Goal: Information Seeking & Learning: Learn about a topic

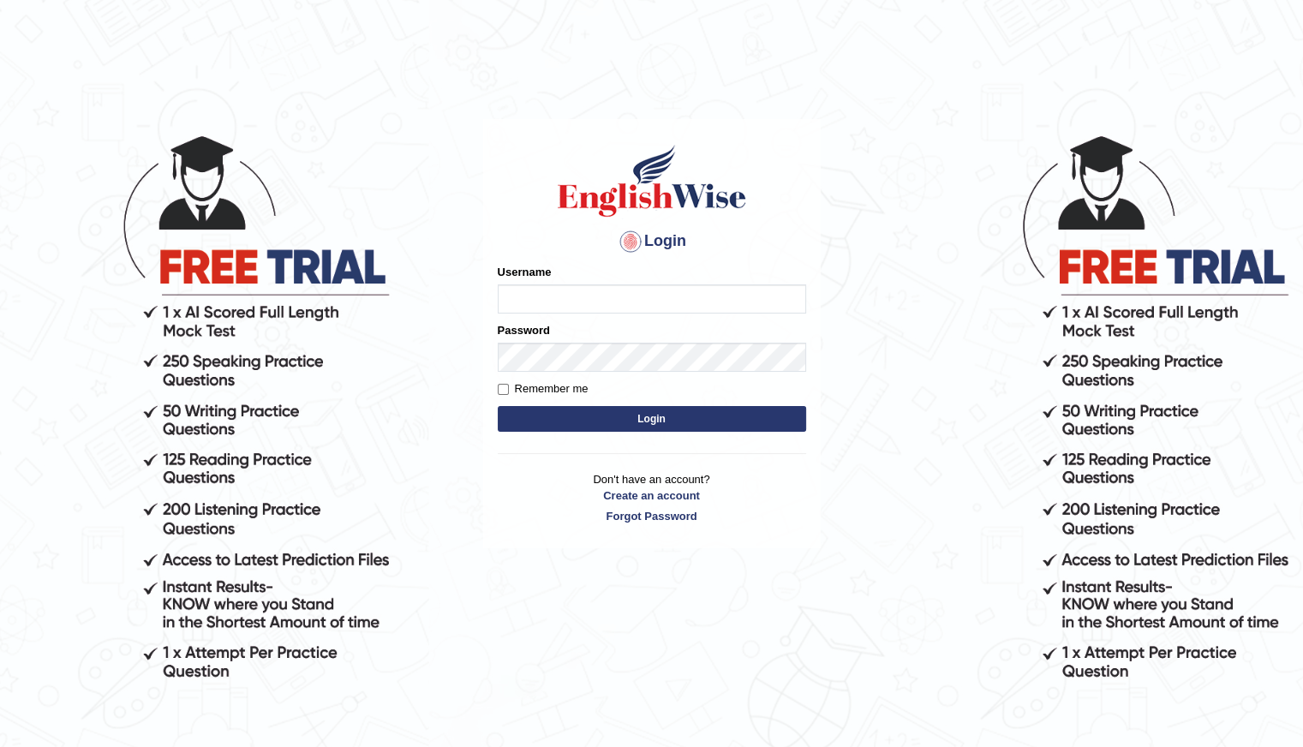
click at [522, 293] on input "Username" at bounding box center [652, 298] width 308 height 29
type input "Shani221"
click at [494, 545] on div "Login Please fix the following errors: Username Shani221 Password Remember me L…" at bounding box center [651, 333] width 337 height 429
click at [637, 422] on button "Login" at bounding box center [652, 419] width 308 height 26
click at [531, 301] on input "Username" at bounding box center [652, 298] width 308 height 29
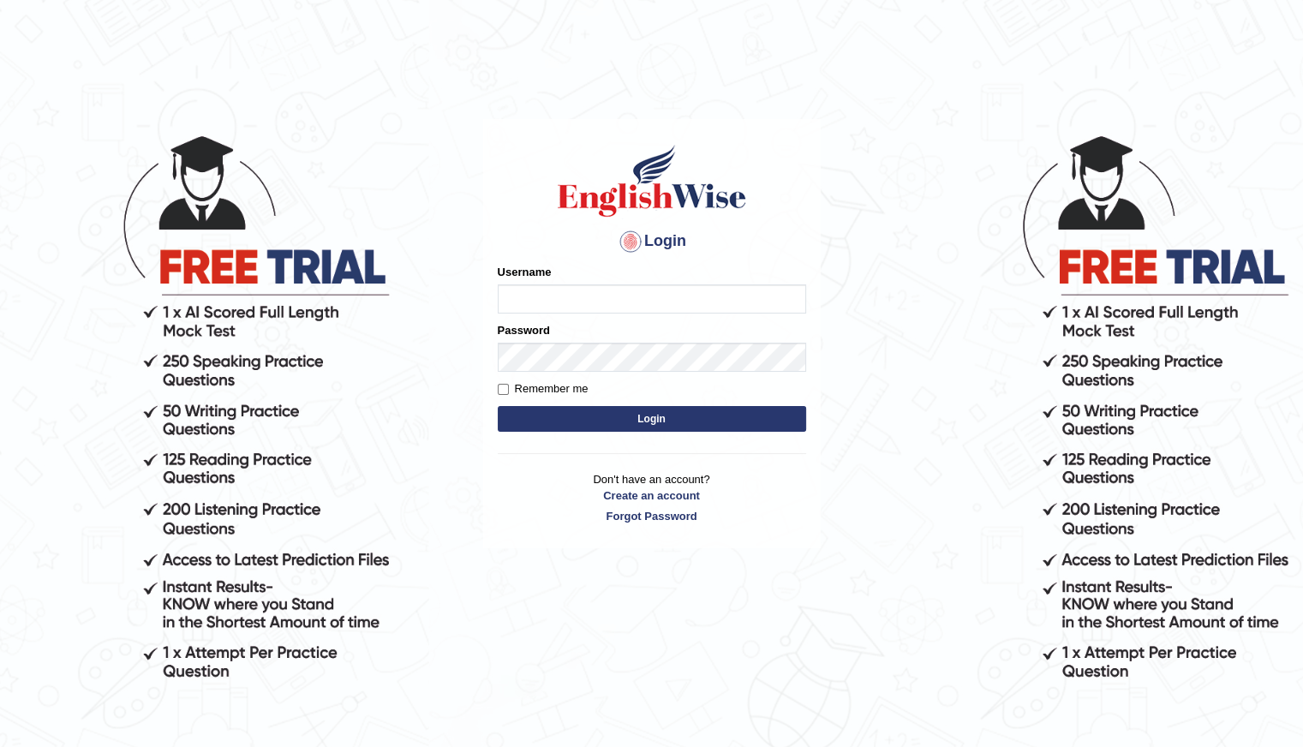
type input "Shani221"
click at [418, 552] on body "Login Please fix the following errors: Username Shani221 Password Remember me L…" at bounding box center [651, 438] width 1303 height 747
click at [670, 422] on button "Login" at bounding box center [652, 419] width 308 height 26
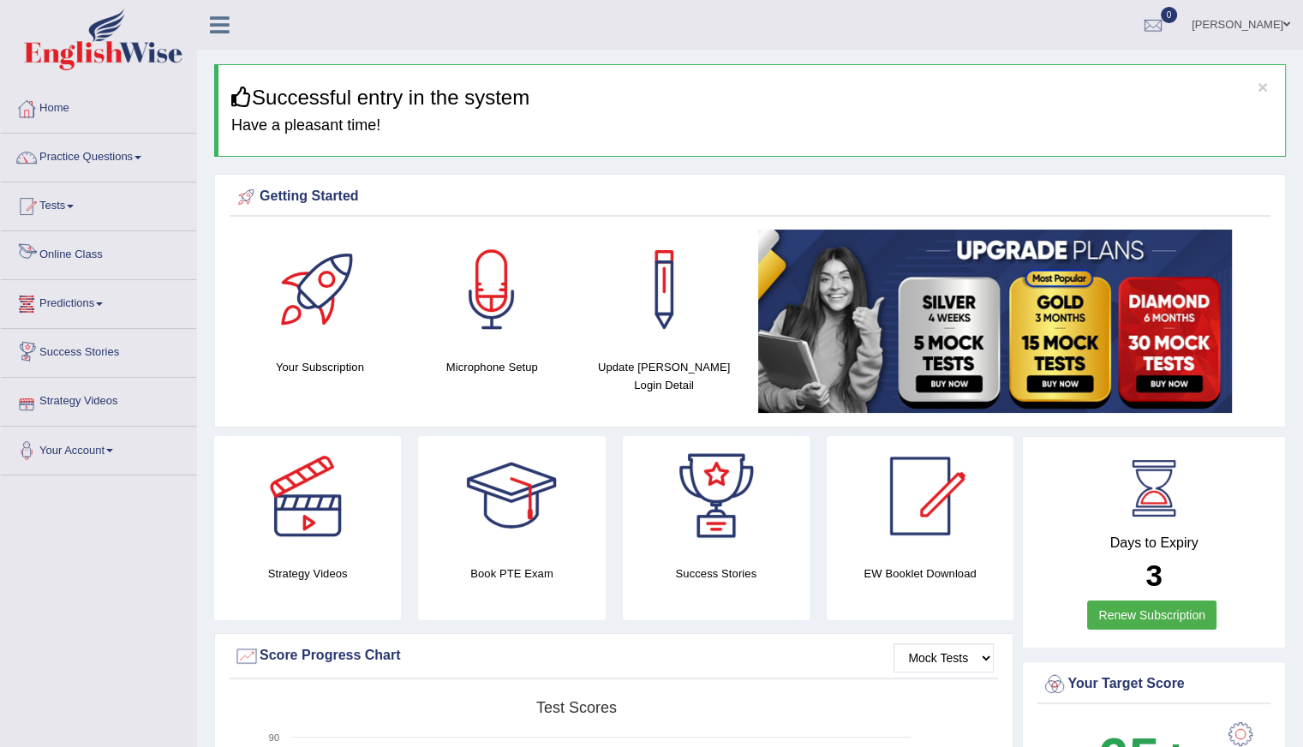
click at [91, 249] on link "Online Class" at bounding box center [98, 252] width 195 height 43
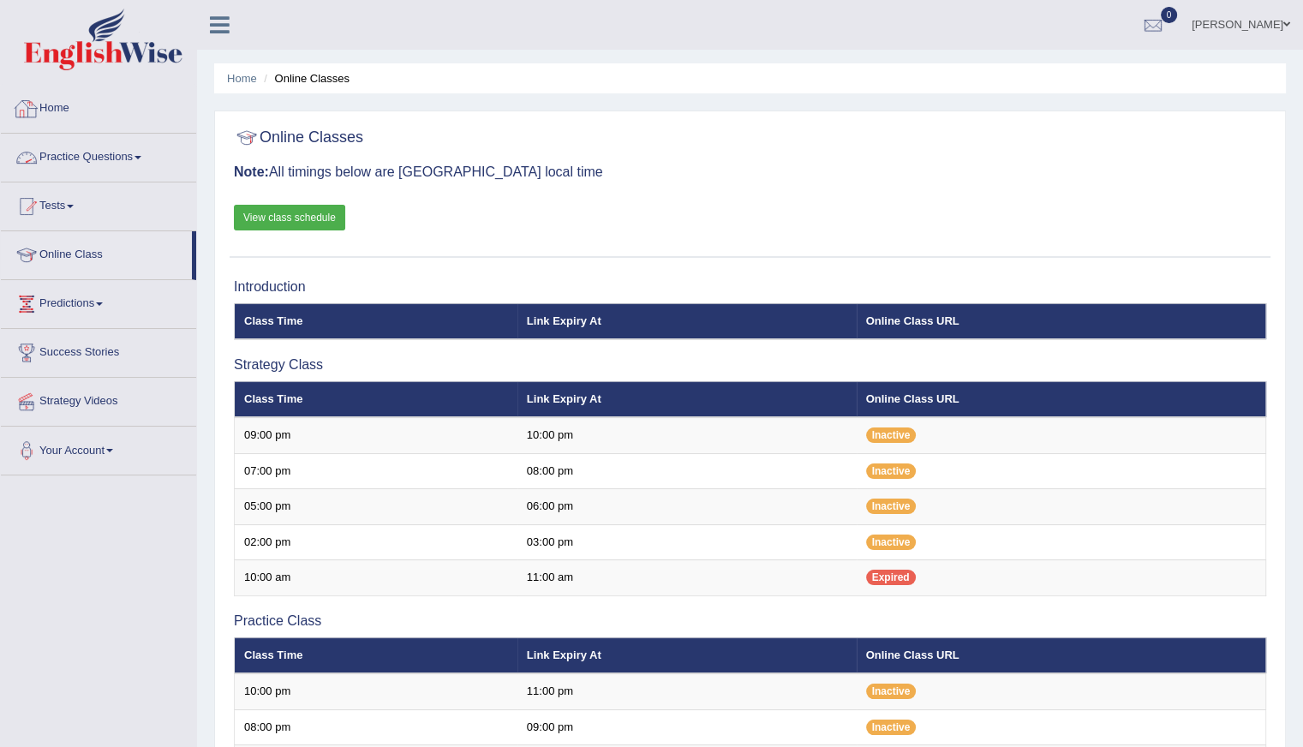
click at [78, 117] on link "Home" at bounding box center [98, 106] width 195 height 43
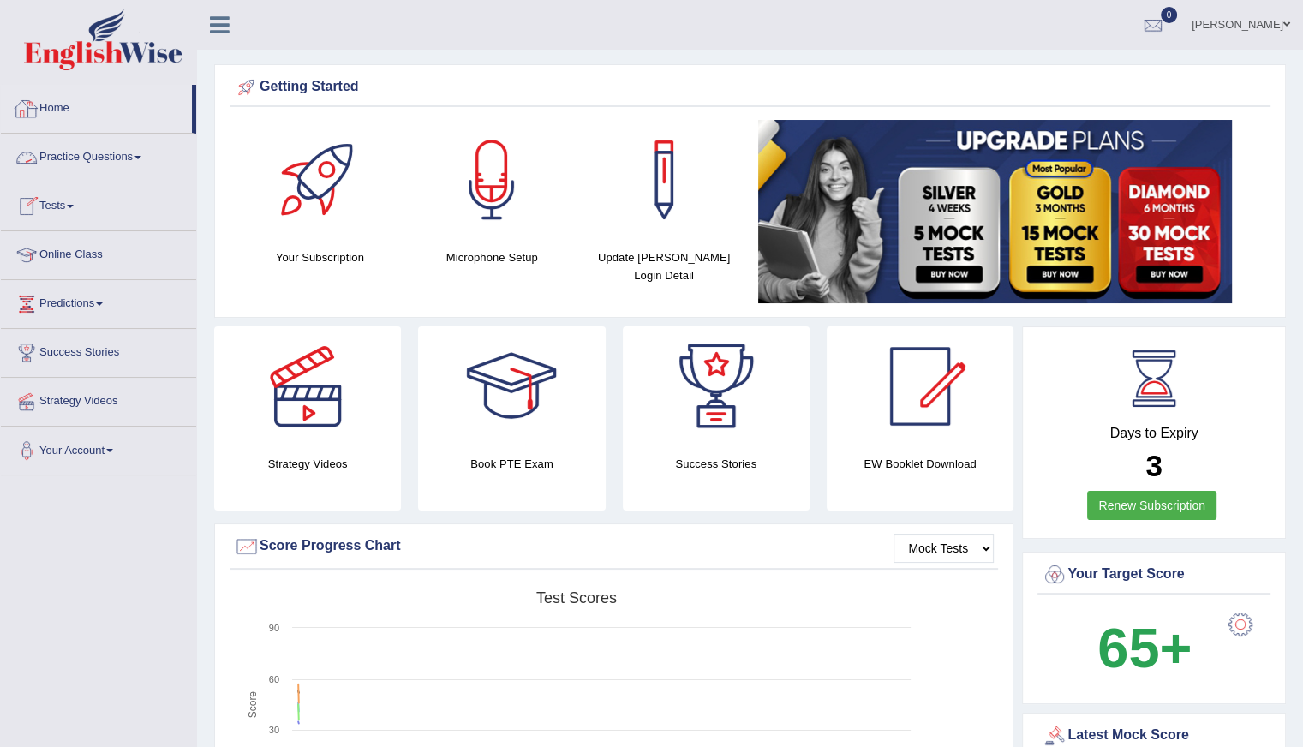
click at [75, 112] on link "Home" at bounding box center [96, 106] width 191 height 43
click at [100, 160] on link "Practice Questions" at bounding box center [98, 155] width 195 height 43
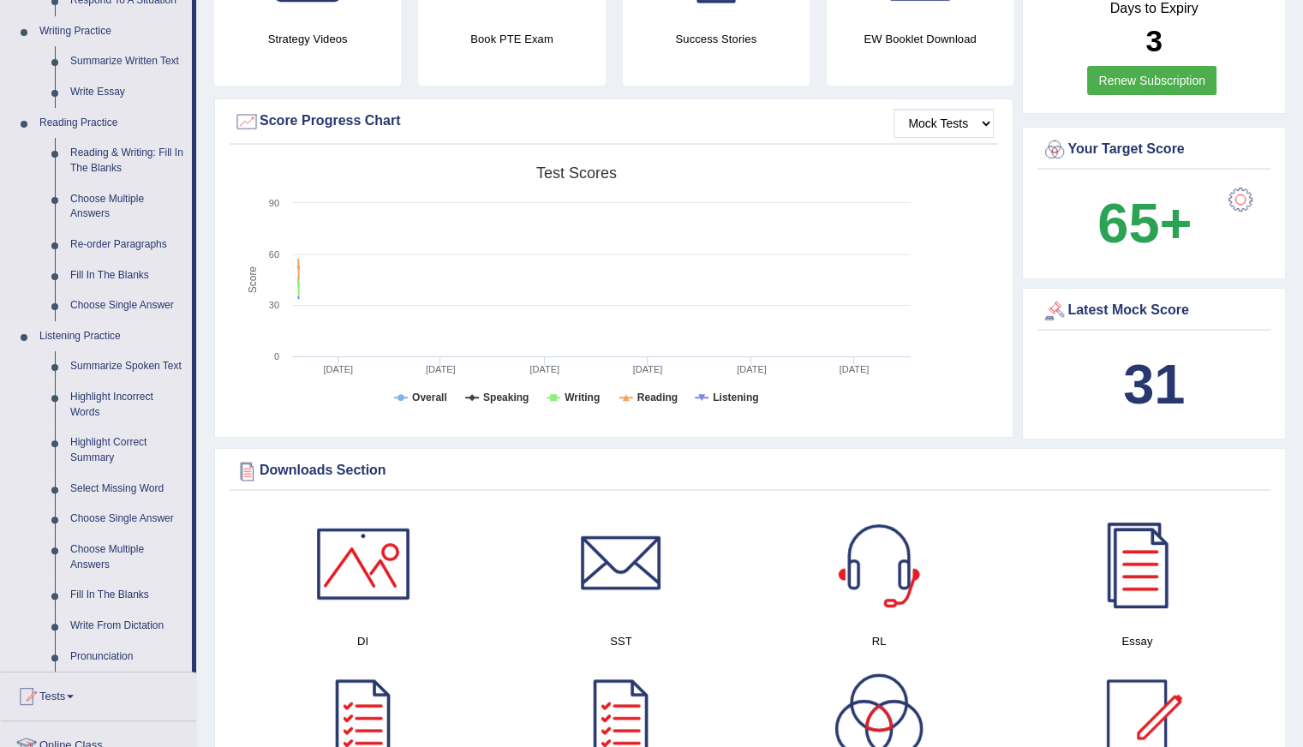
scroll to position [514, 0]
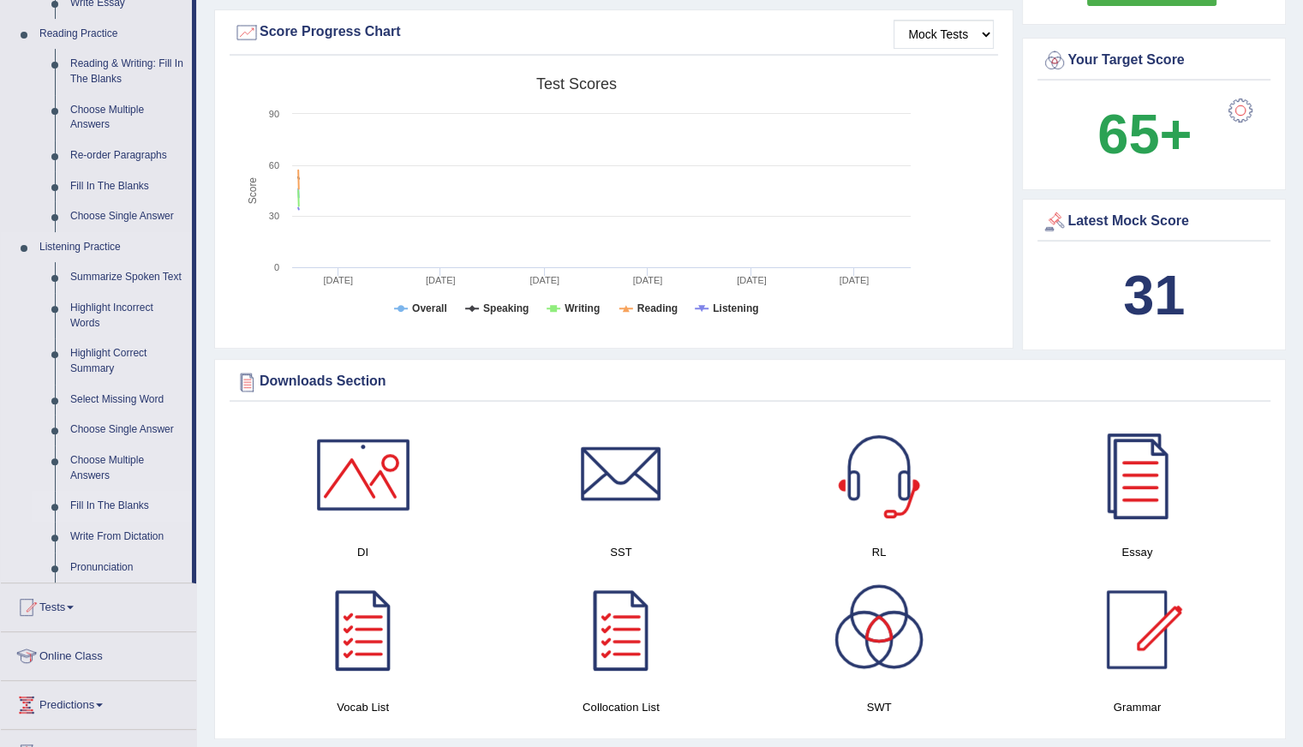
click at [123, 510] on link "Fill In The Blanks" at bounding box center [127, 506] width 129 height 31
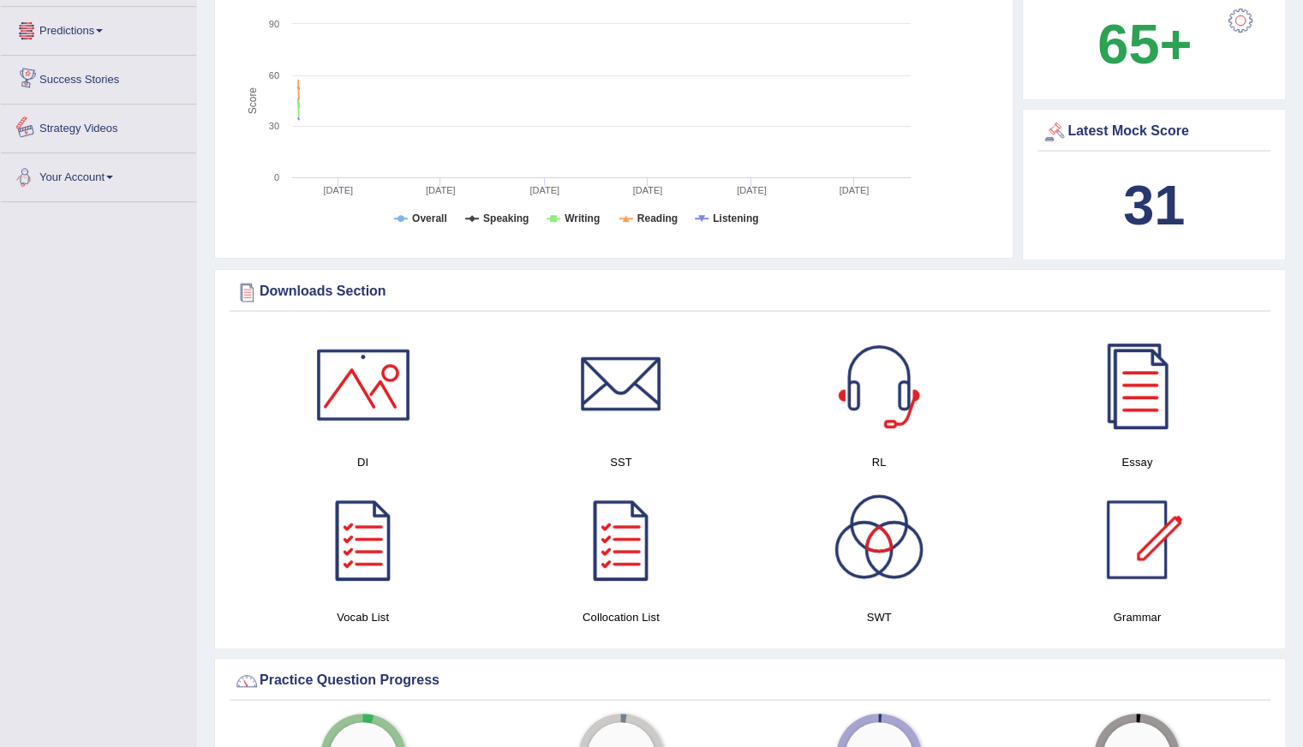
scroll to position [1142, 0]
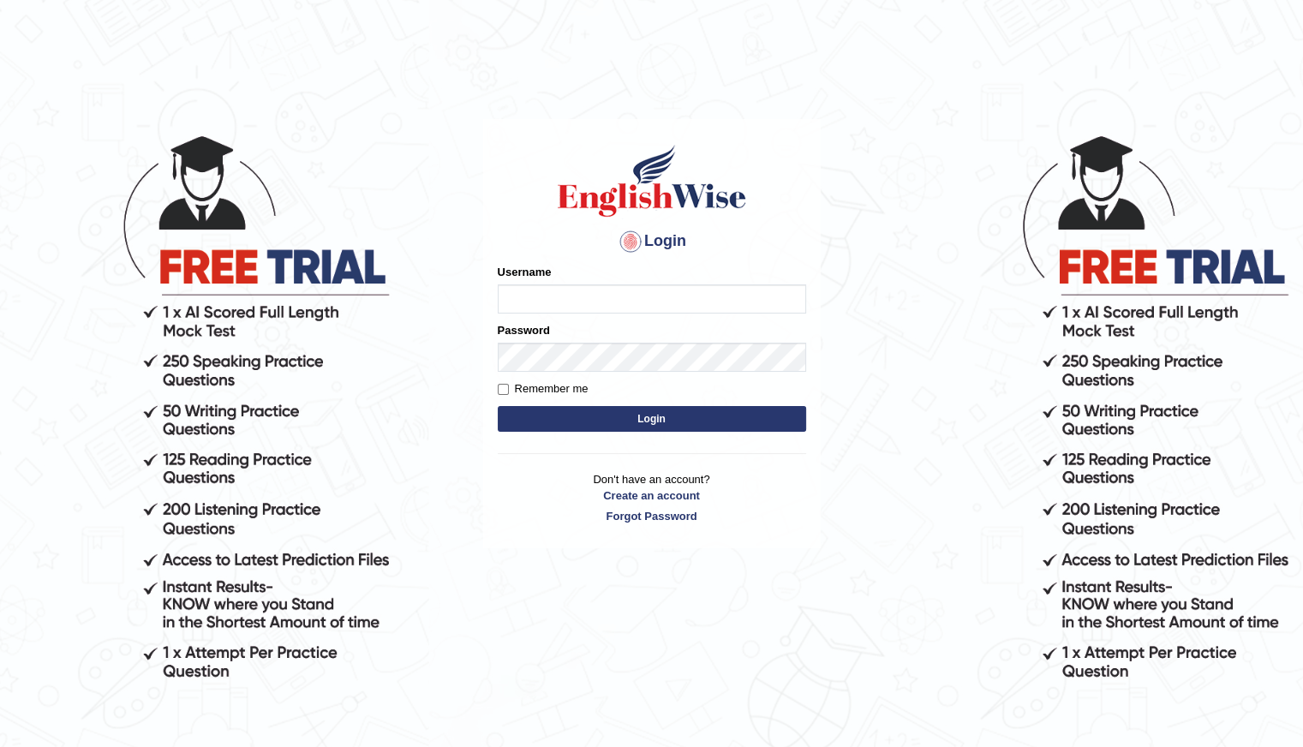
click at [552, 304] on input "Username" at bounding box center [652, 298] width 308 height 29
type input "Shani221"
click at [533, 423] on button "Login" at bounding box center [652, 419] width 308 height 26
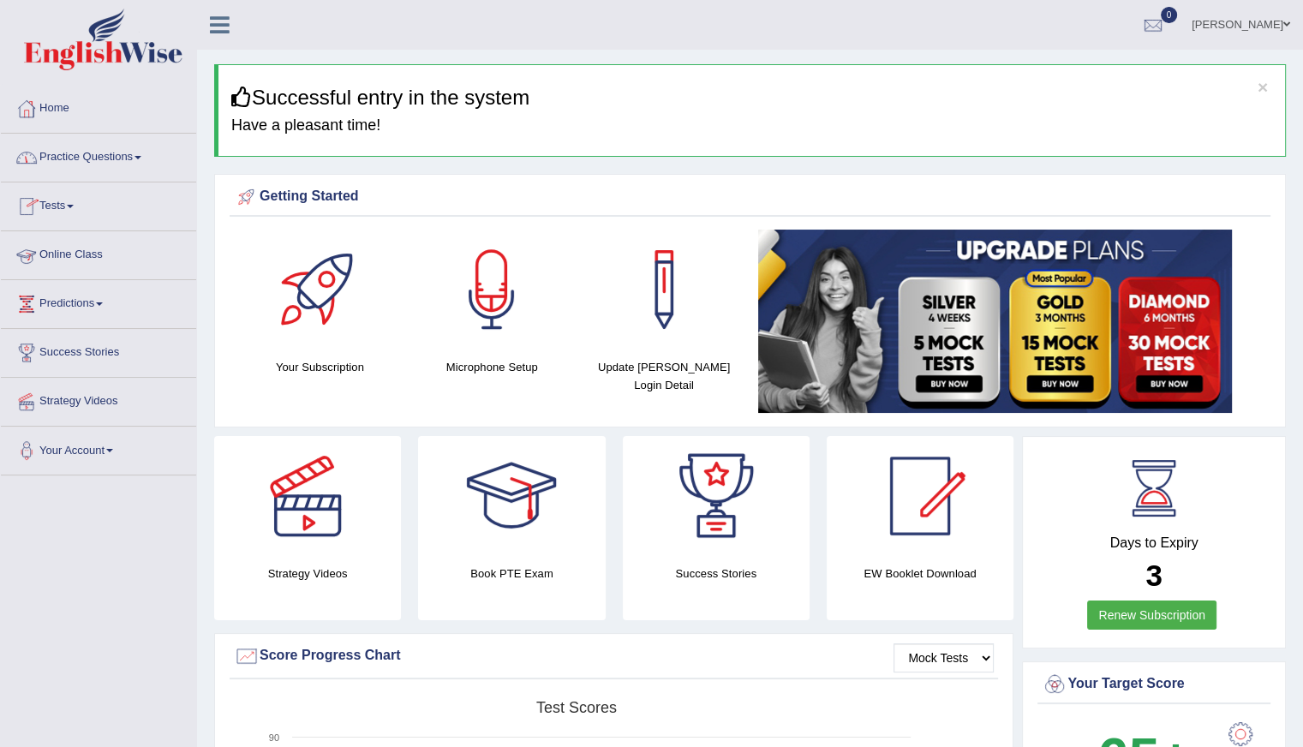
click at [57, 158] on link "Practice Questions" at bounding box center [98, 155] width 195 height 43
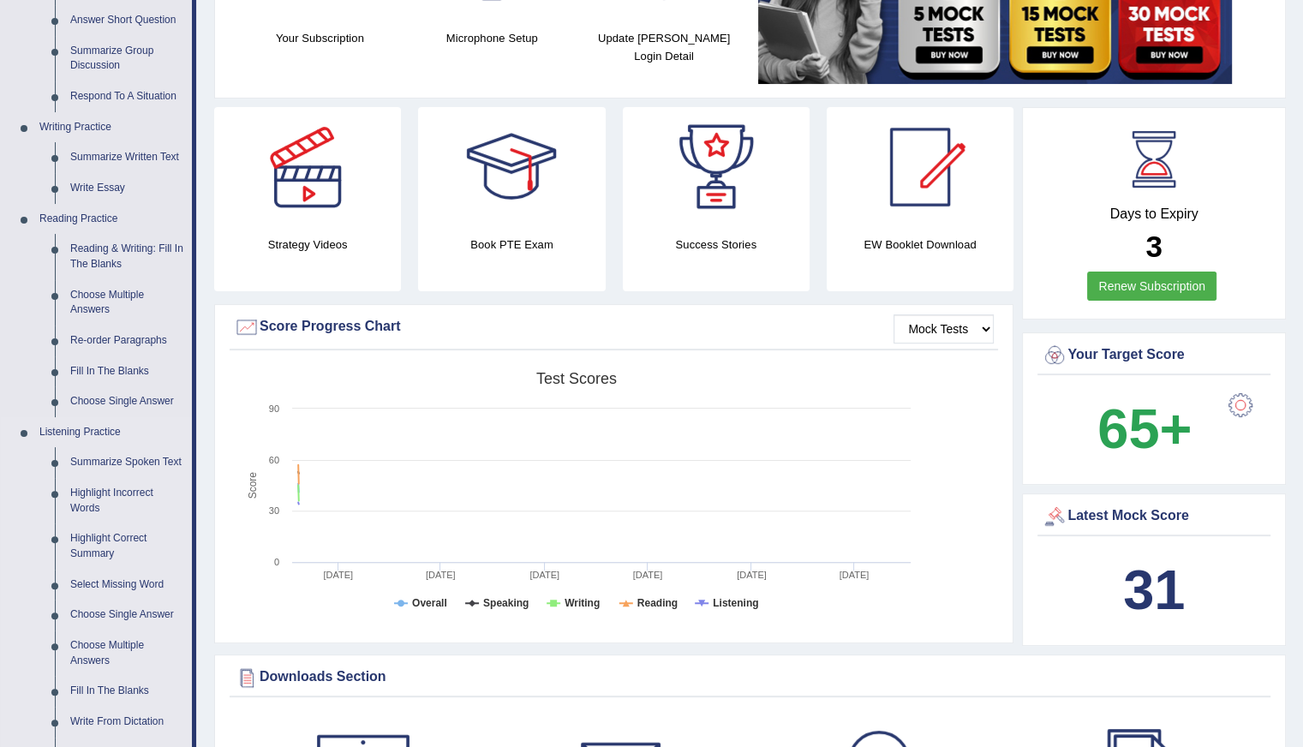
scroll to position [514, 0]
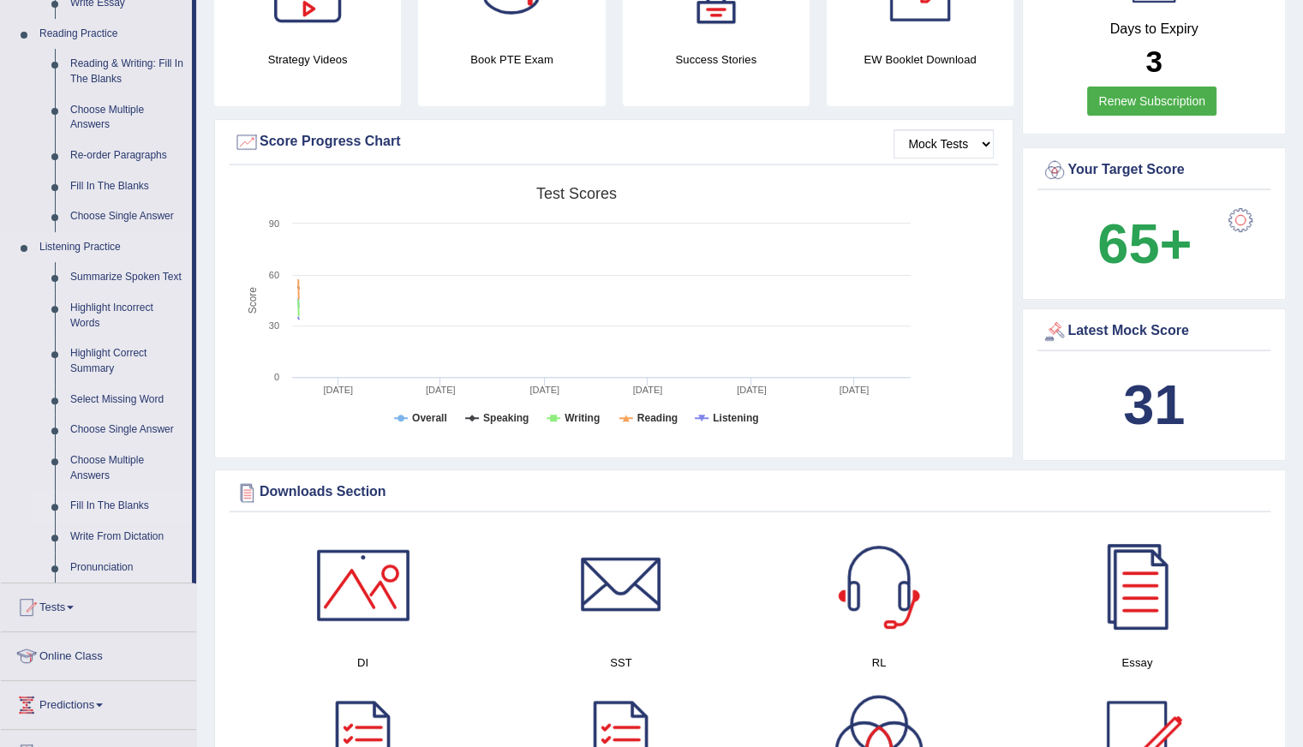
click at [75, 506] on link "Fill In The Blanks" at bounding box center [127, 506] width 129 height 31
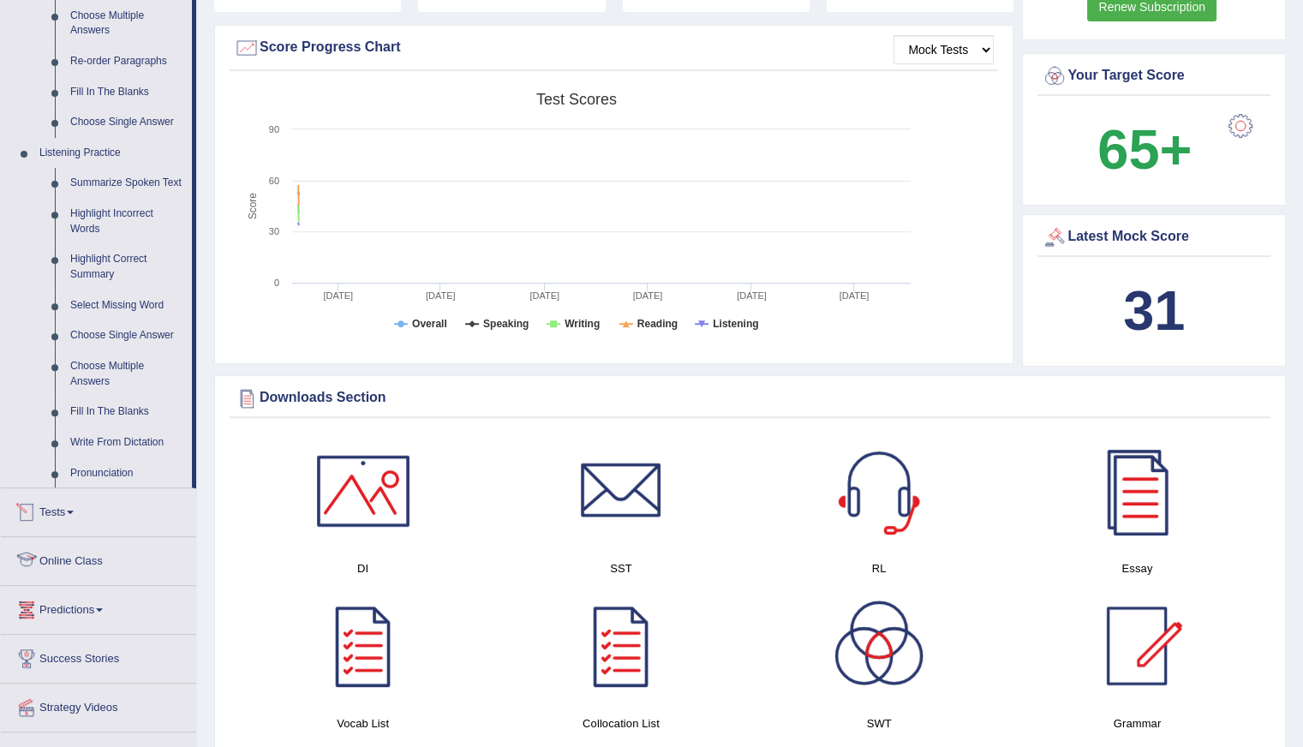
scroll to position [1120, 0]
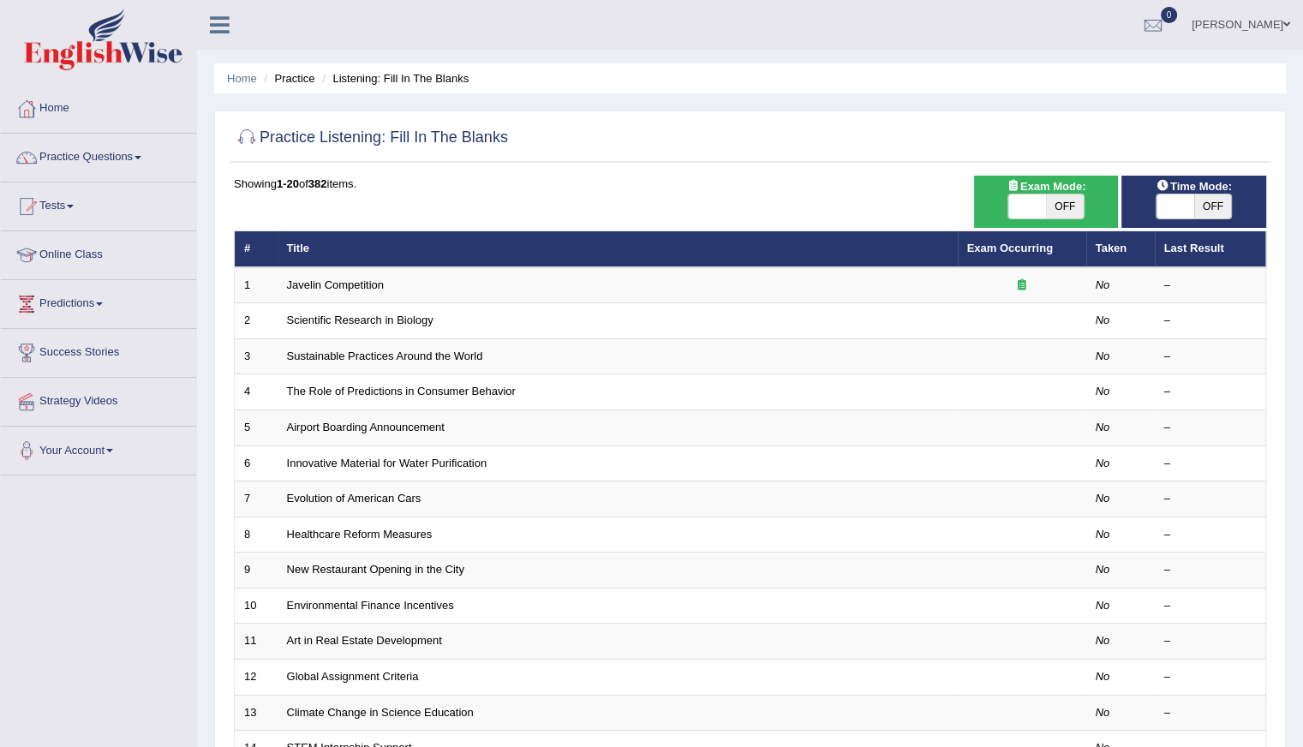
click at [1189, 199] on span at bounding box center [1175, 206] width 38 height 24
click at [1202, 200] on span "OFF" at bounding box center [1213, 206] width 38 height 24
checkbox input "true"
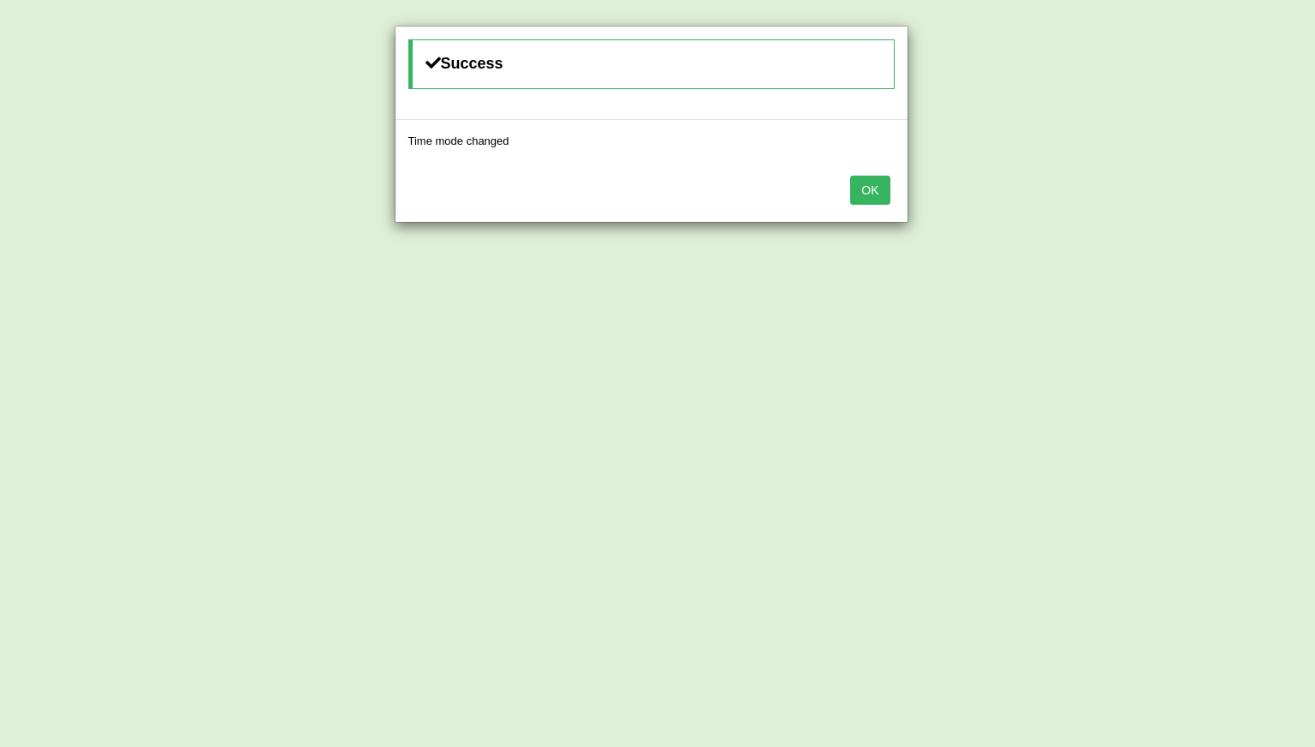
click at [861, 200] on button "OK" at bounding box center [869, 190] width 39 height 29
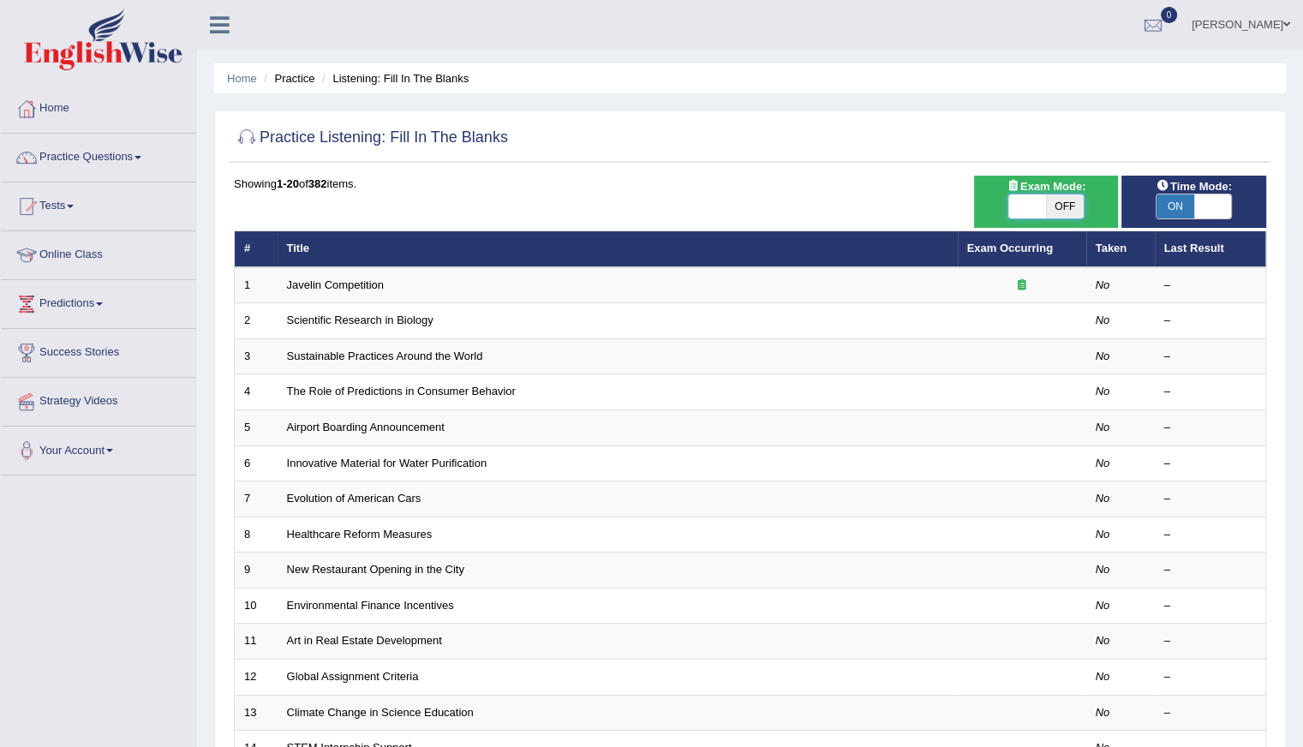
click at [1038, 208] on span at bounding box center [1027, 206] width 38 height 24
checkbox input "true"
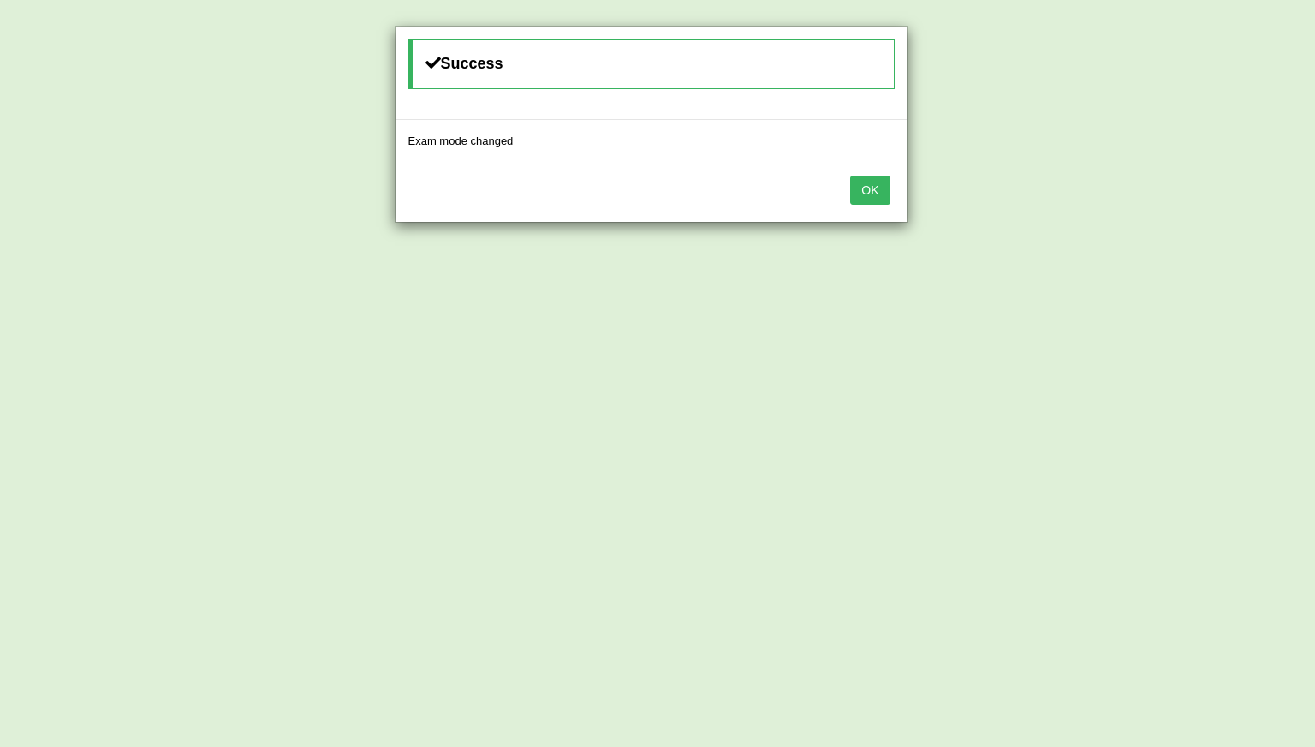
click at [867, 187] on button "OK" at bounding box center [869, 190] width 39 height 29
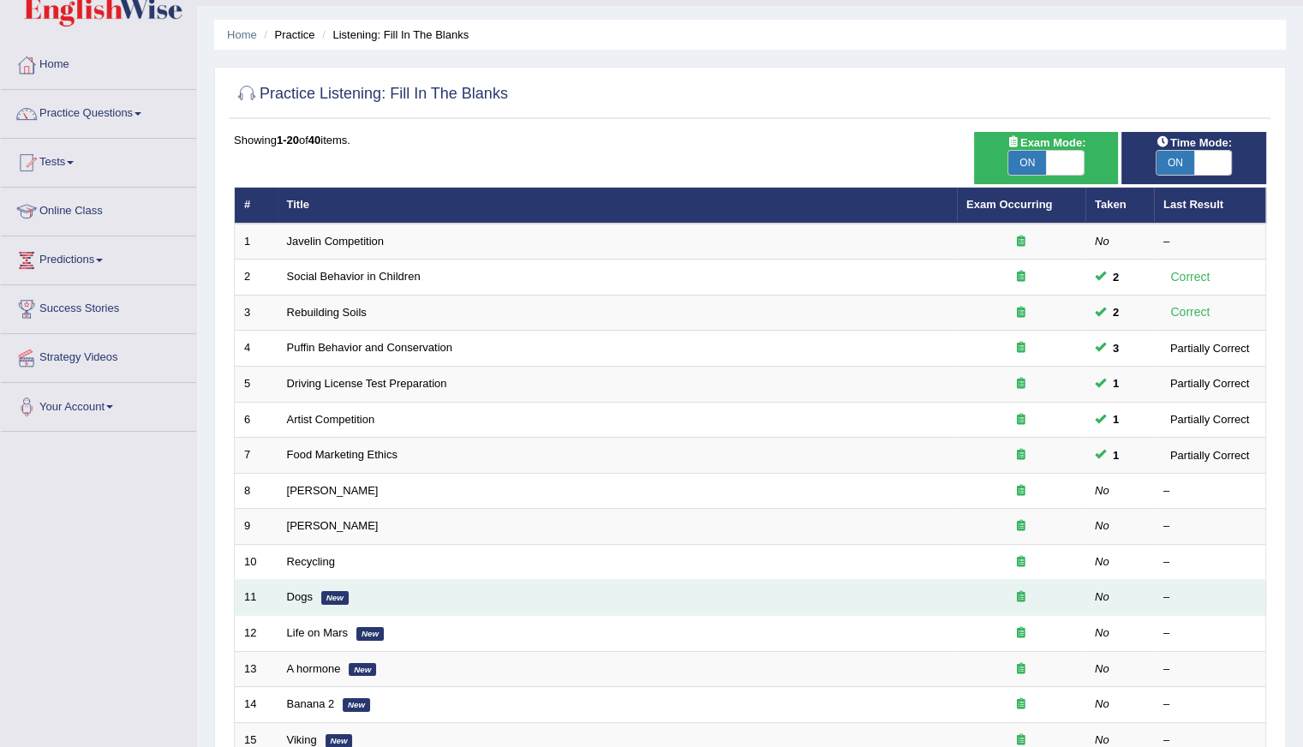
scroll to position [39, 0]
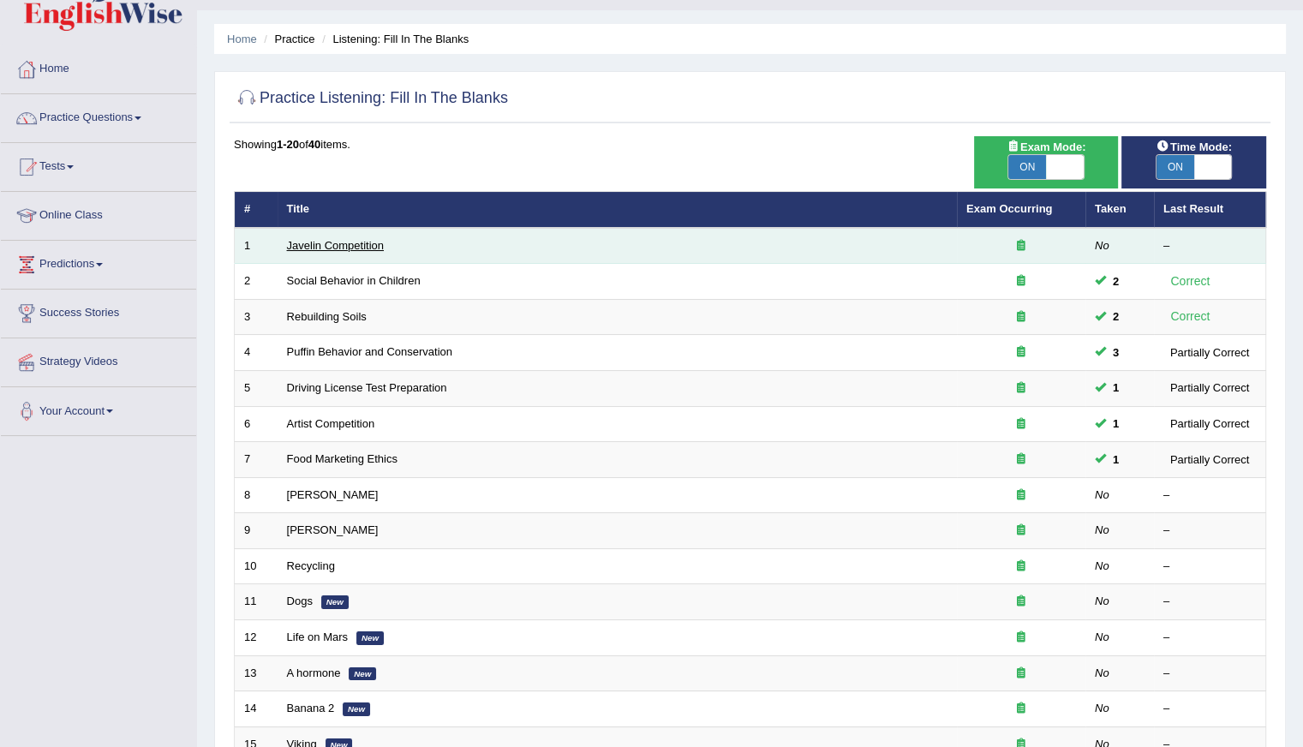
click at [361, 247] on link "Javelin Competition" at bounding box center [335, 245] width 97 height 13
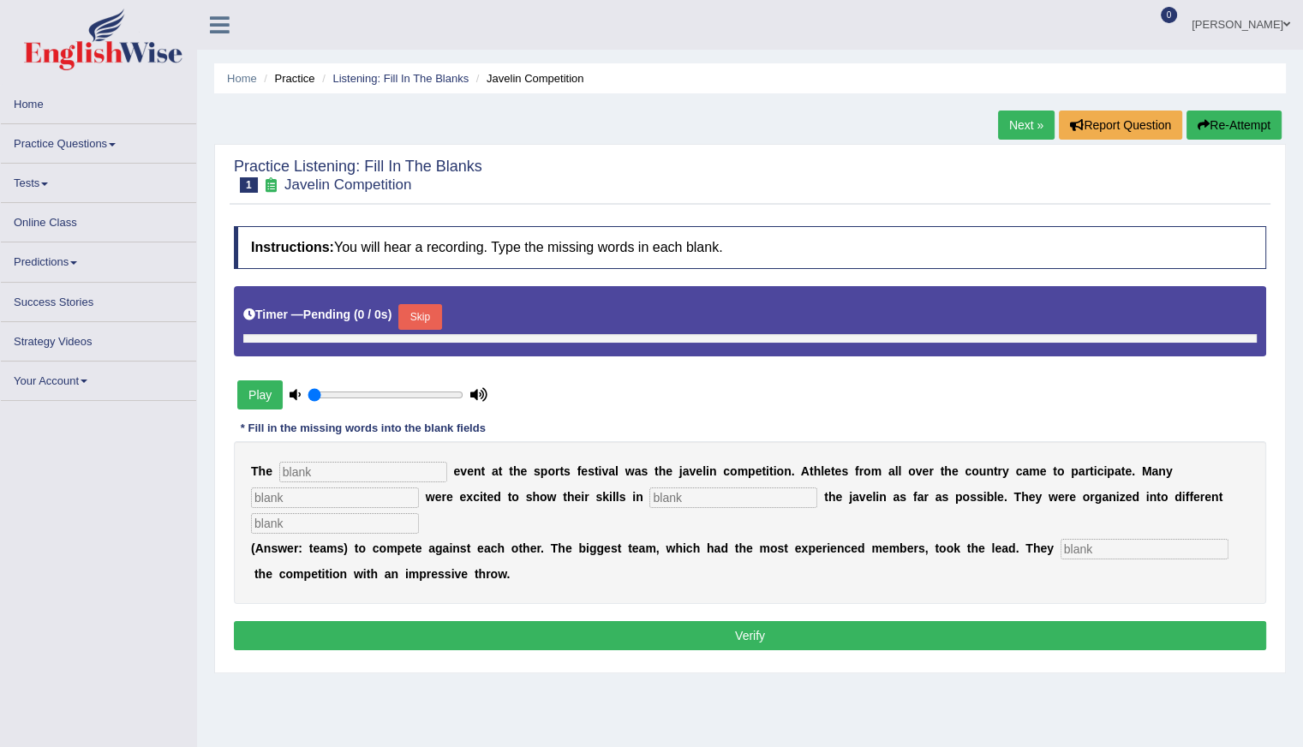
type input "0.95"
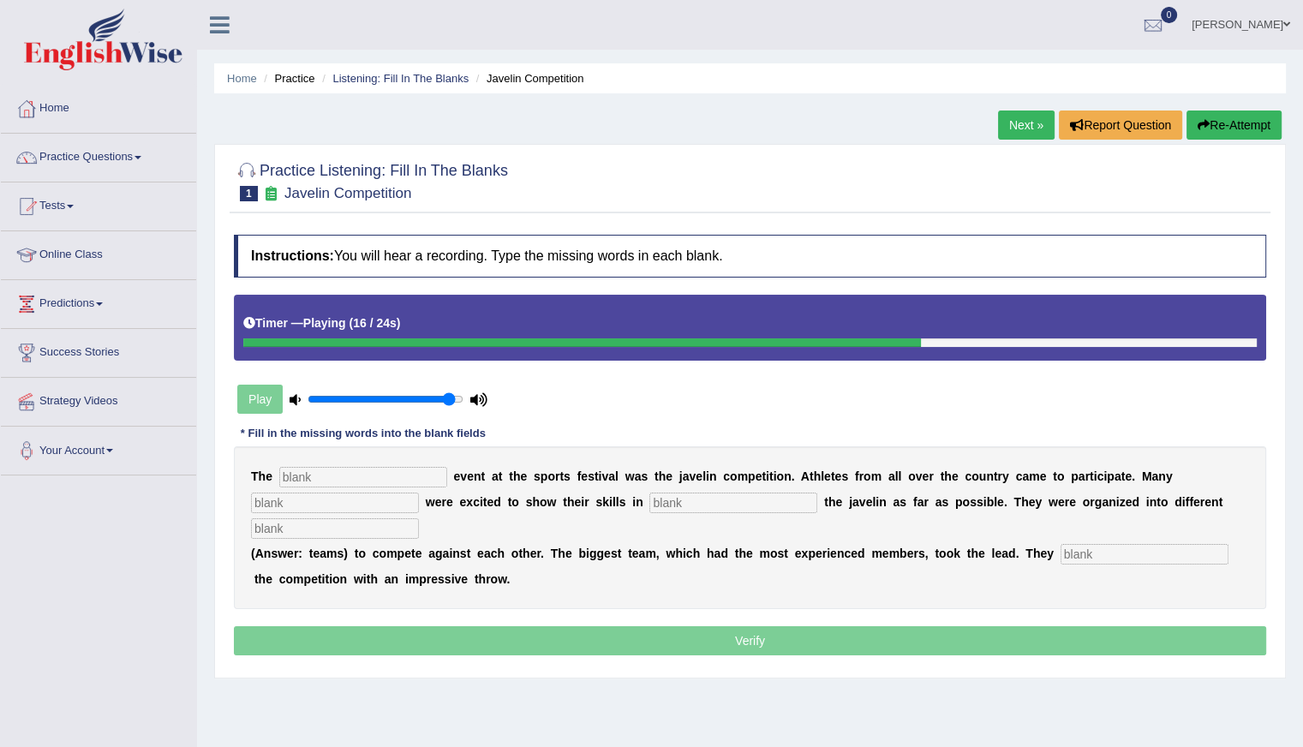
click at [1216, 116] on button "Re-Attempt" at bounding box center [1233, 124] width 95 height 29
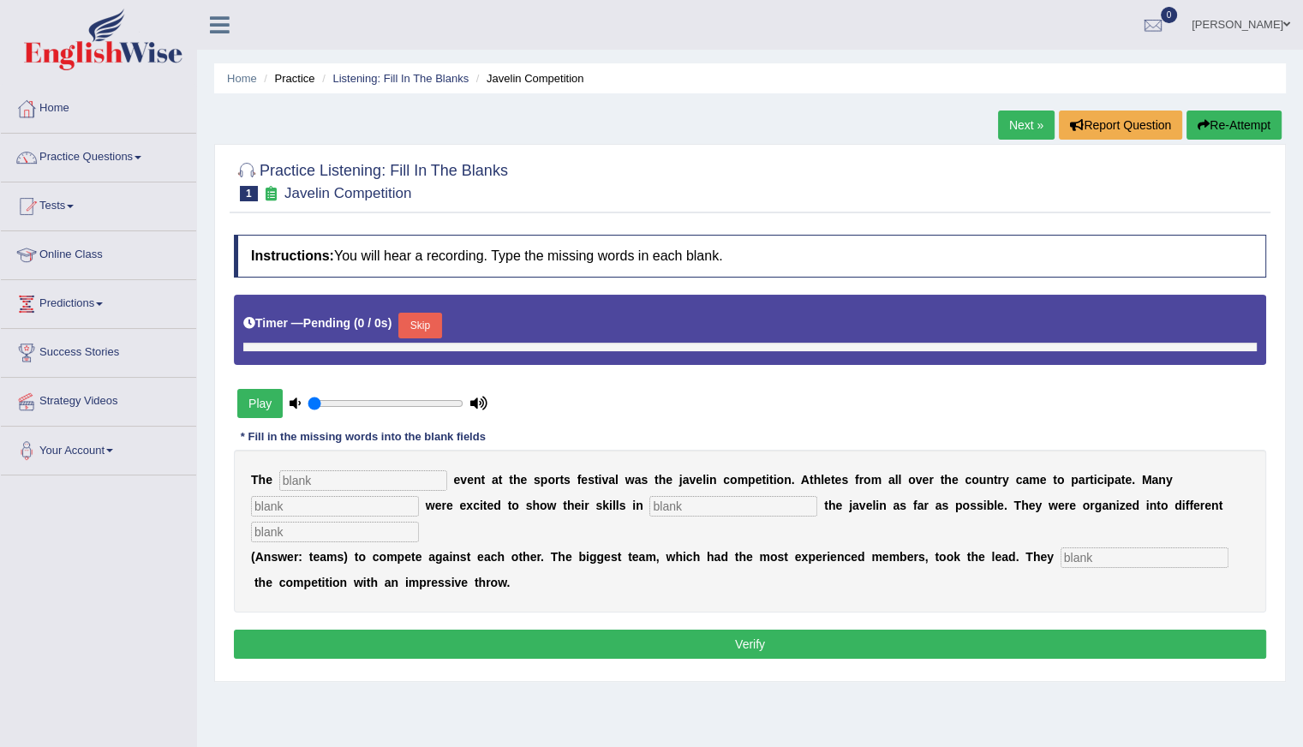
type input "0.95"
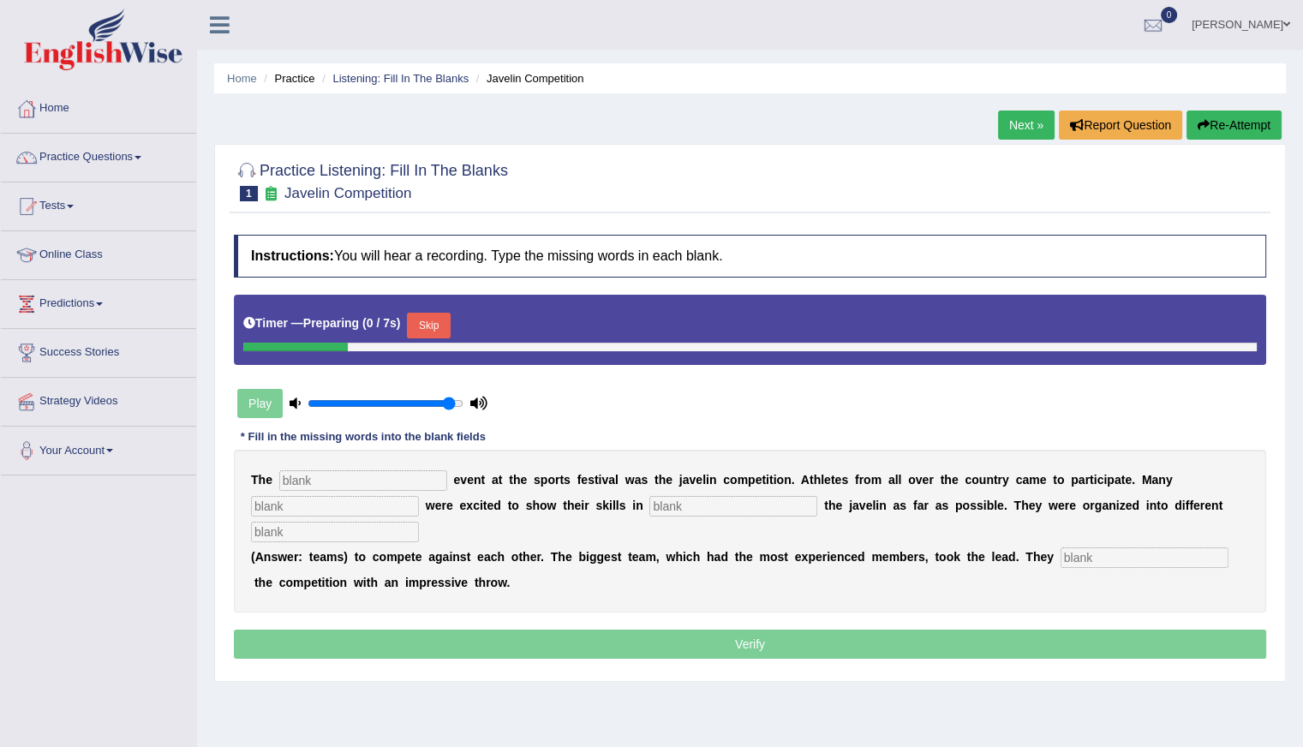
click at [440, 316] on button "Skip" at bounding box center [428, 326] width 43 height 26
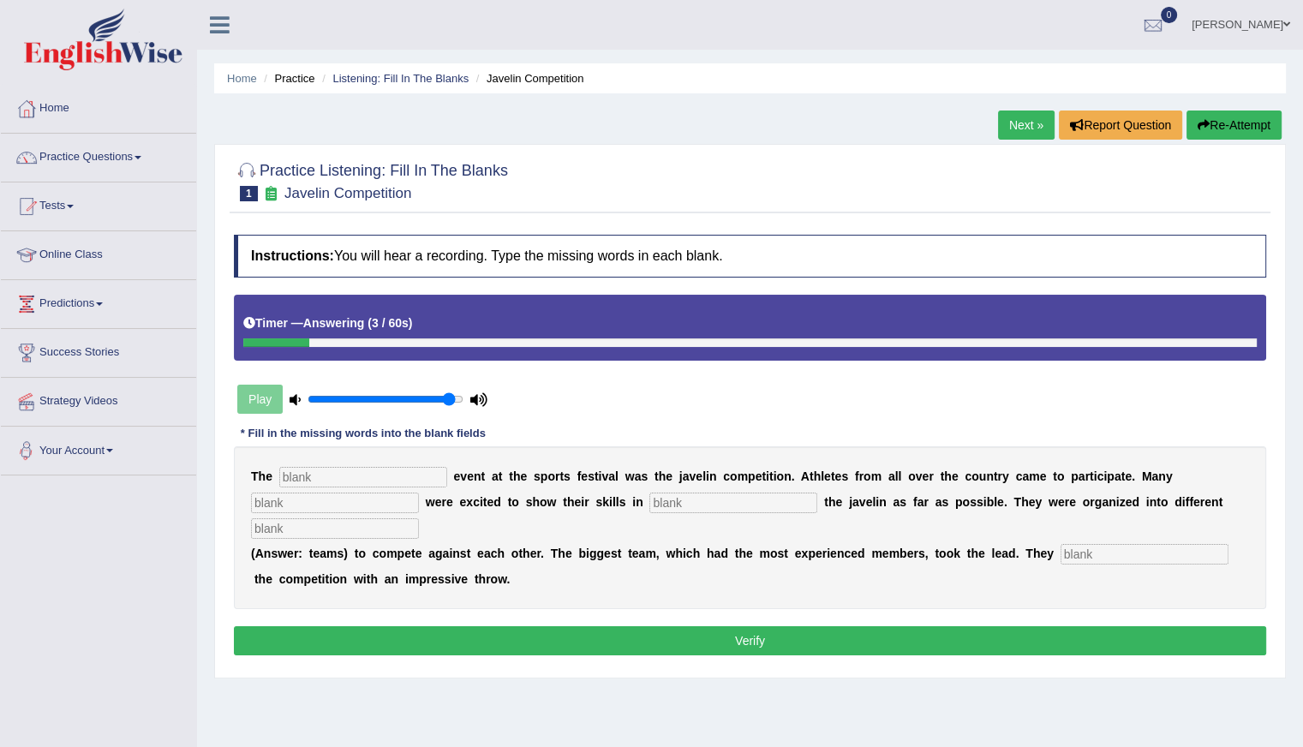
click at [336, 477] on input "text" at bounding box center [363, 477] width 168 height 21
type input "biggest"
click at [279, 503] on input "text" at bounding box center [335, 502] width 168 height 21
type input "people"
click at [692, 501] on input "text" at bounding box center [733, 502] width 168 height 21
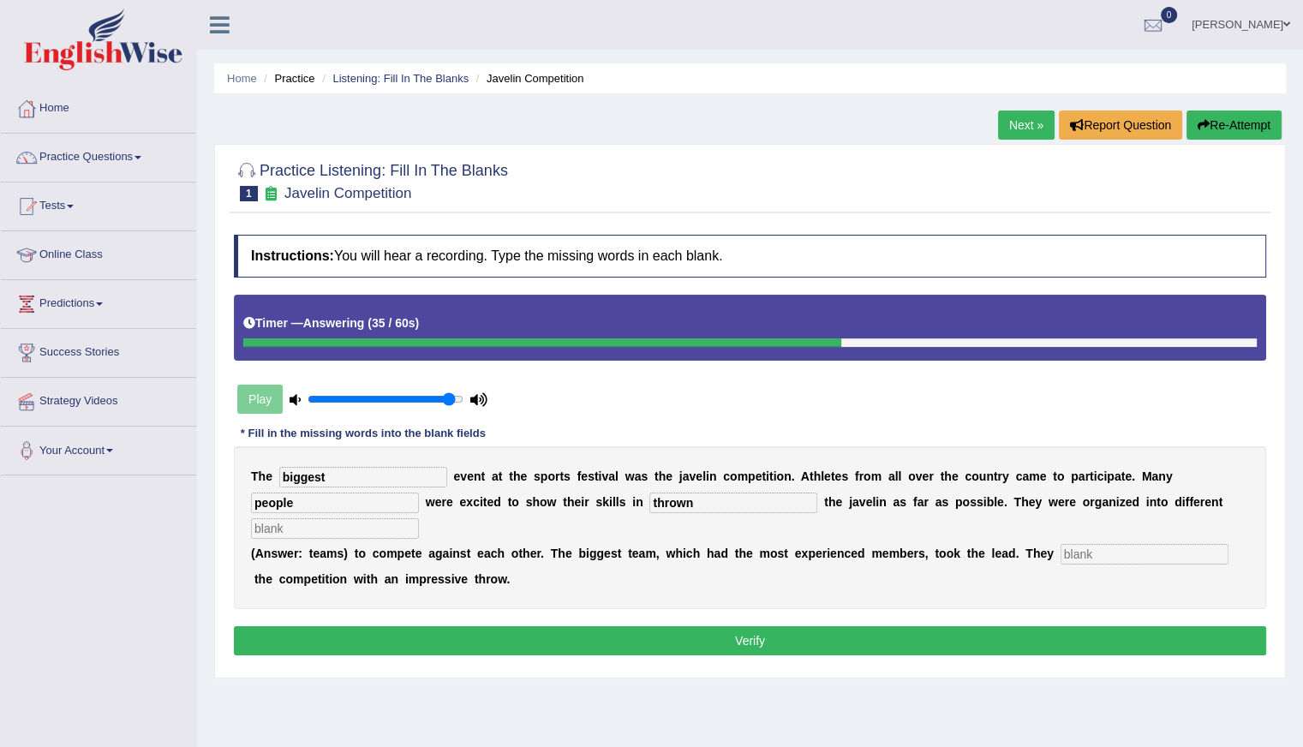
type input "thrown"
click at [315, 528] on input "text" at bounding box center [335, 528] width 168 height 21
type input "teams"
click at [1102, 552] on input "text" at bounding box center [1144, 554] width 168 height 21
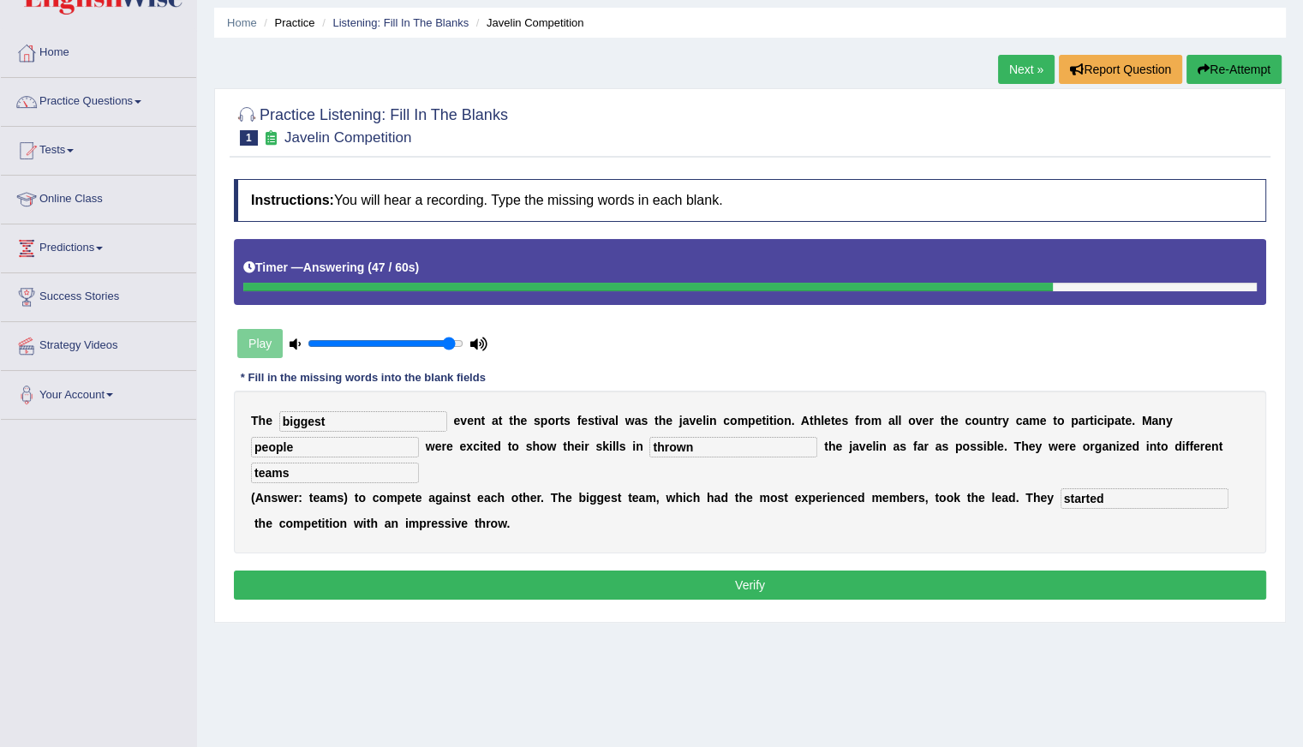
scroll to position [152, 0]
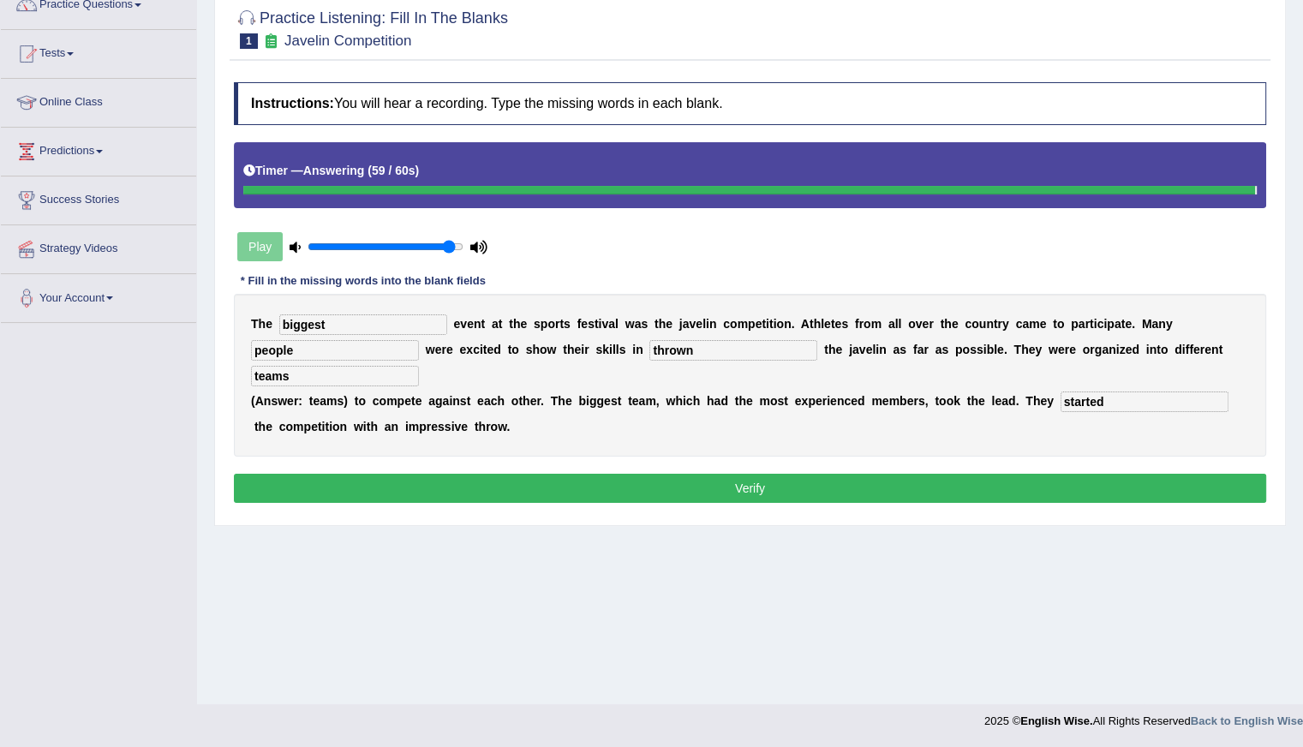
type input "started"
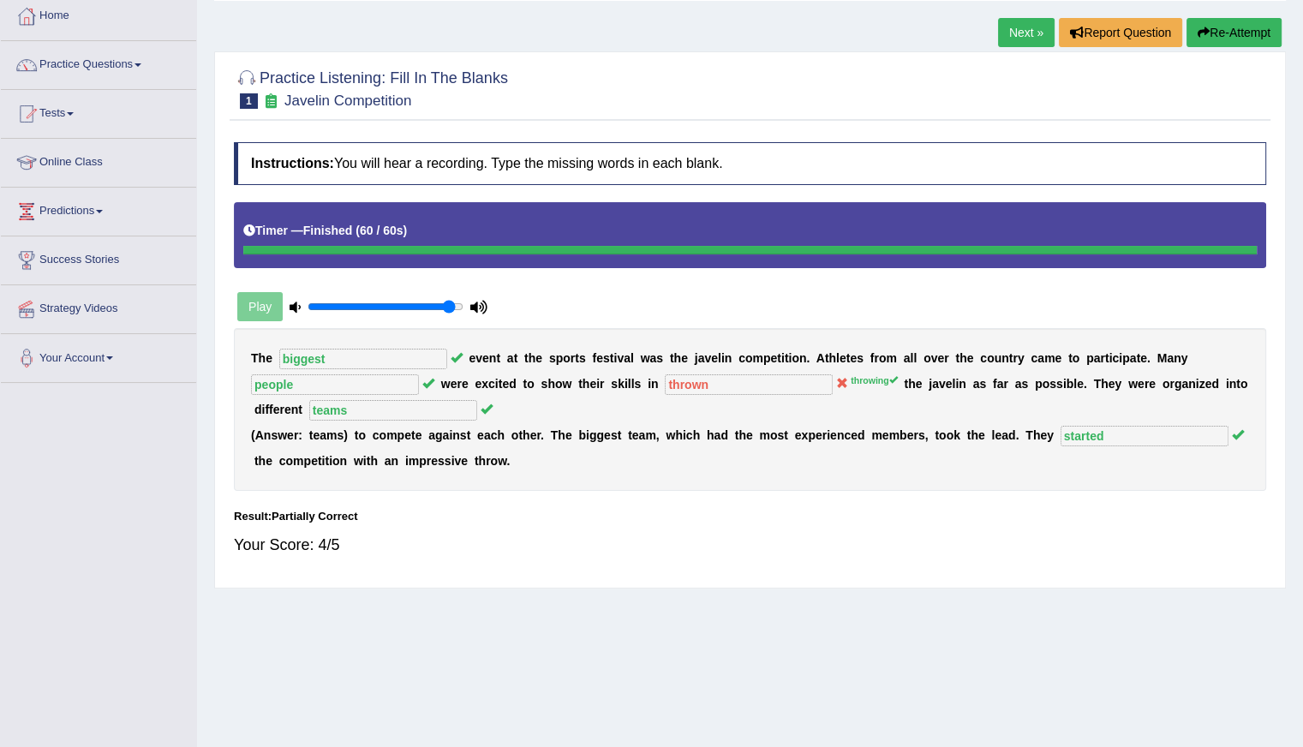
scroll to position [0, 0]
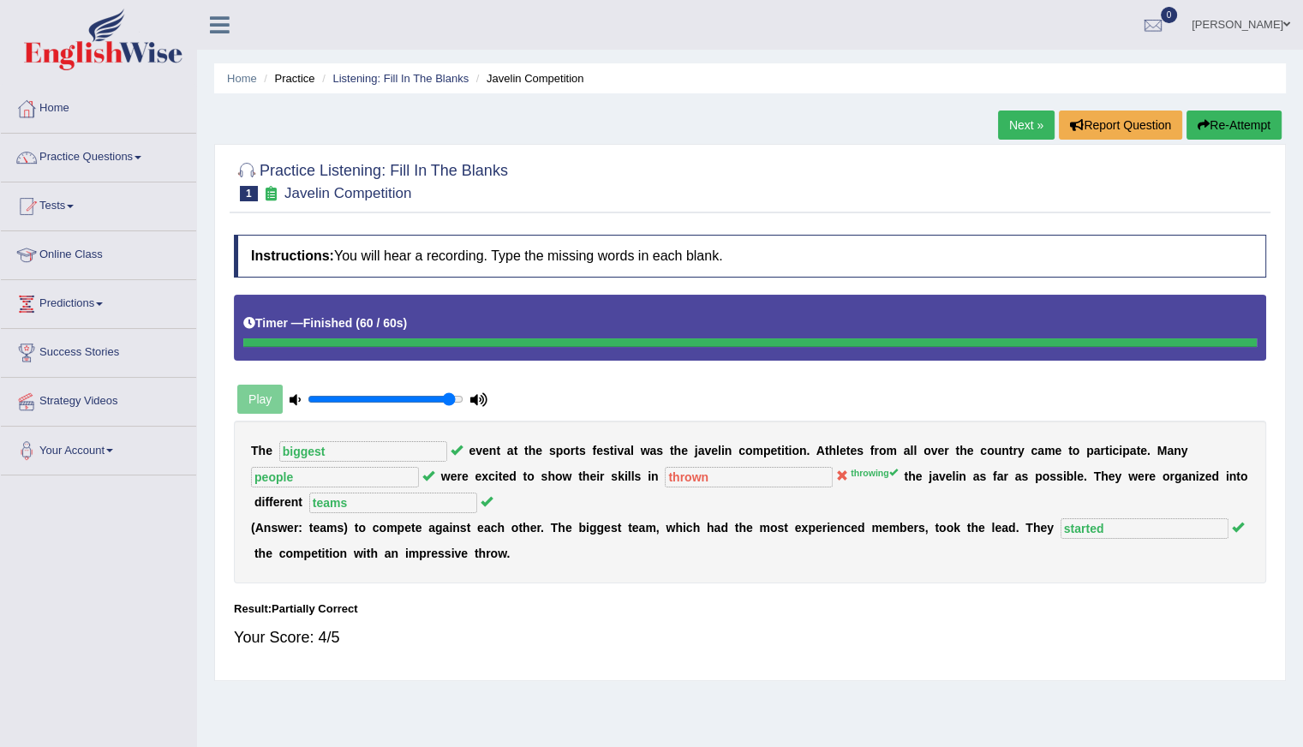
click at [1019, 128] on link "Next »" at bounding box center [1026, 124] width 57 height 29
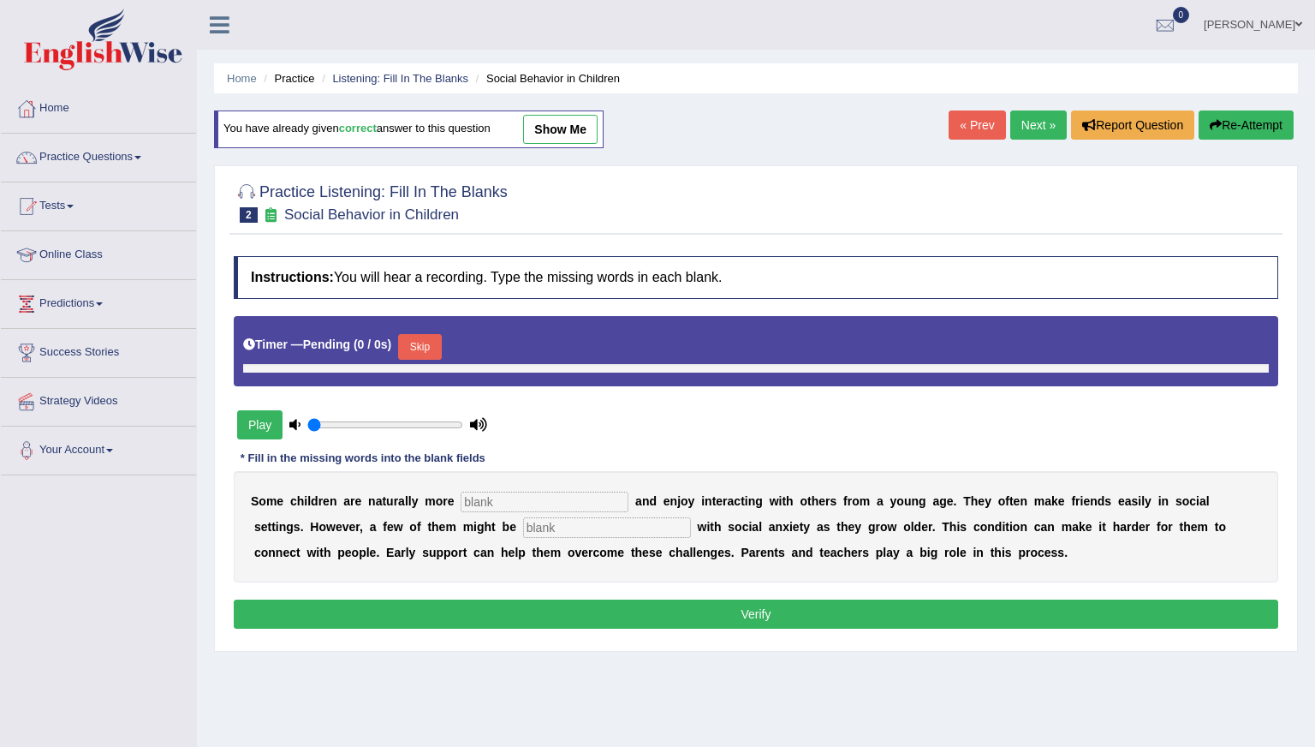
type input "0.95"
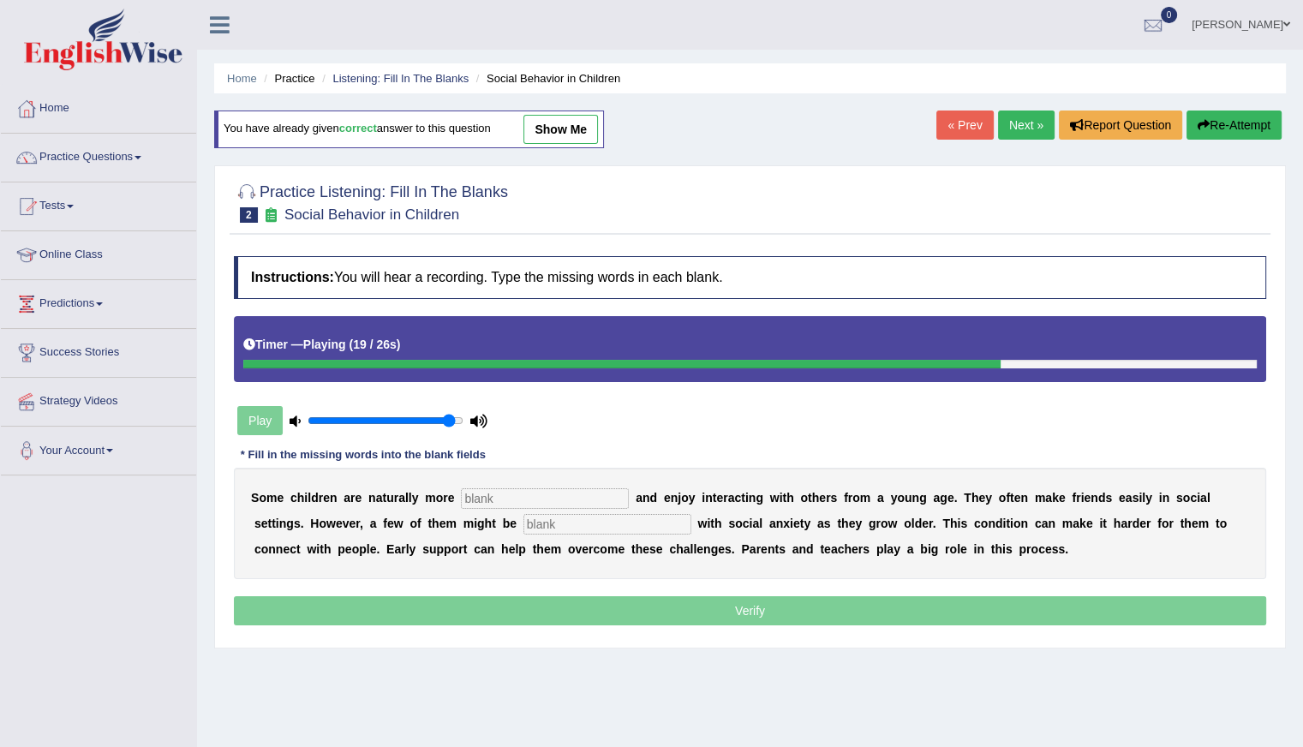
click at [492, 490] on input "text" at bounding box center [545, 498] width 168 height 21
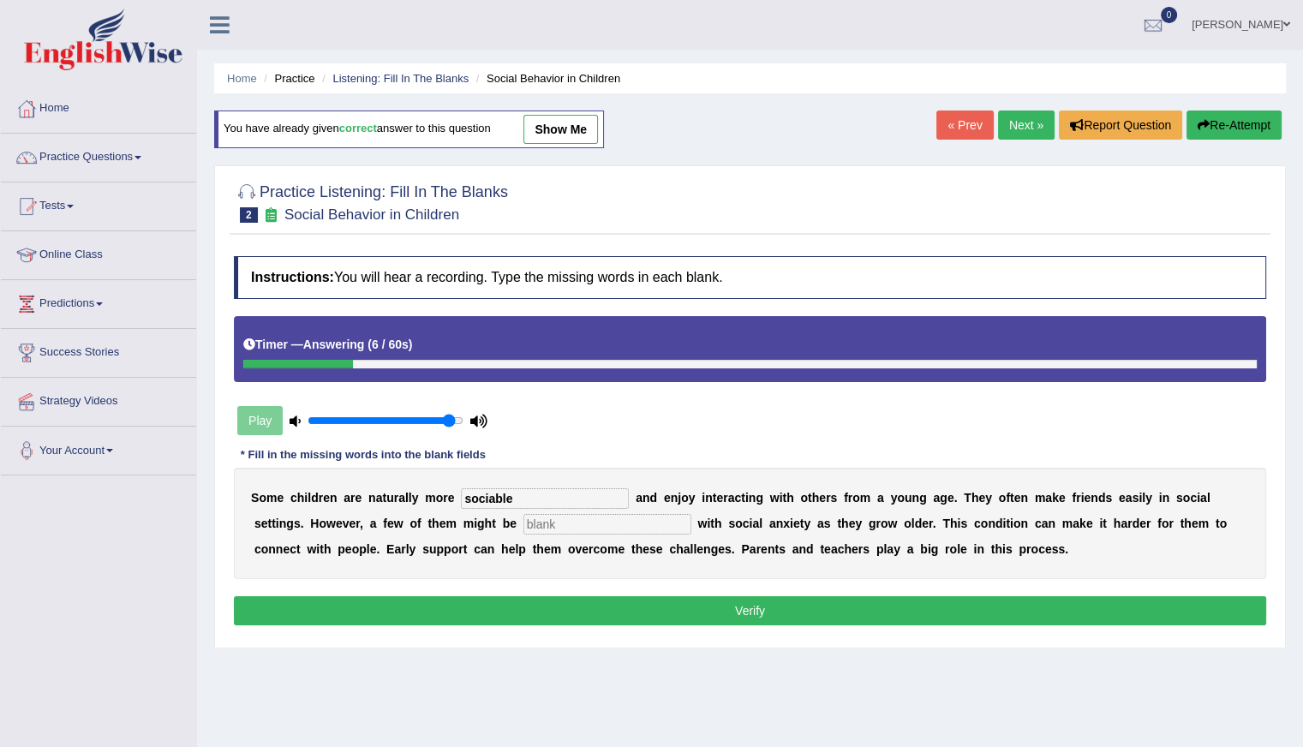
type input "sociable"
click at [573, 525] on input "text" at bounding box center [607, 524] width 168 height 21
type input "diagnosed"
click at [776, 611] on button "Verify" at bounding box center [750, 610] width 1032 height 29
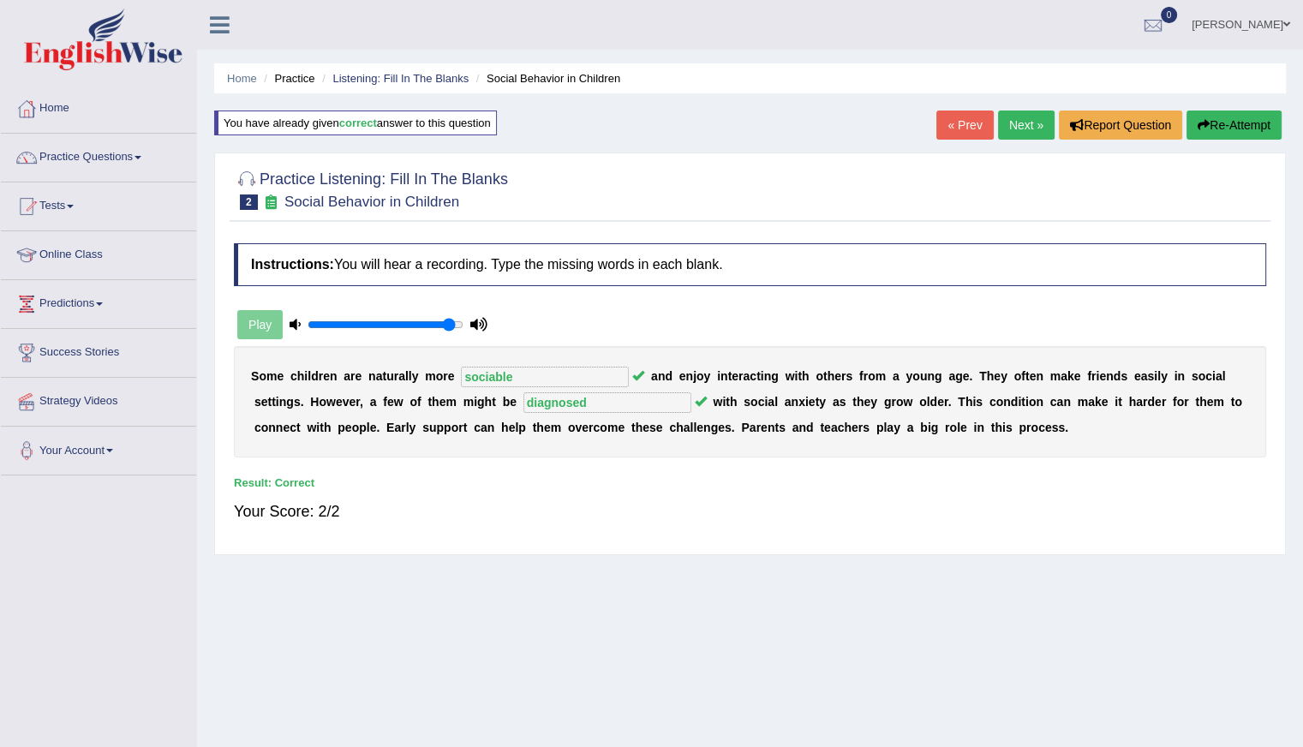
click at [1017, 124] on link "Next »" at bounding box center [1026, 124] width 57 height 29
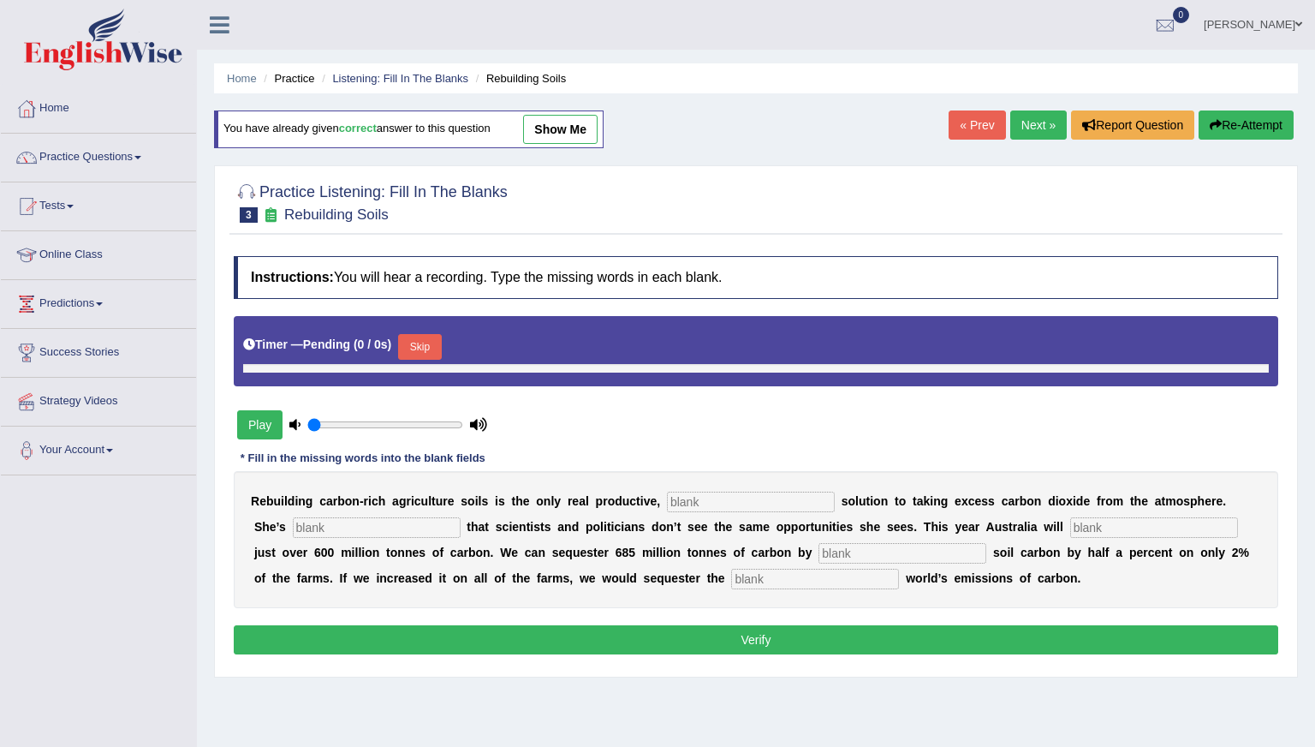
type input "0.95"
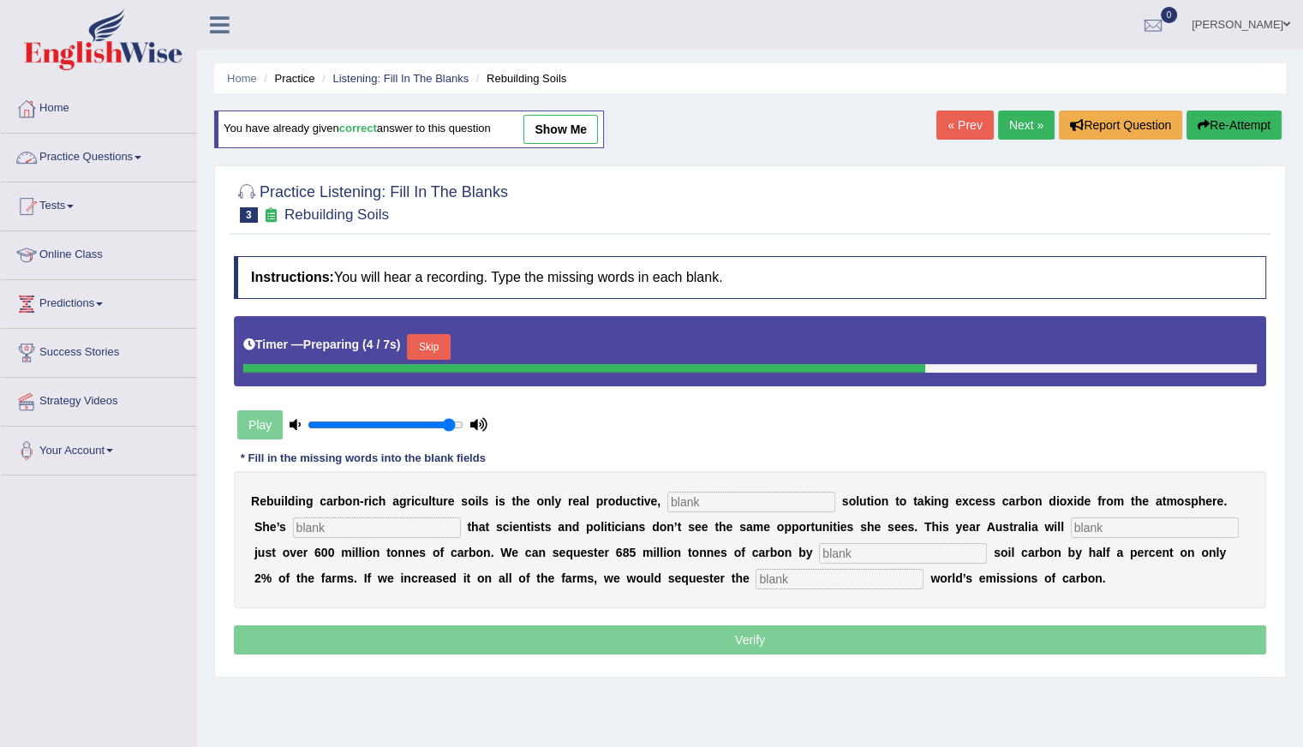
click at [94, 148] on link "Practice Questions" at bounding box center [98, 155] width 195 height 43
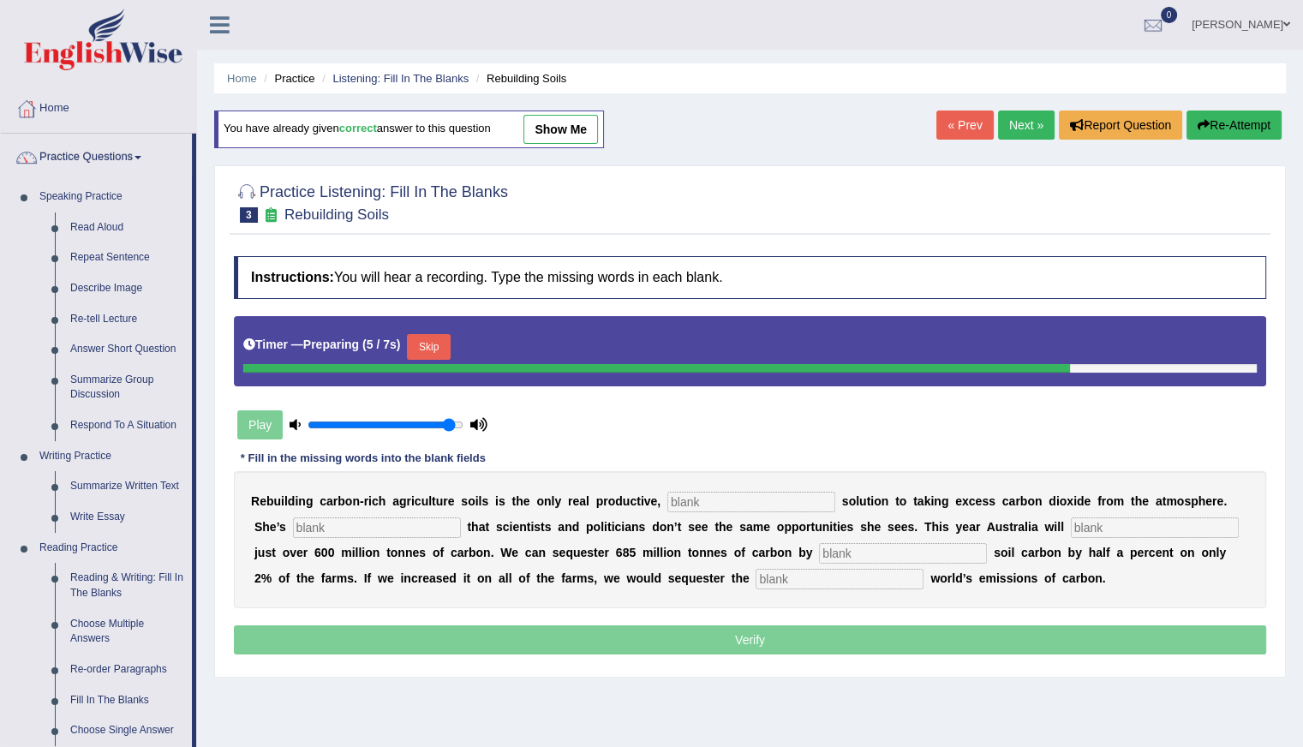
scroll to position [599, 0]
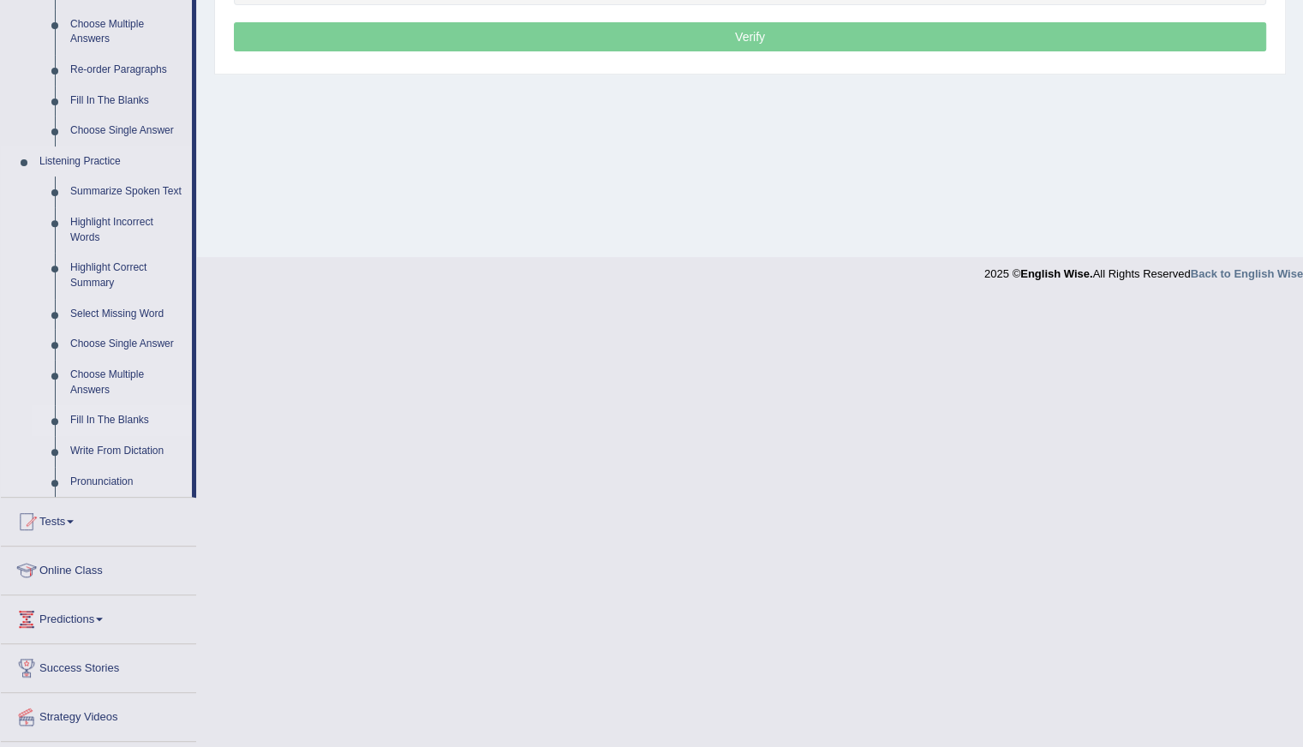
click at [103, 415] on link "Fill In The Blanks" at bounding box center [127, 420] width 129 height 31
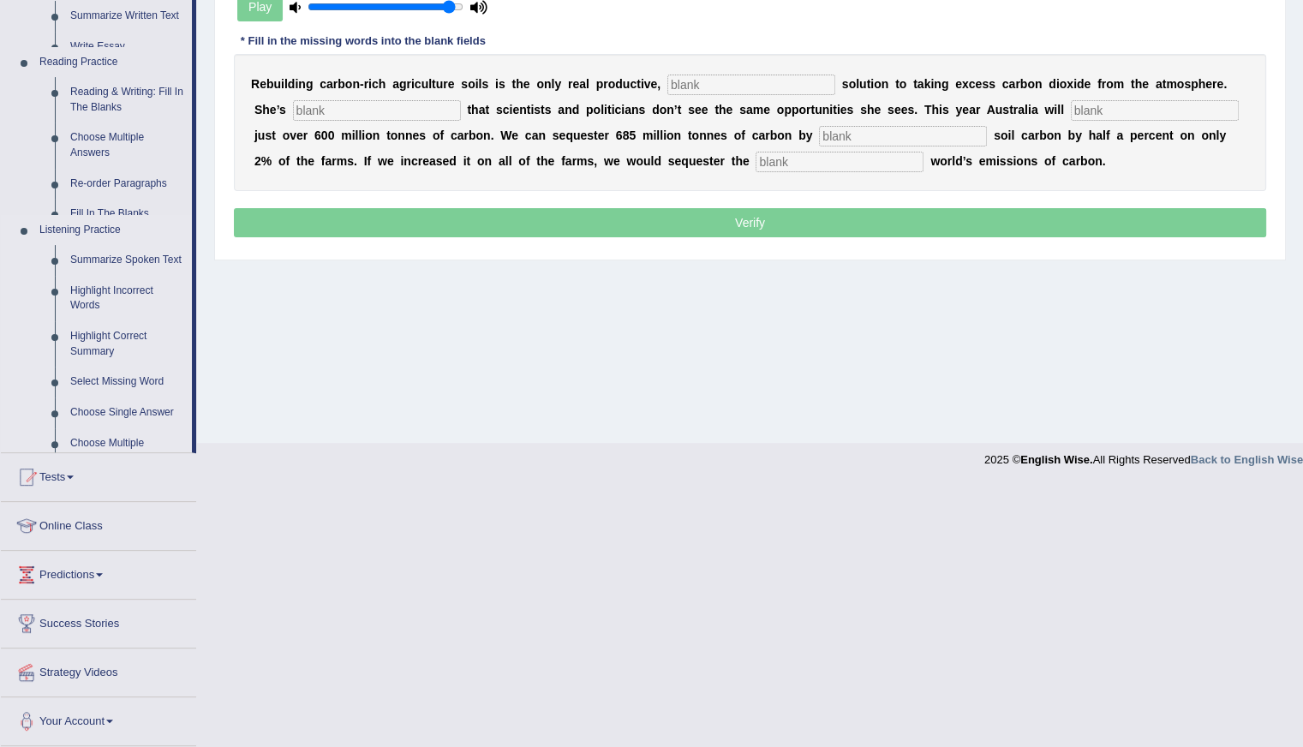
scroll to position [152, 0]
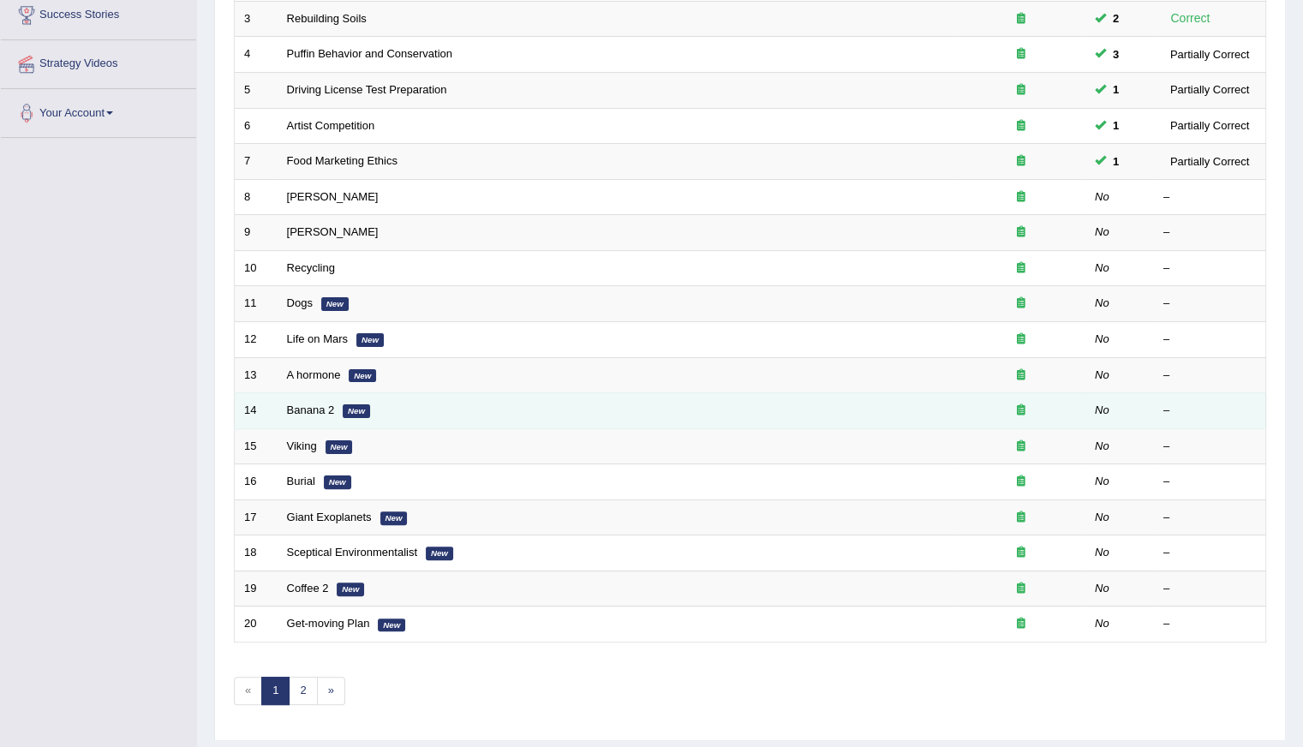
scroll to position [343, 0]
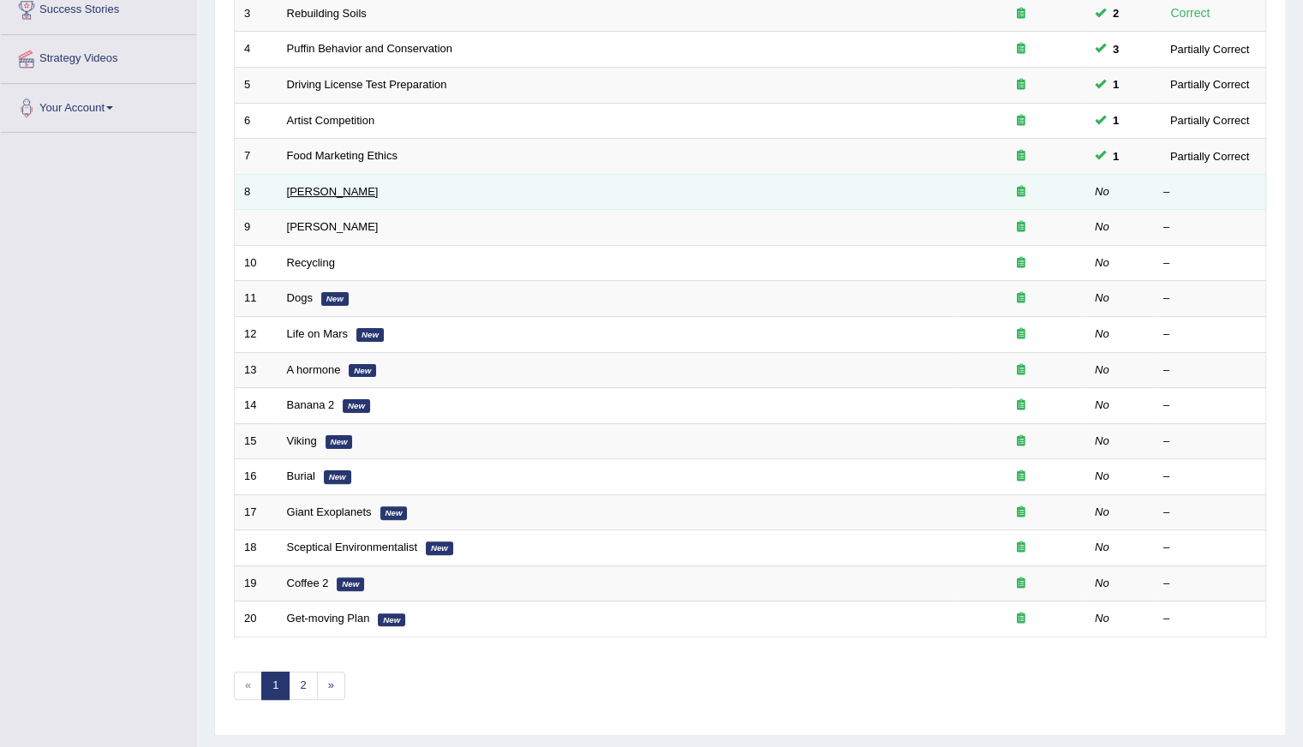
click at [287, 186] on link "[PERSON_NAME]" at bounding box center [333, 191] width 92 height 13
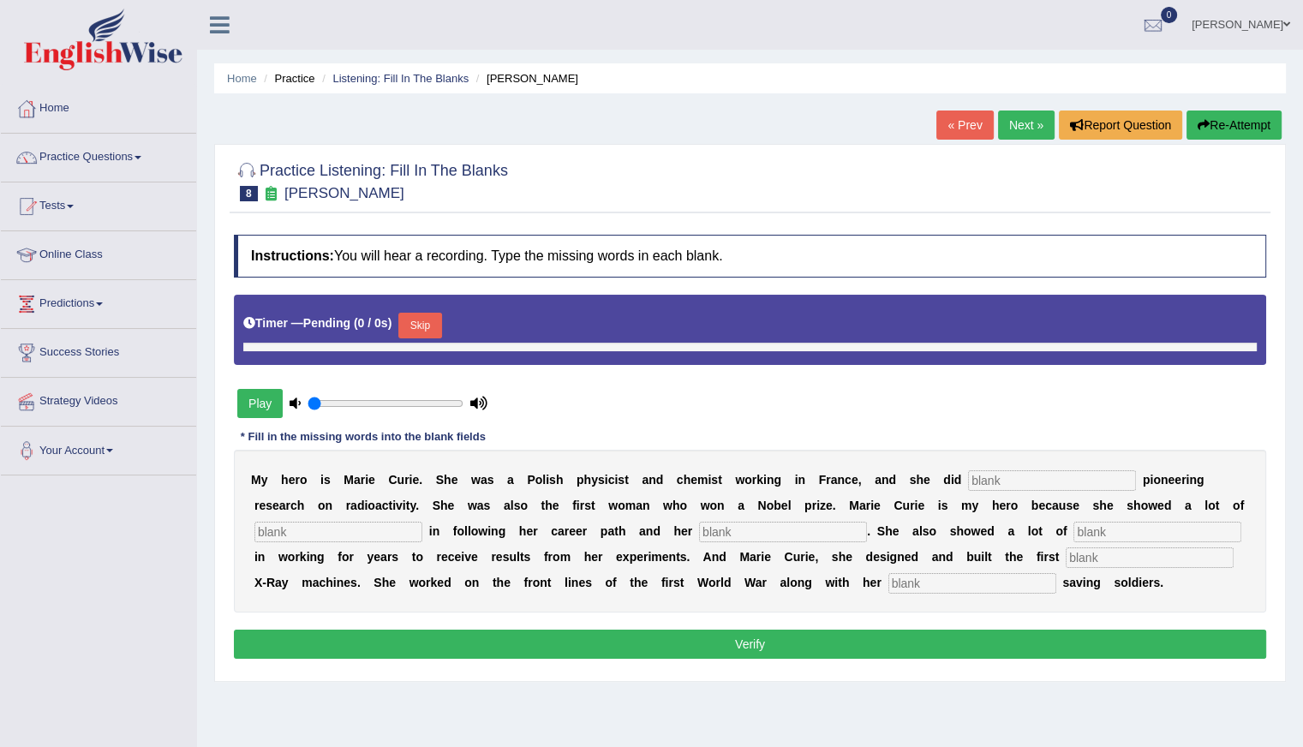
type input "0.95"
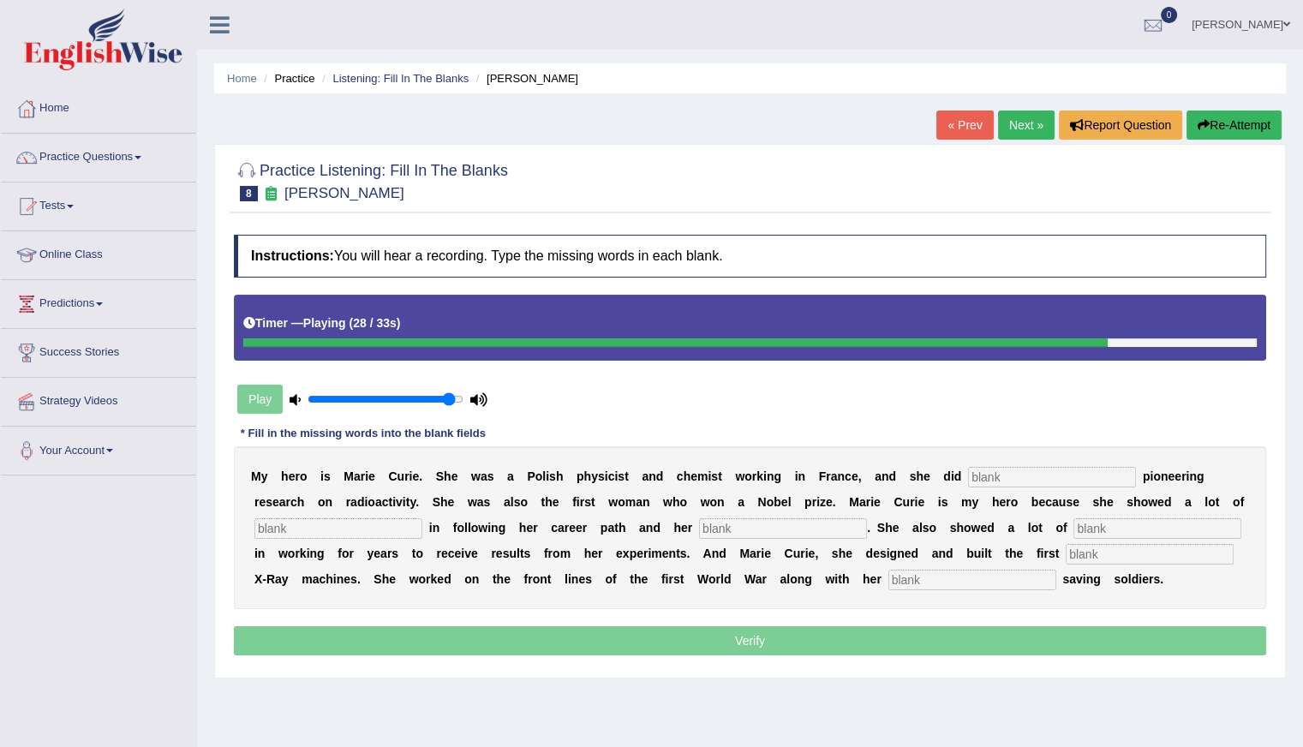
click at [1247, 128] on button "Re-Attempt" at bounding box center [1233, 124] width 95 height 29
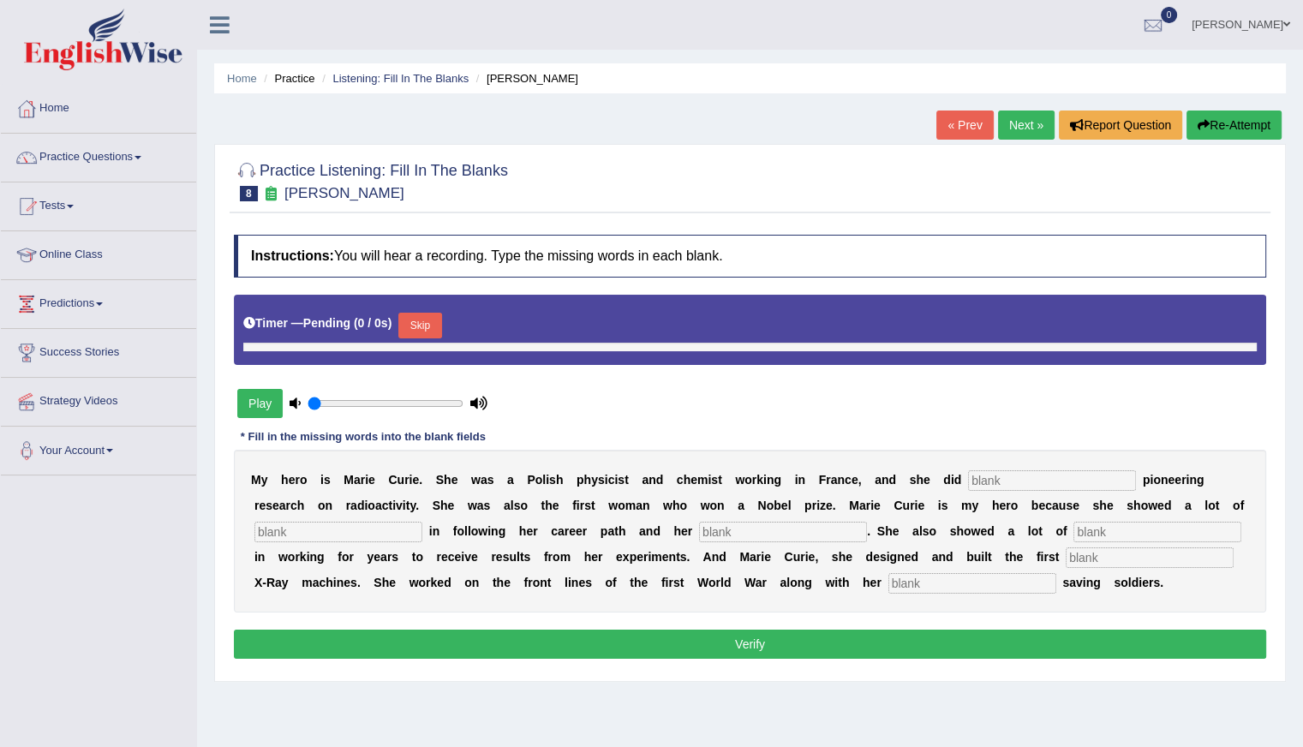
type input "0.95"
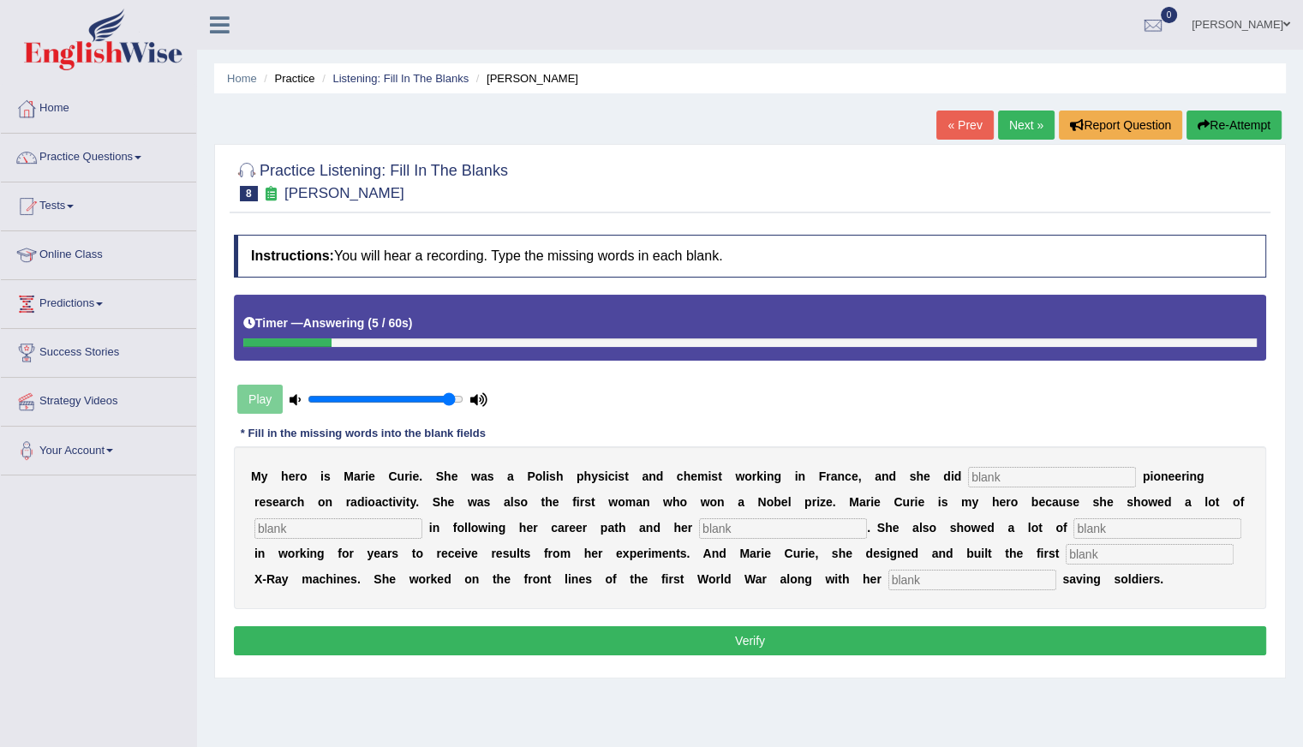
click at [1219, 122] on button "Re-Attempt" at bounding box center [1233, 124] width 95 height 29
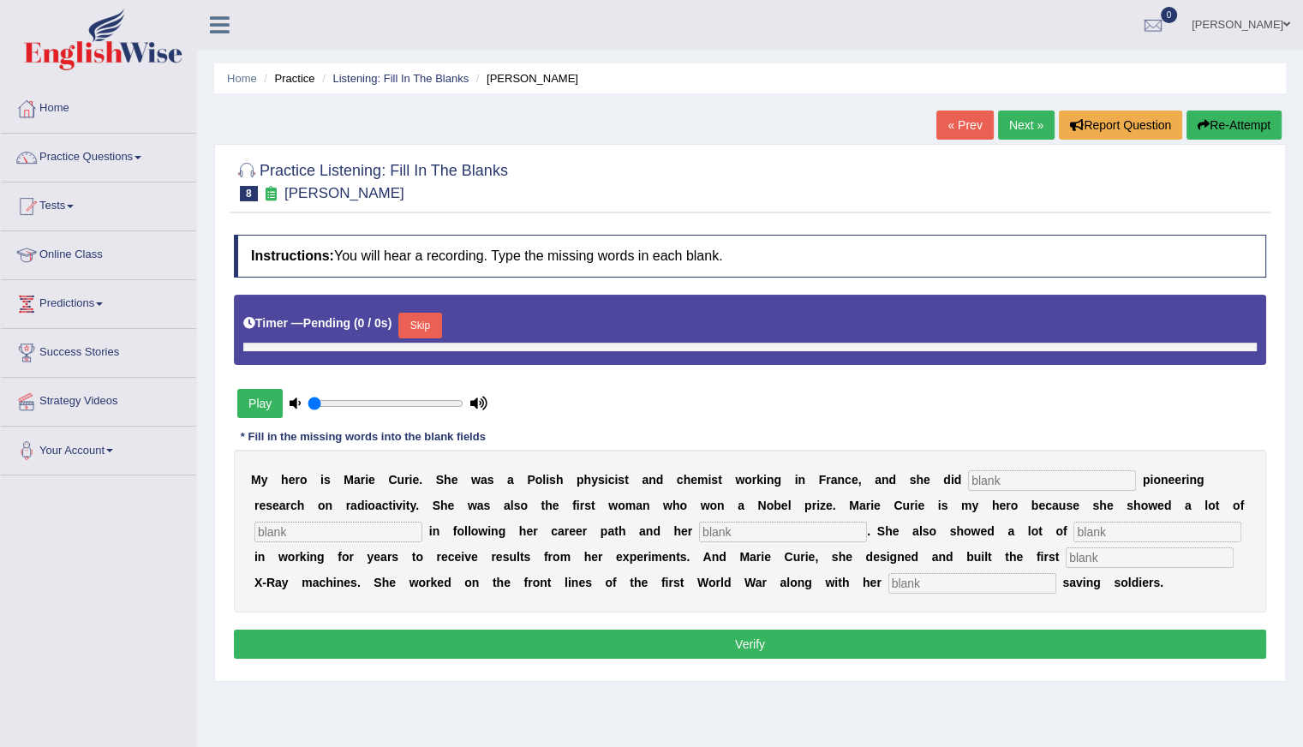
type input "0.95"
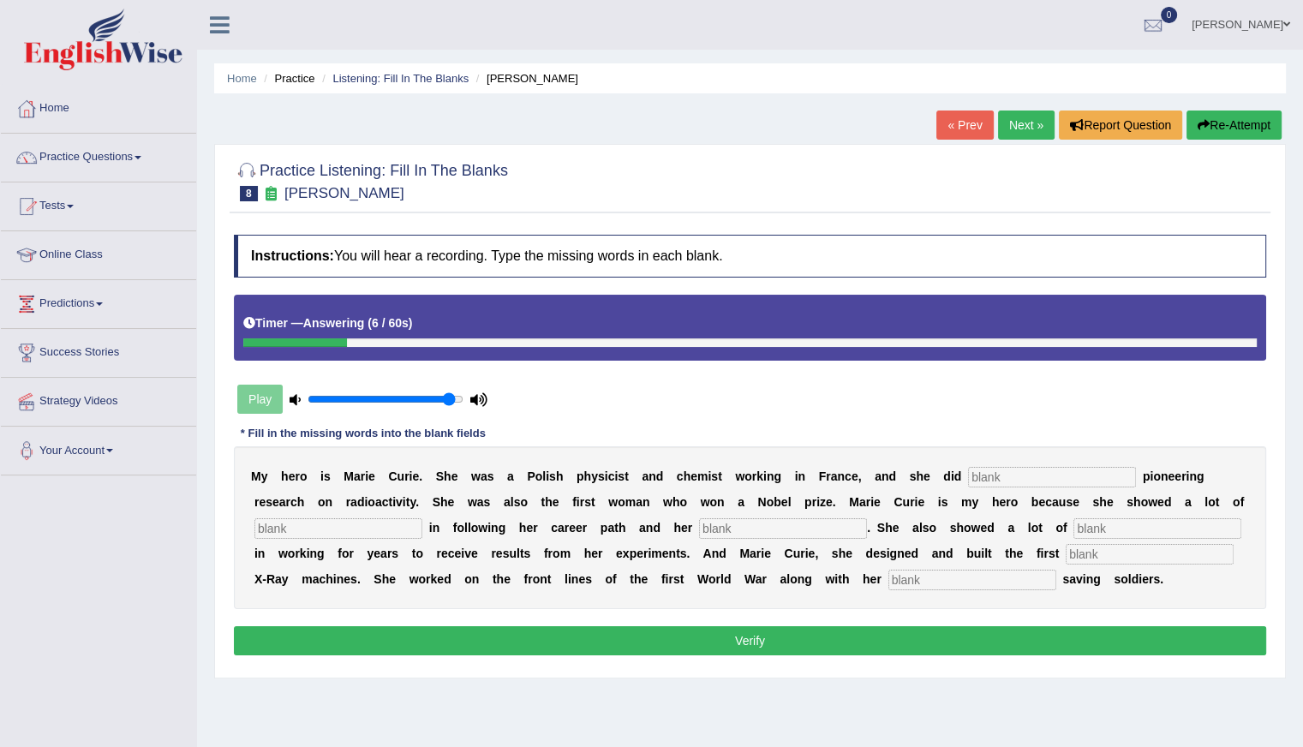
click at [1002, 471] on input "text" at bounding box center [1052, 477] width 168 height 21
type input "conduct"
click at [288, 528] on input "text" at bounding box center [338, 528] width 168 height 21
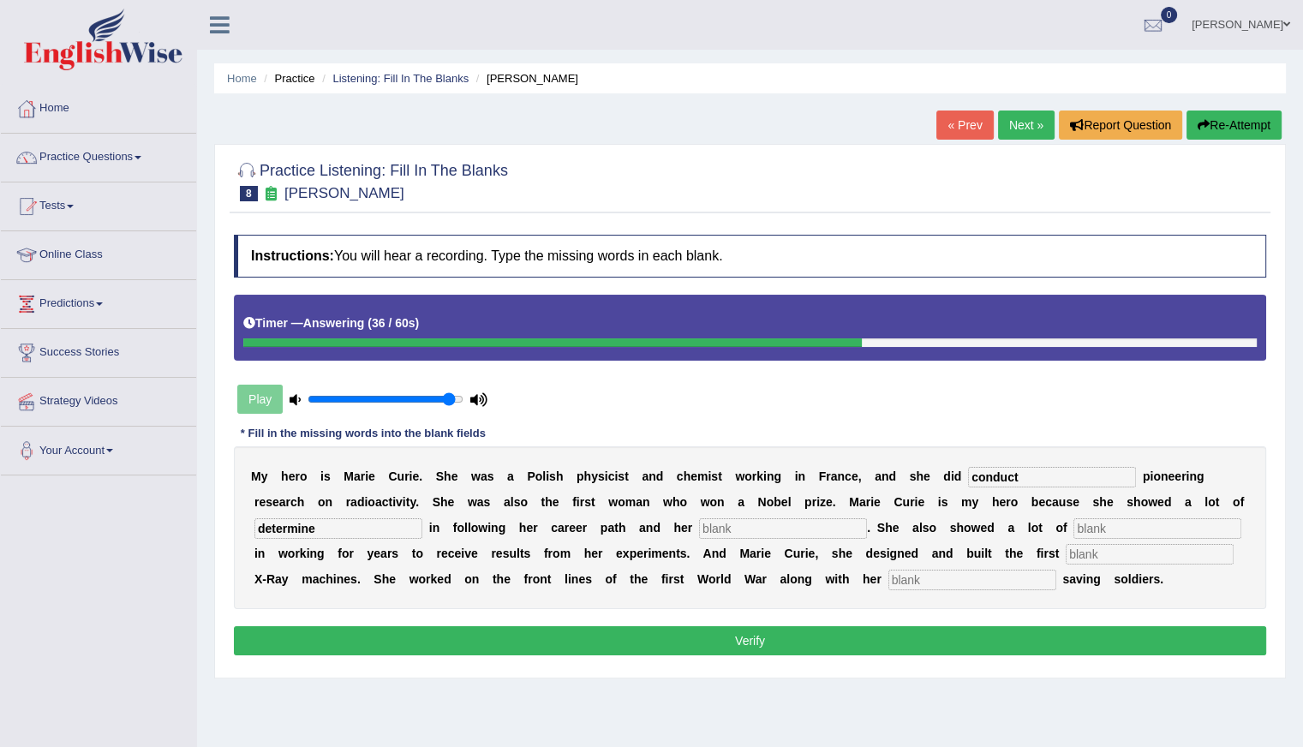
type input "determine"
click at [736, 526] on input "text" at bounding box center [783, 528] width 168 height 21
type input "patience"
click at [1092, 527] on input "text" at bounding box center [1157, 528] width 168 height 21
type input "patient"
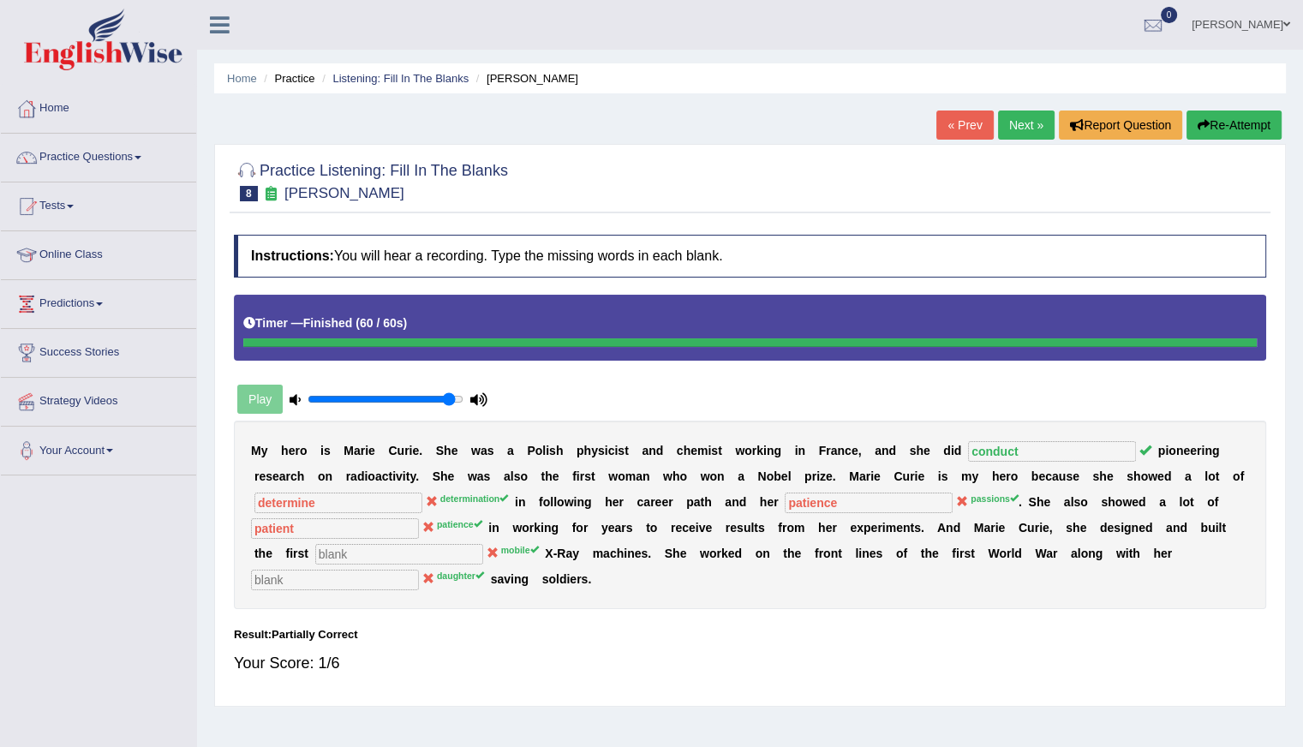
click at [1058, 591] on div "M y h e r o i s M a r i e C u r i e . S h e w a s a P o l i s h p h y s i c i s…" at bounding box center [750, 514] width 1032 height 188
drag, startPoint x: 1058, startPoint y: 591, endPoint x: 777, endPoint y: 582, distance: 281.9
click at [777, 582] on div "M y h e r o i s M a r i e C u r i e . S h e w a s a P o l i s h p h y s i c i s…" at bounding box center [750, 514] width 1032 height 188
click at [1234, 122] on button "Re-Attempt" at bounding box center [1233, 124] width 95 height 29
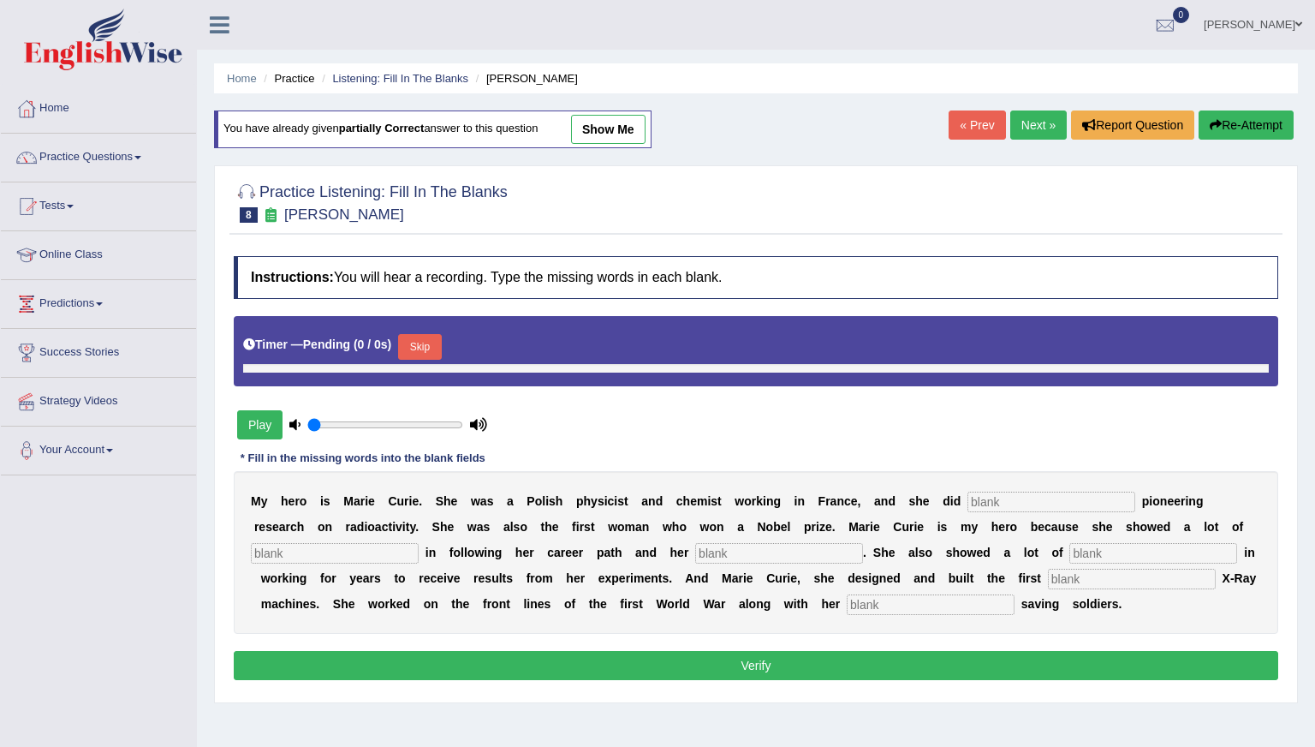
type input "0.95"
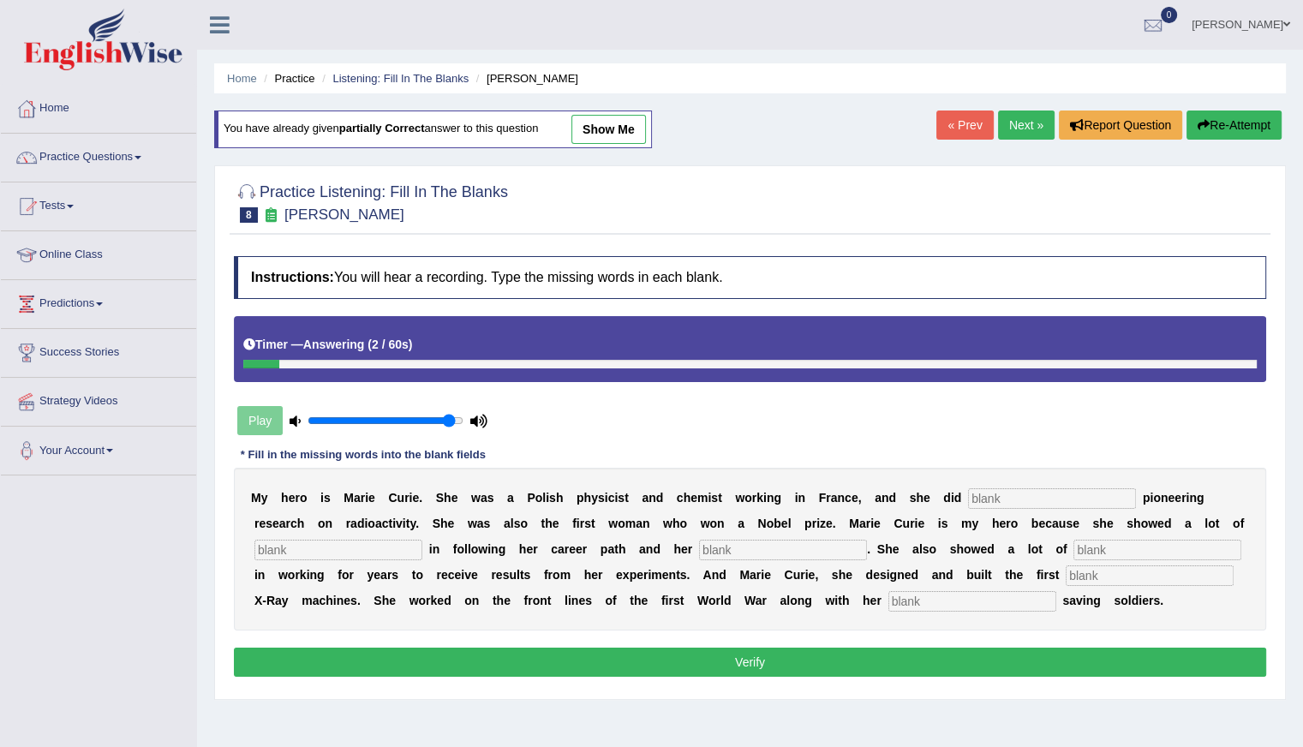
click at [911, 600] on input "text" at bounding box center [972, 601] width 168 height 21
type input "daughter"
click at [987, 488] on input "text" at bounding box center [1052, 498] width 168 height 21
type input "conduct"
click at [273, 540] on input "text" at bounding box center [338, 550] width 168 height 21
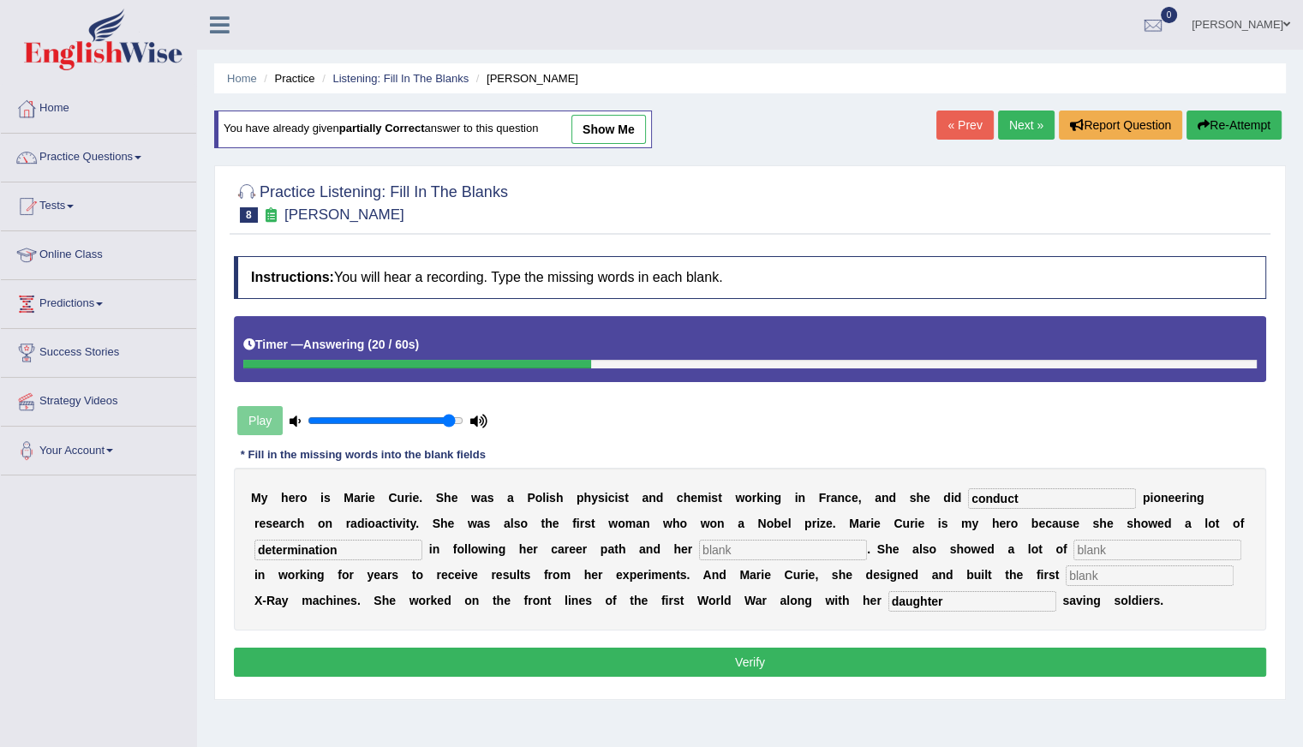
type input "determination"
click at [726, 544] on input "text" at bounding box center [783, 550] width 168 height 21
type input "passions"
click at [1098, 549] on input "text" at bounding box center [1157, 550] width 168 height 21
type input "patience"
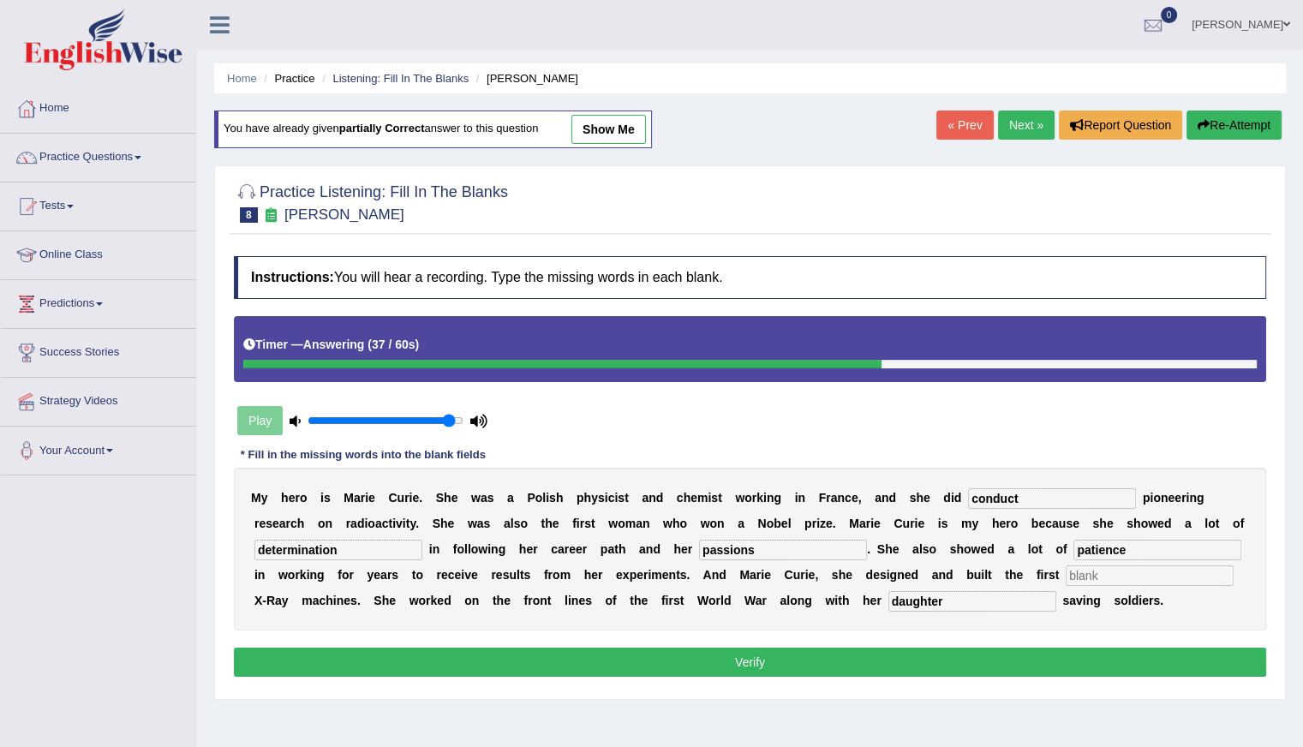
click at [1101, 561] on div "M y h e r o i s M [PERSON_NAME] . S h e w a s [PERSON_NAME] p h y s i c i s t a…" at bounding box center [750, 549] width 1032 height 163
click at [1080, 573] on input "text" at bounding box center [1149, 575] width 168 height 21
type input "mobile"
click at [757, 650] on button "Verify" at bounding box center [750, 661] width 1032 height 29
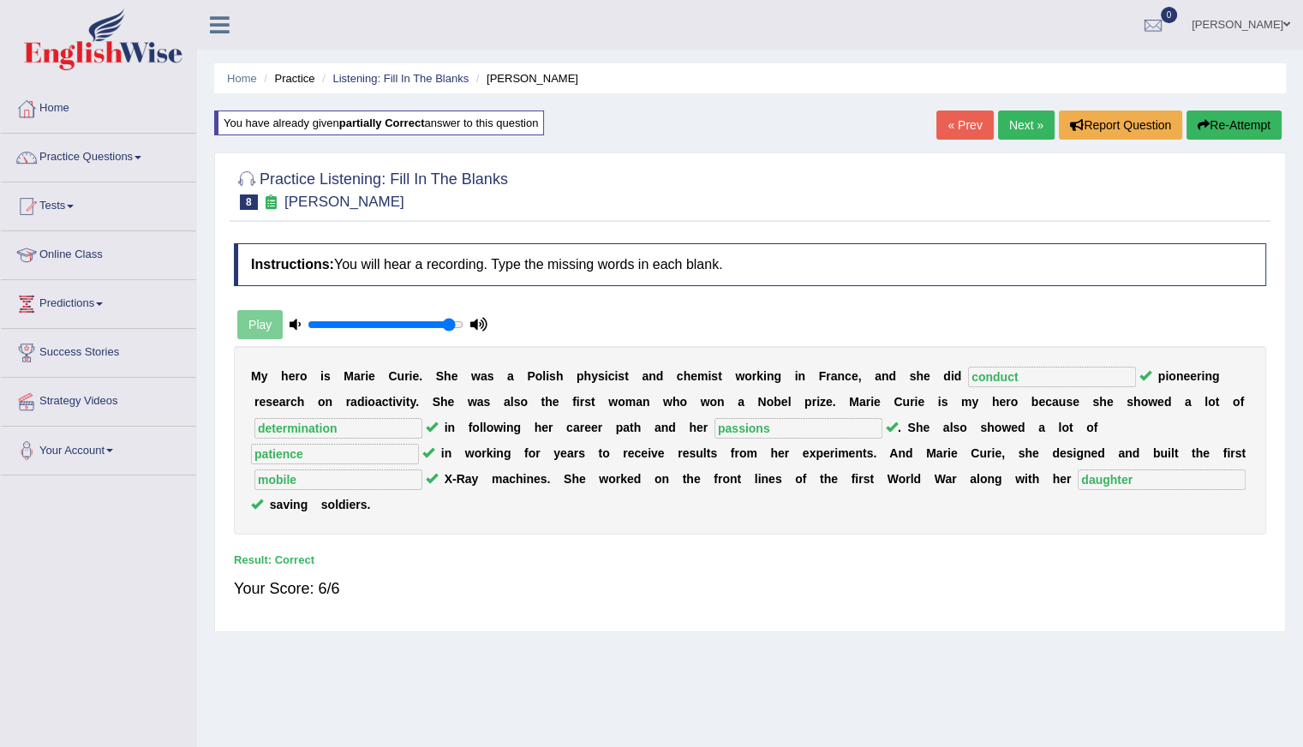
click at [1009, 121] on link "Next »" at bounding box center [1026, 124] width 57 height 29
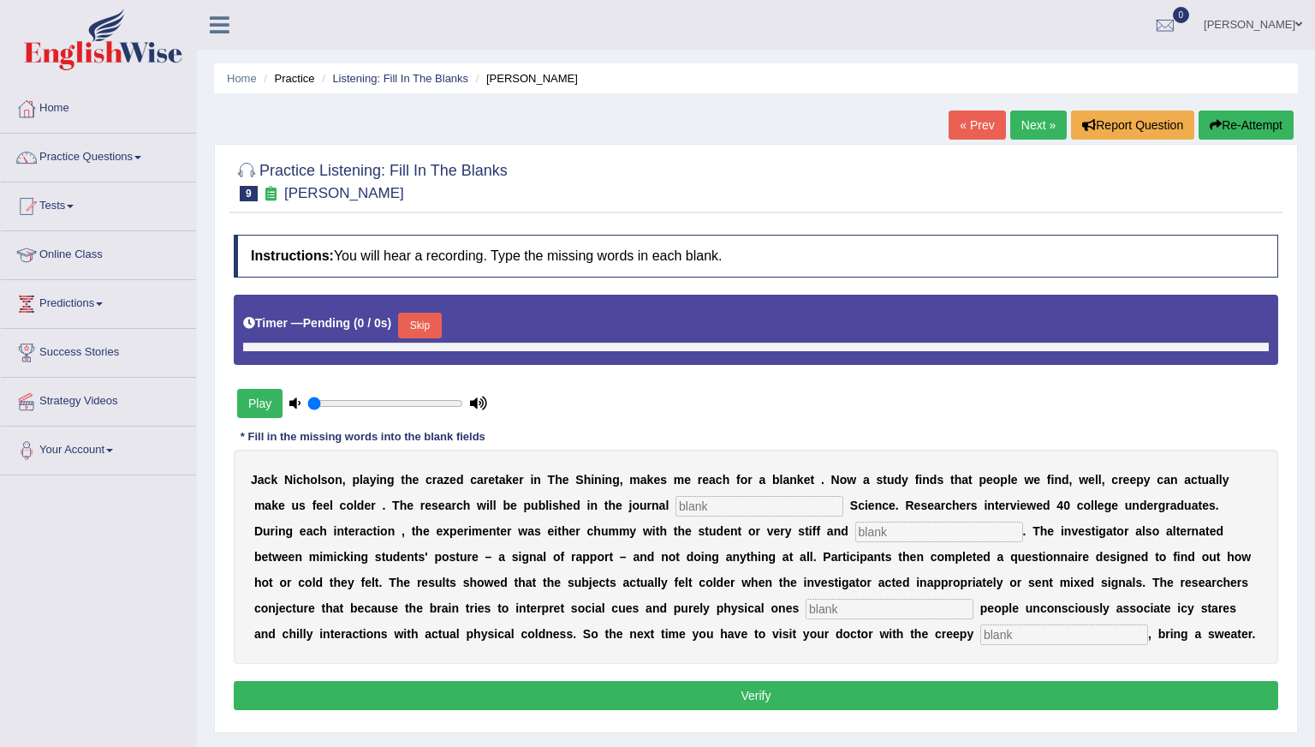
type input "0.95"
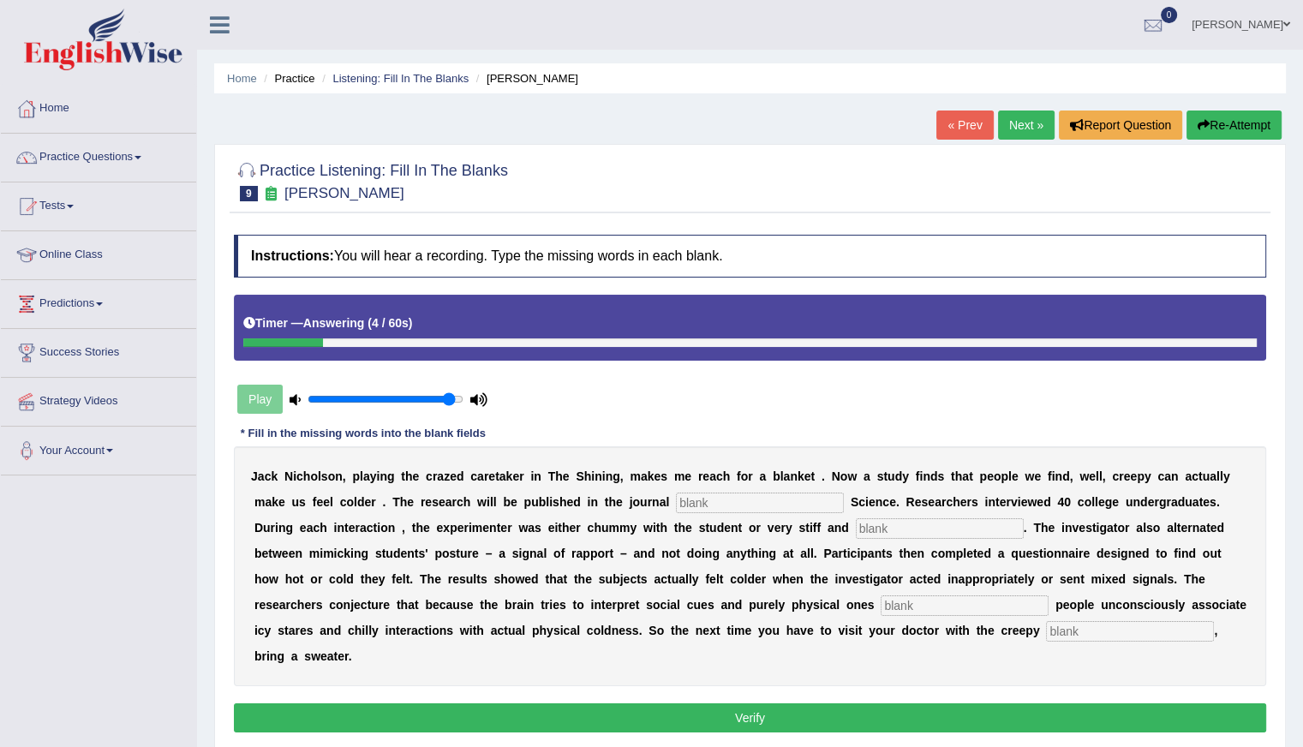
click at [1083, 630] on input "text" at bounding box center [1130, 631] width 168 height 21
type input "receptio"
click at [695, 499] on input "text" at bounding box center [760, 502] width 168 height 21
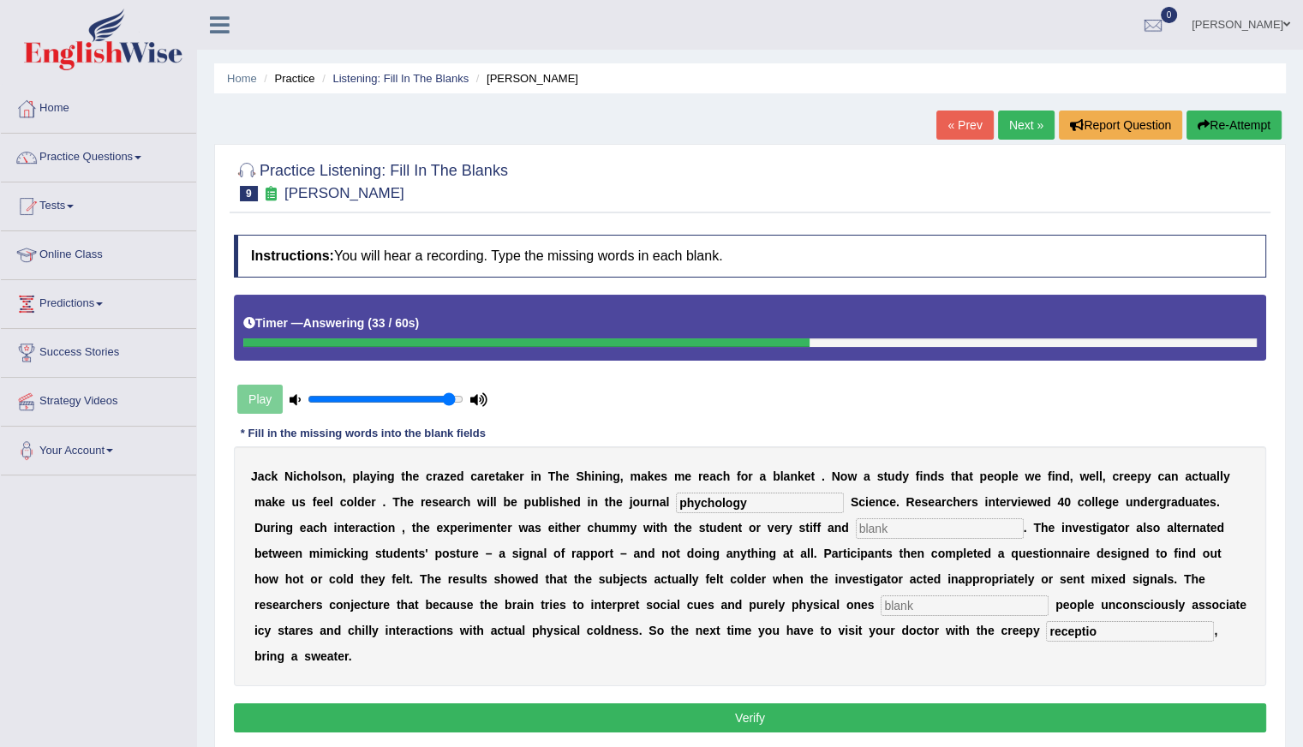
type input "phychology"
click at [880, 525] on input "text" at bounding box center [940, 528] width 168 height 21
type input "professional"
click at [892, 602] on input "text" at bounding box center [964, 605] width 168 height 21
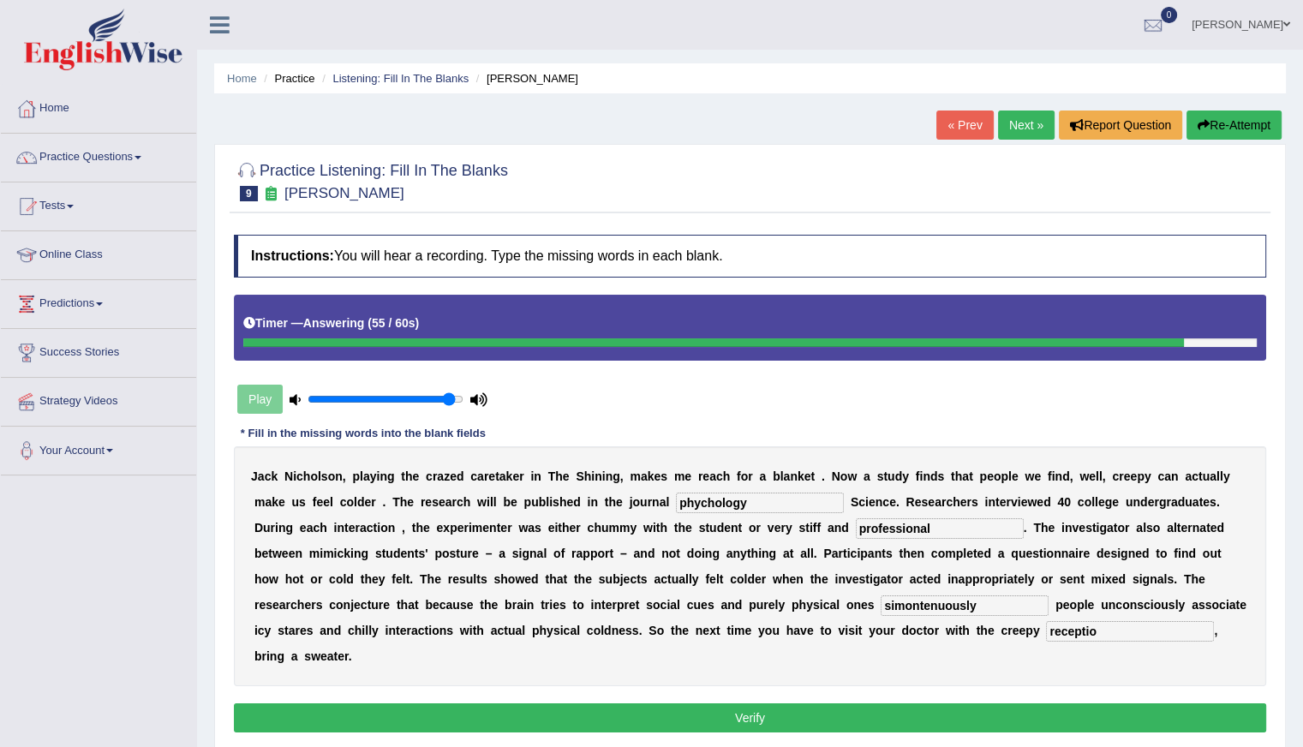
type input "simontenuously"
click at [1118, 629] on input "receptio" at bounding box center [1130, 631] width 168 height 21
type input "receptionist"
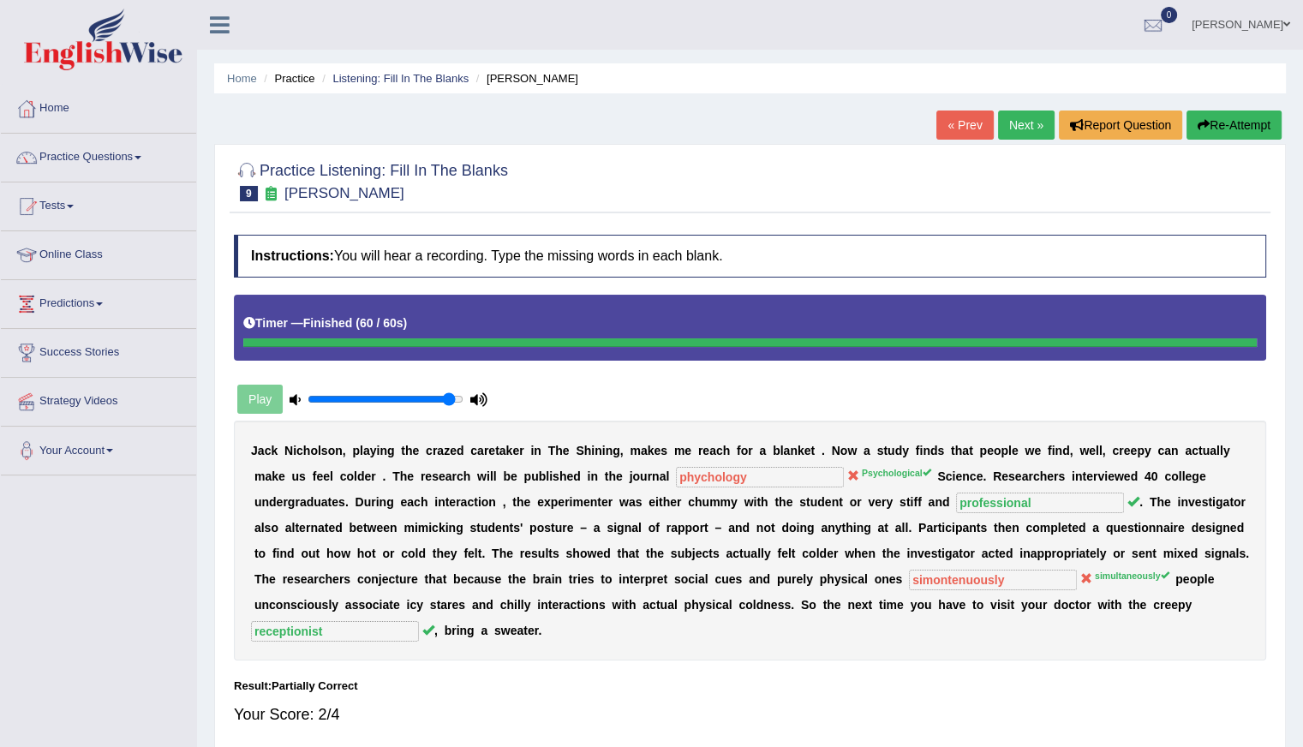
click at [1008, 121] on link "Next »" at bounding box center [1026, 124] width 57 height 29
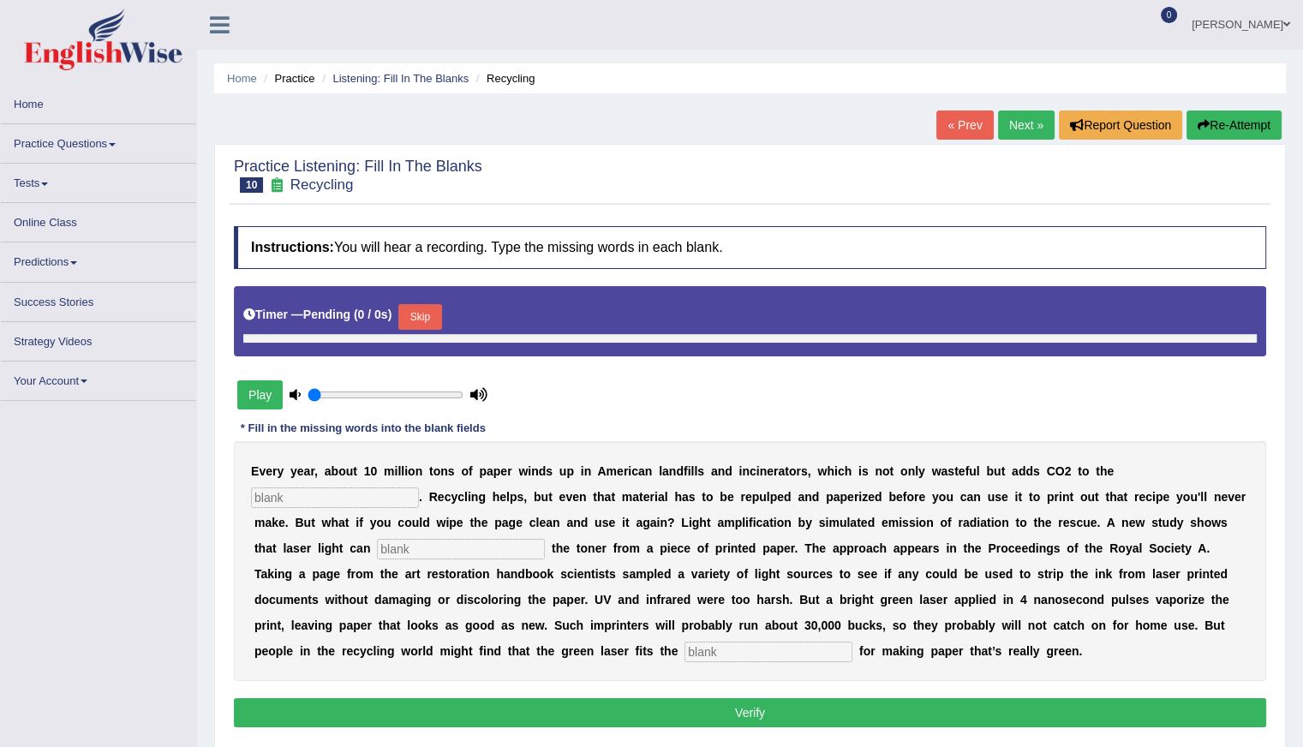
type input "0.95"
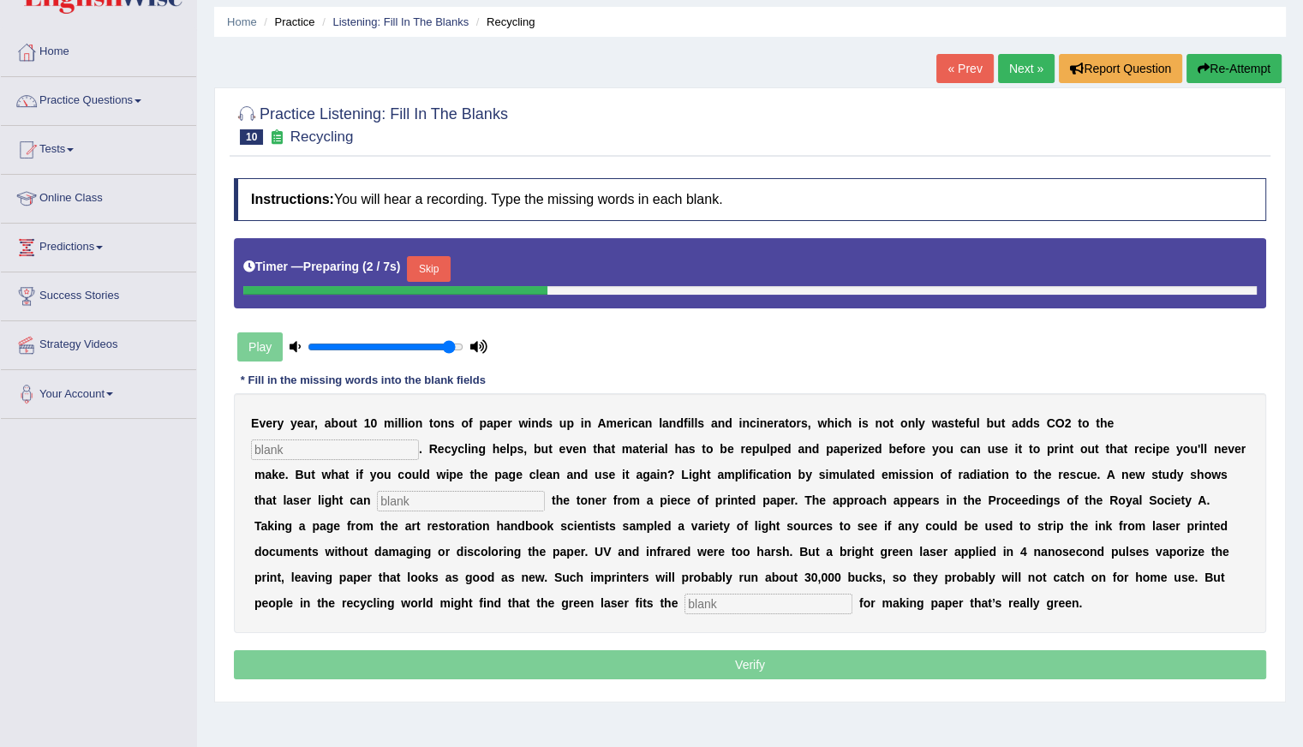
scroll to position [86, 0]
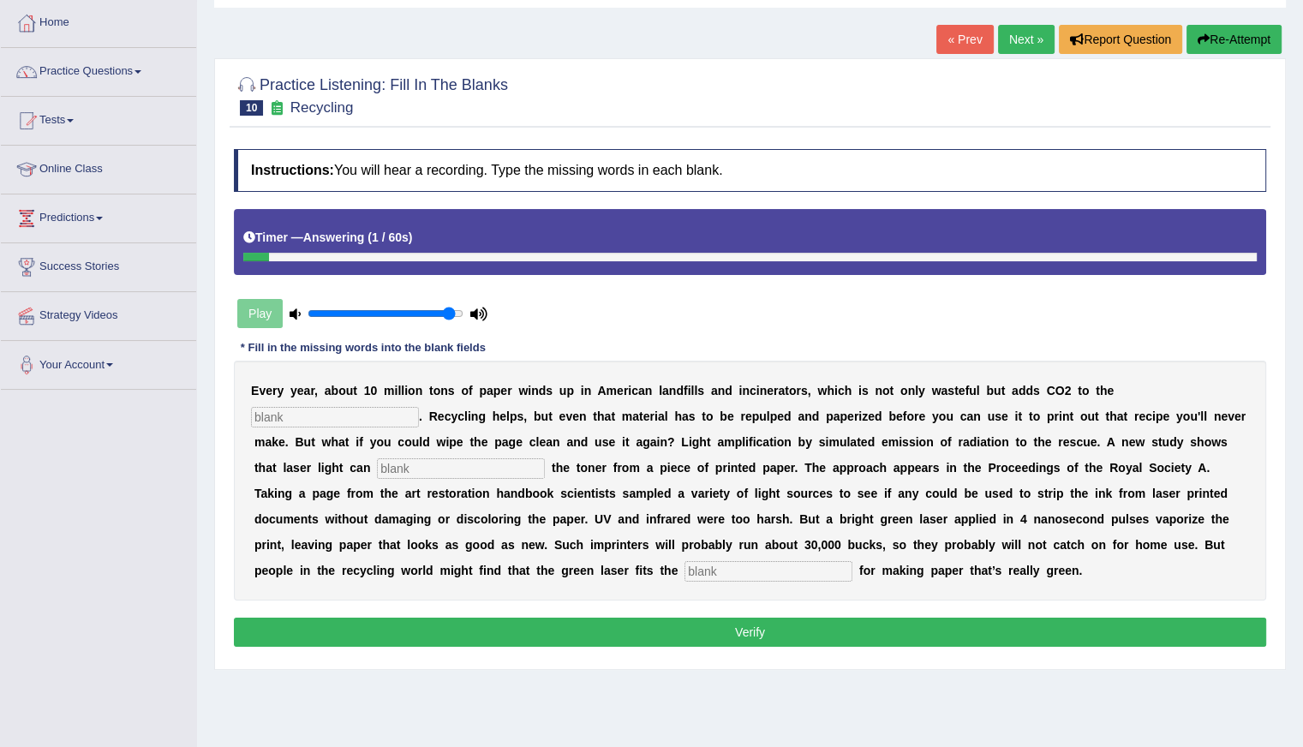
click at [707, 571] on input "text" at bounding box center [768, 571] width 168 height 21
type input "bill"
click at [321, 414] on input "text" at bounding box center [335, 417] width 168 height 21
type input "atmosphere"
click at [393, 468] on input "text" at bounding box center [461, 468] width 168 height 21
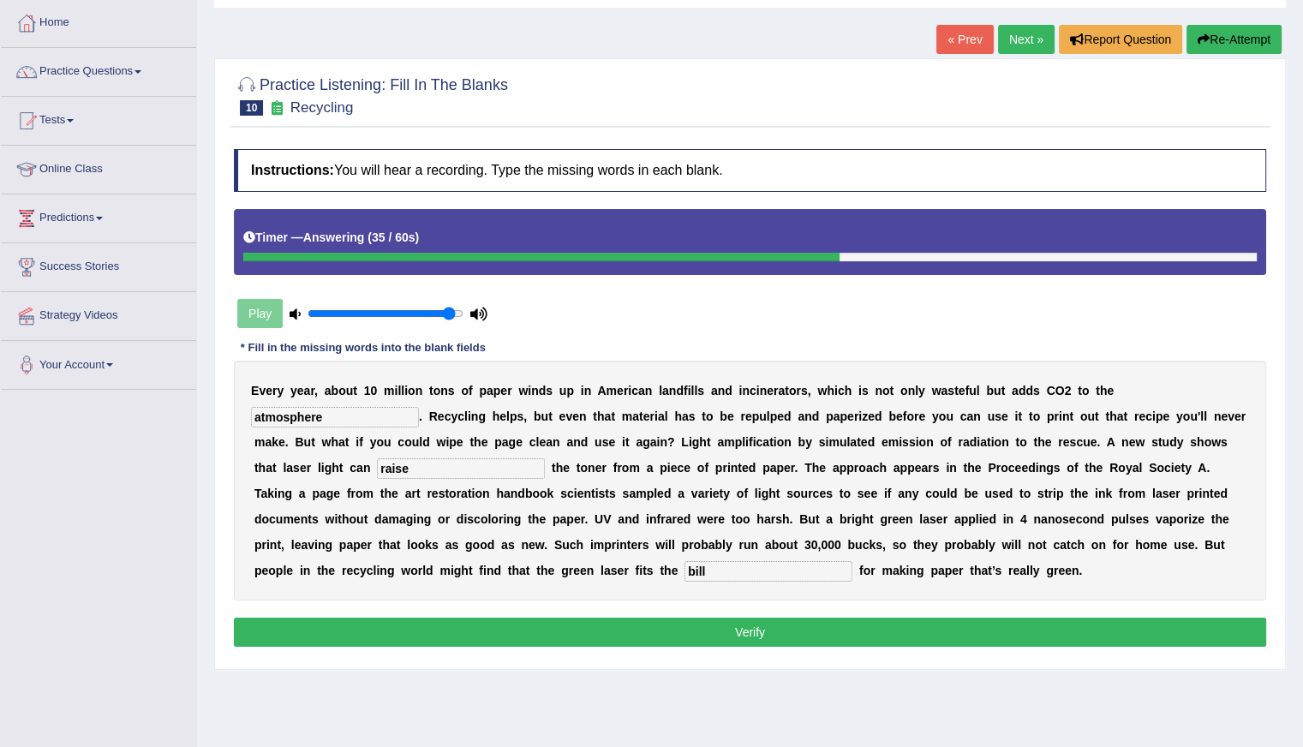
type input "raise"
click at [775, 627] on button "Verify" at bounding box center [750, 631] width 1032 height 29
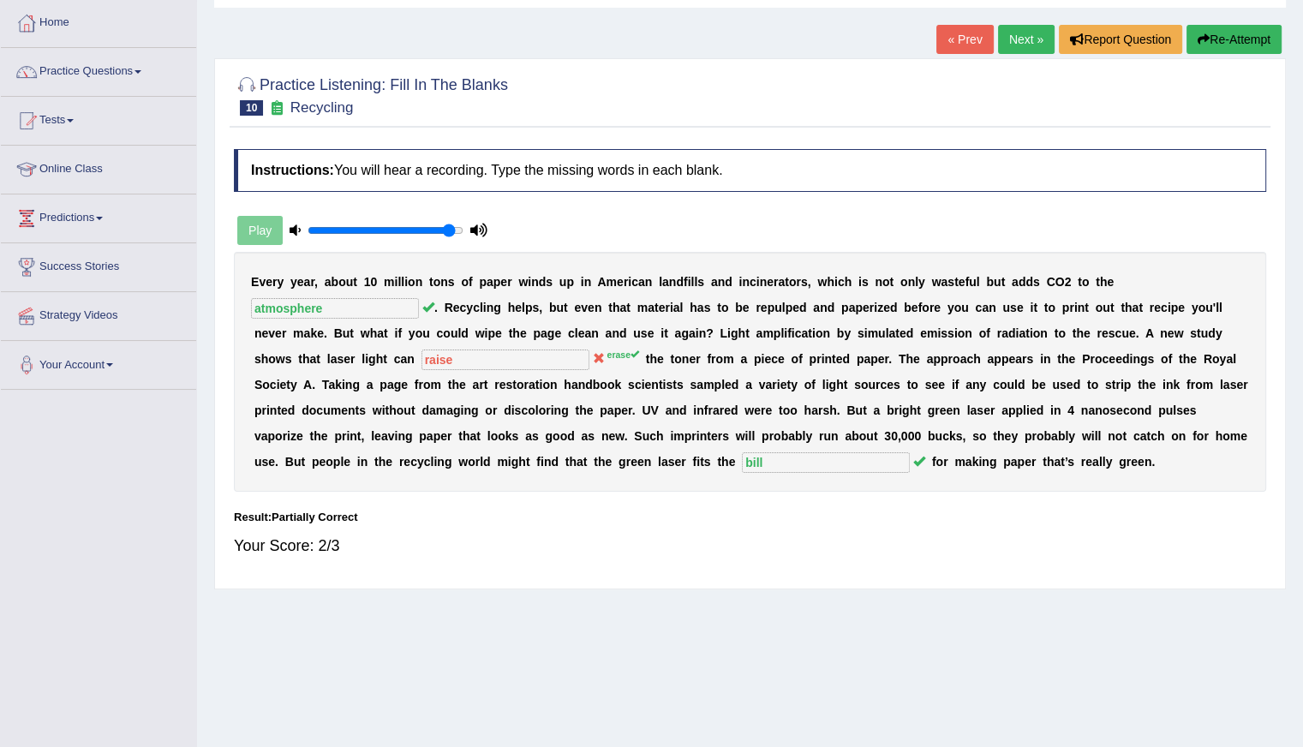
click at [1007, 39] on link "Next »" at bounding box center [1026, 39] width 57 height 29
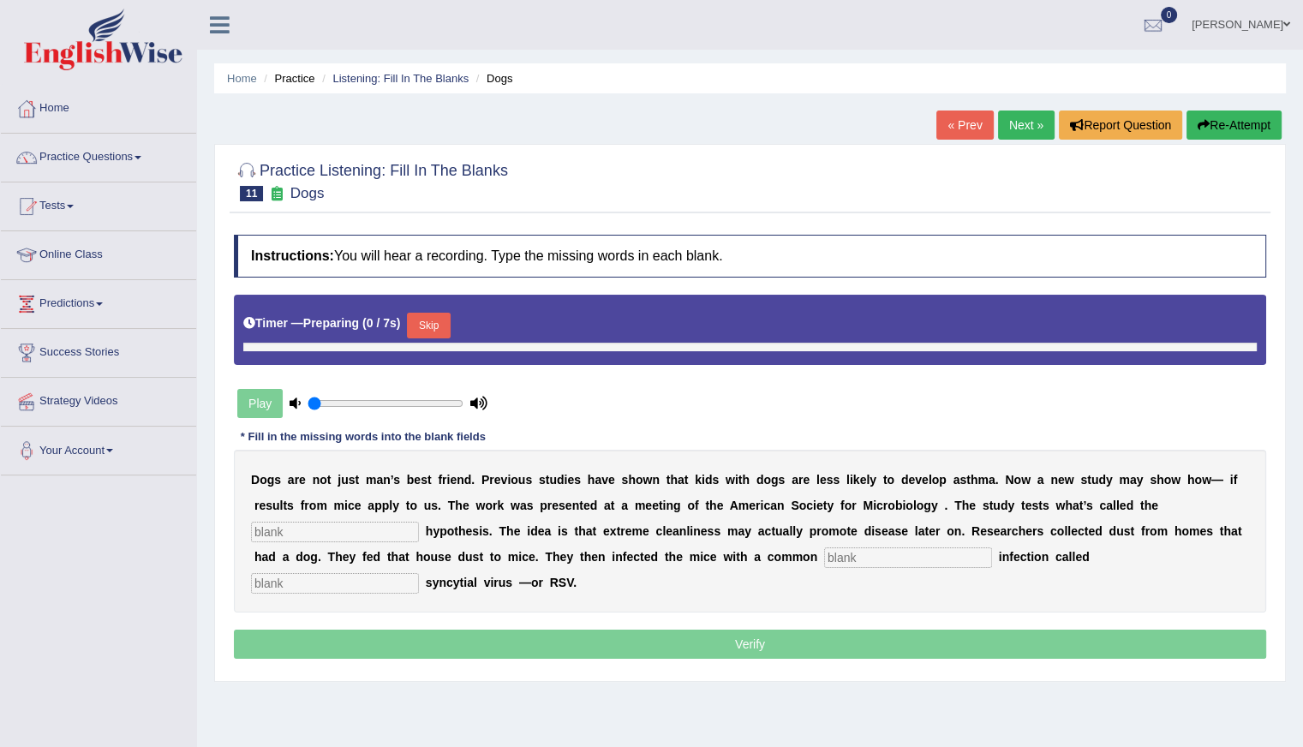
type input "0.95"
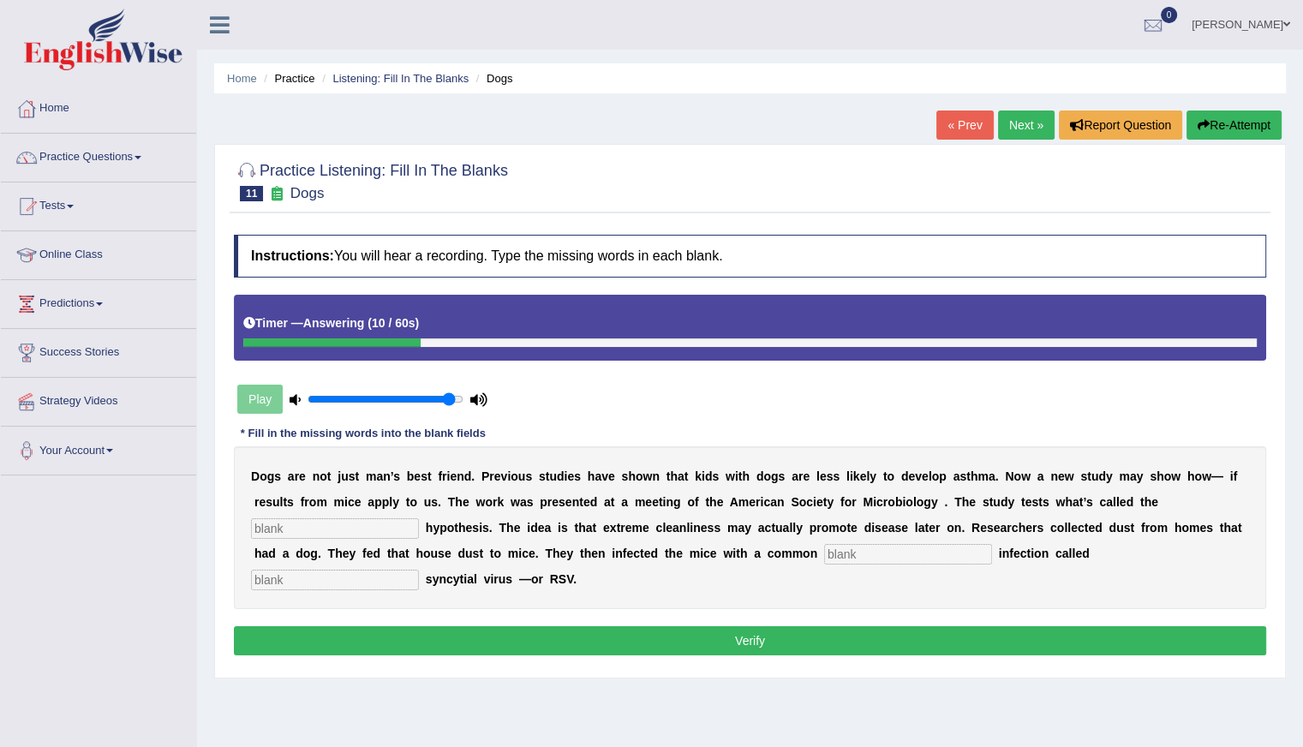
click at [267, 525] on input "text" at bounding box center [335, 528] width 168 height 21
type input "hygiene"
click at [297, 569] on input "text" at bounding box center [335, 579] width 168 height 21
click at [850, 548] on input "text" at bounding box center [908, 554] width 168 height 21
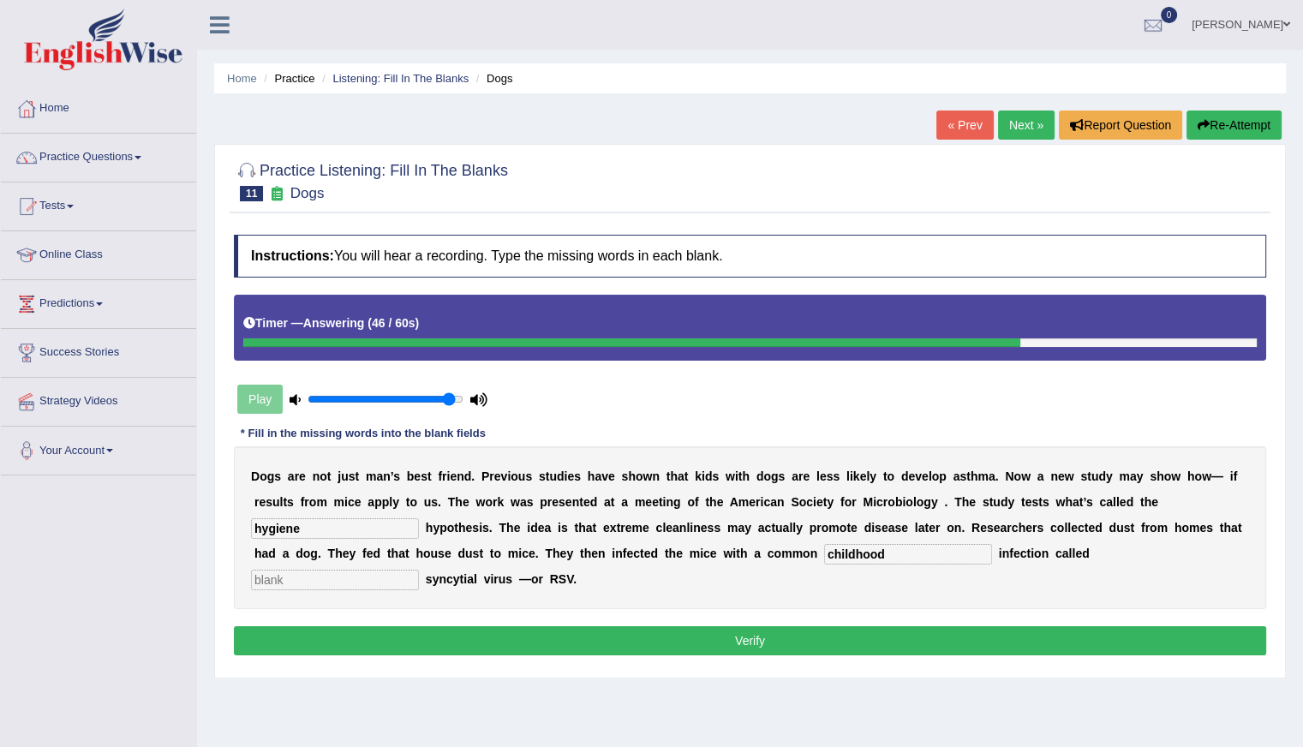
type input "childhood"
click at [315, 576] on input "text" at bounding box center [335, 579] width 168 height 21
type input "respiratory"
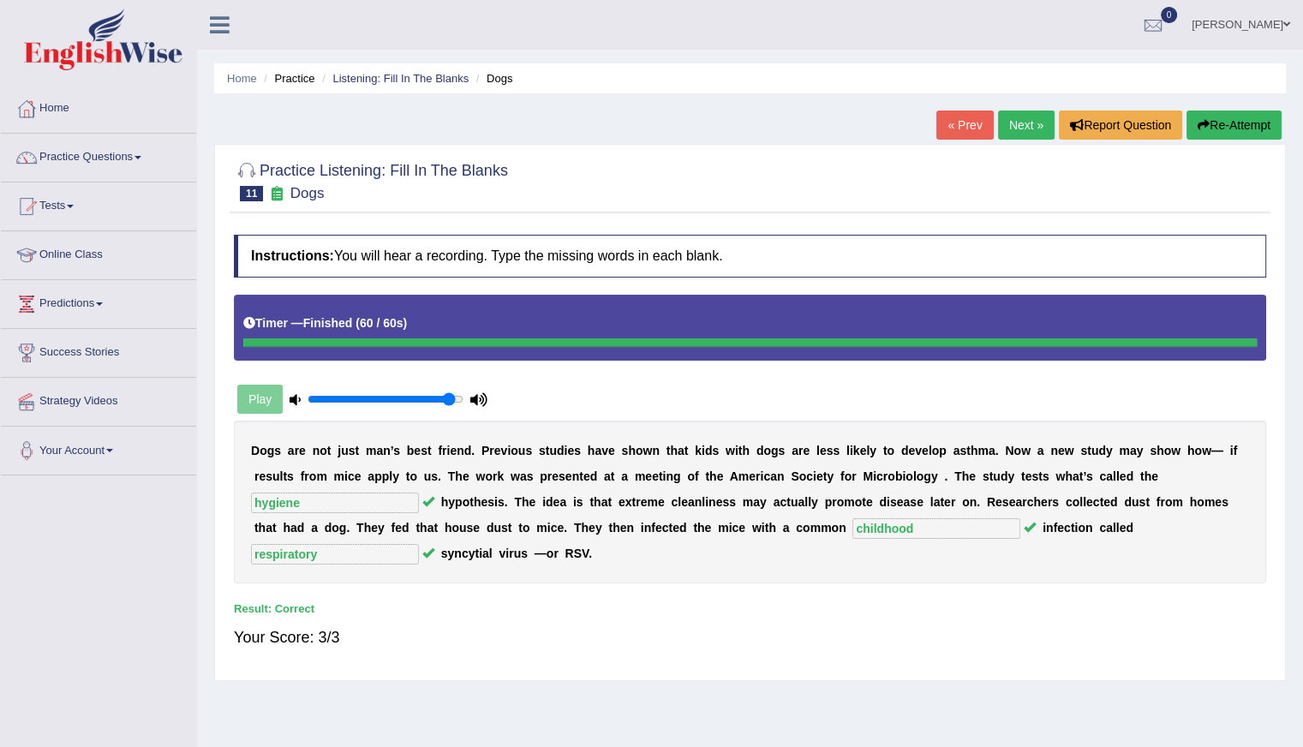
click at [1009, 128] on link "Next »" at bounding box center [1026, 124] width 57 height 29
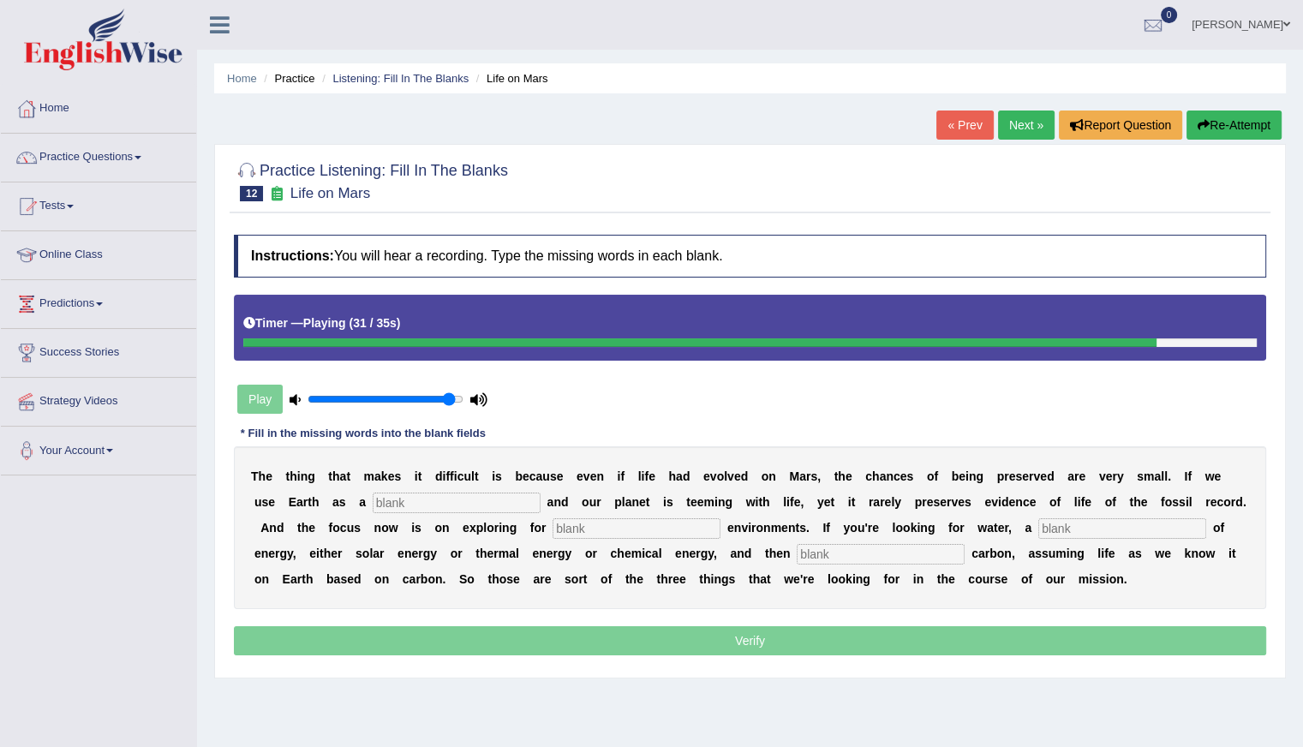
click at [822, 557] on div "T h e t h i n g t h a t m a k e s i t d i f f i c u l t i s b e c a u s e e v e…" at bounding box center [750, 527] width 1032 height 163
click at [822, 557] on input "text" at bounding box center [880, 554] width 168 height 21
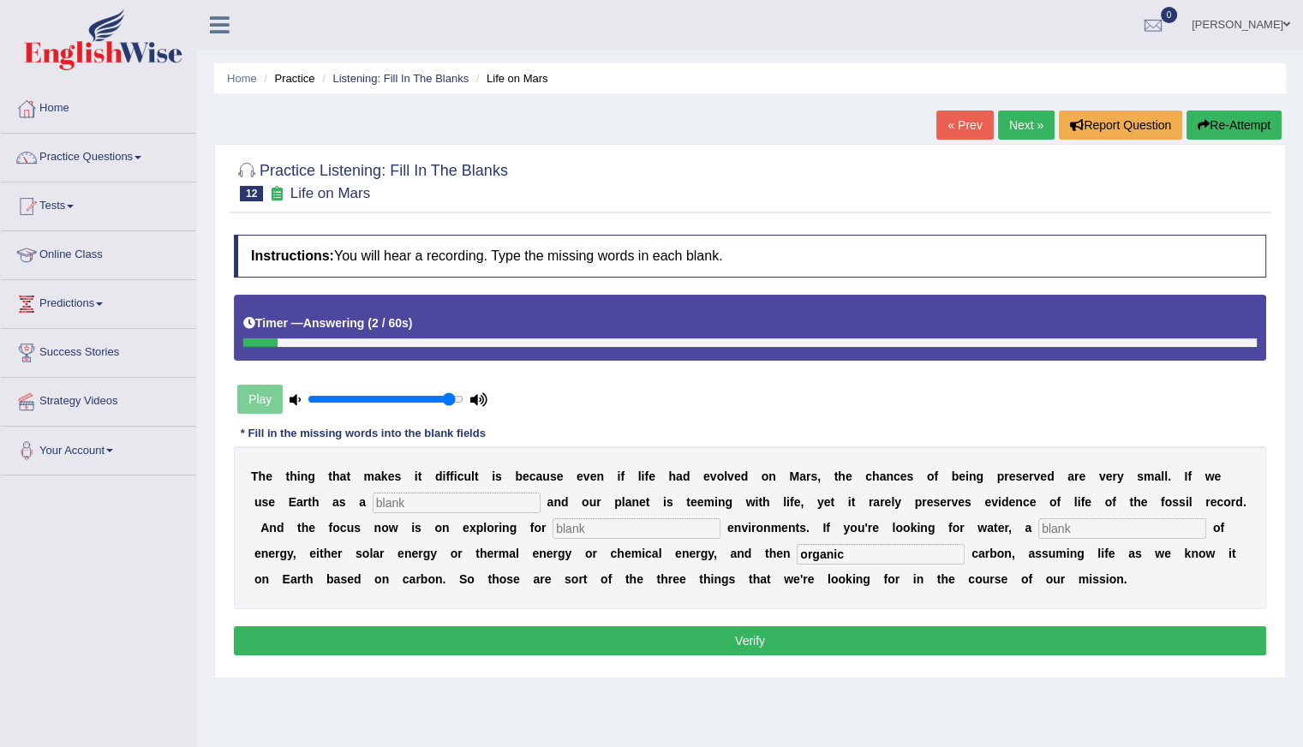
type input "organic"
click at [425, 506] on input "text" at bounding box center [457, 502] width 168 height 21
click at [570, 524] on input "text" at bounding box center [636, 528] width 168 height 21
type input "habitable"
click at [1048, 526] on input "text" at bounding box center [1122, 528] width 168 height 21
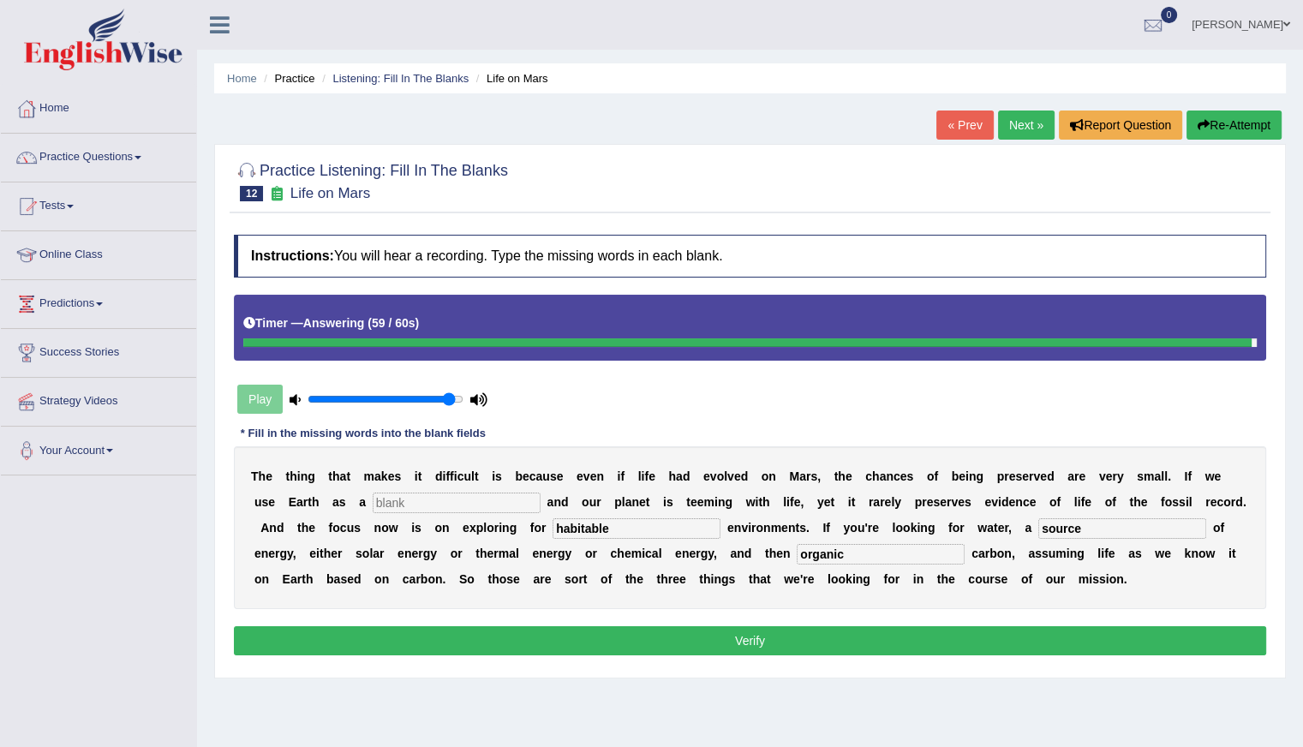
type input "source"
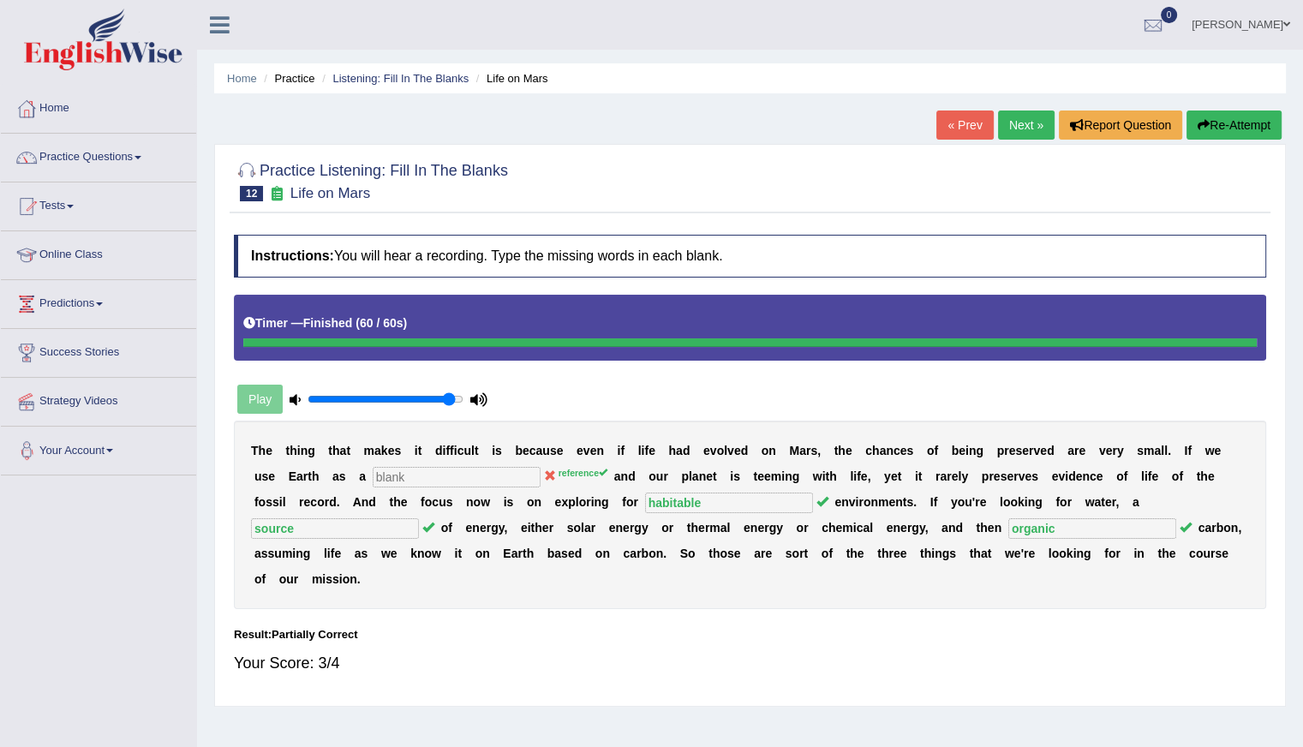
click at [1007, 117] on link "Next »" at bounding box center [1026, 124] width 57 height 29
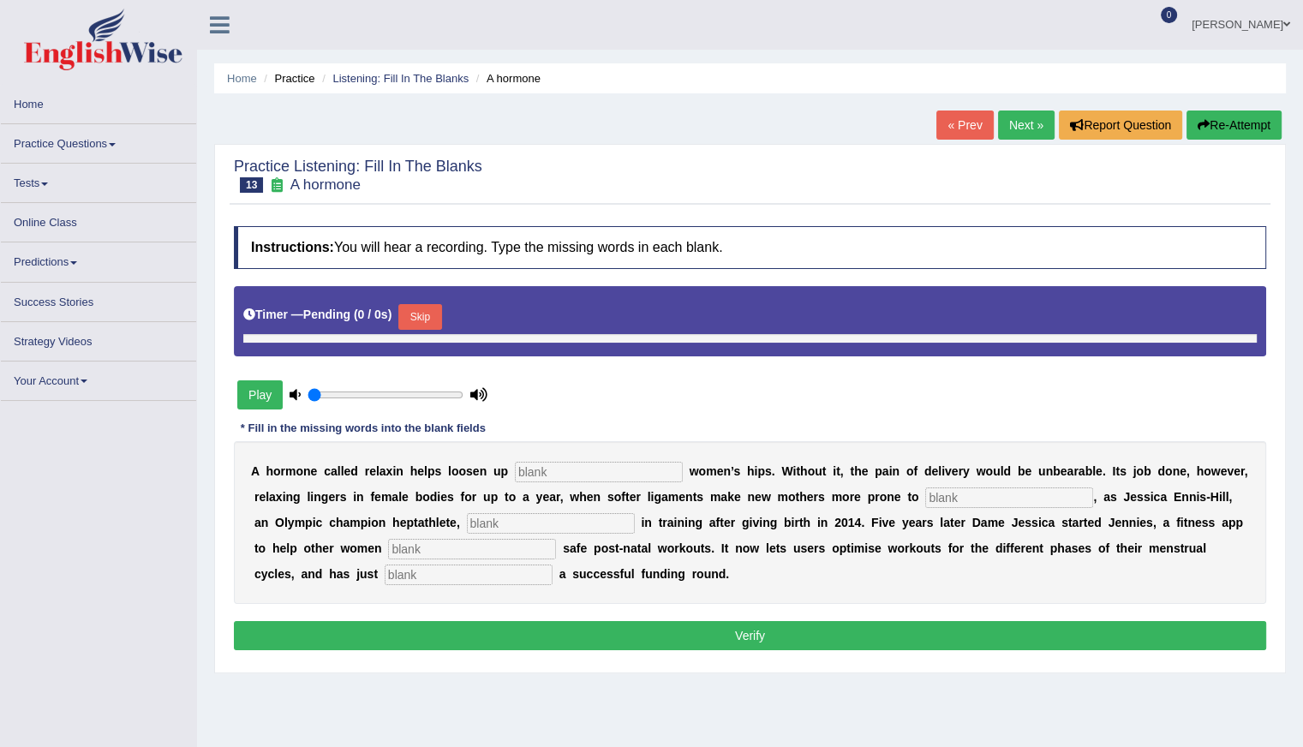
type input "0.95"
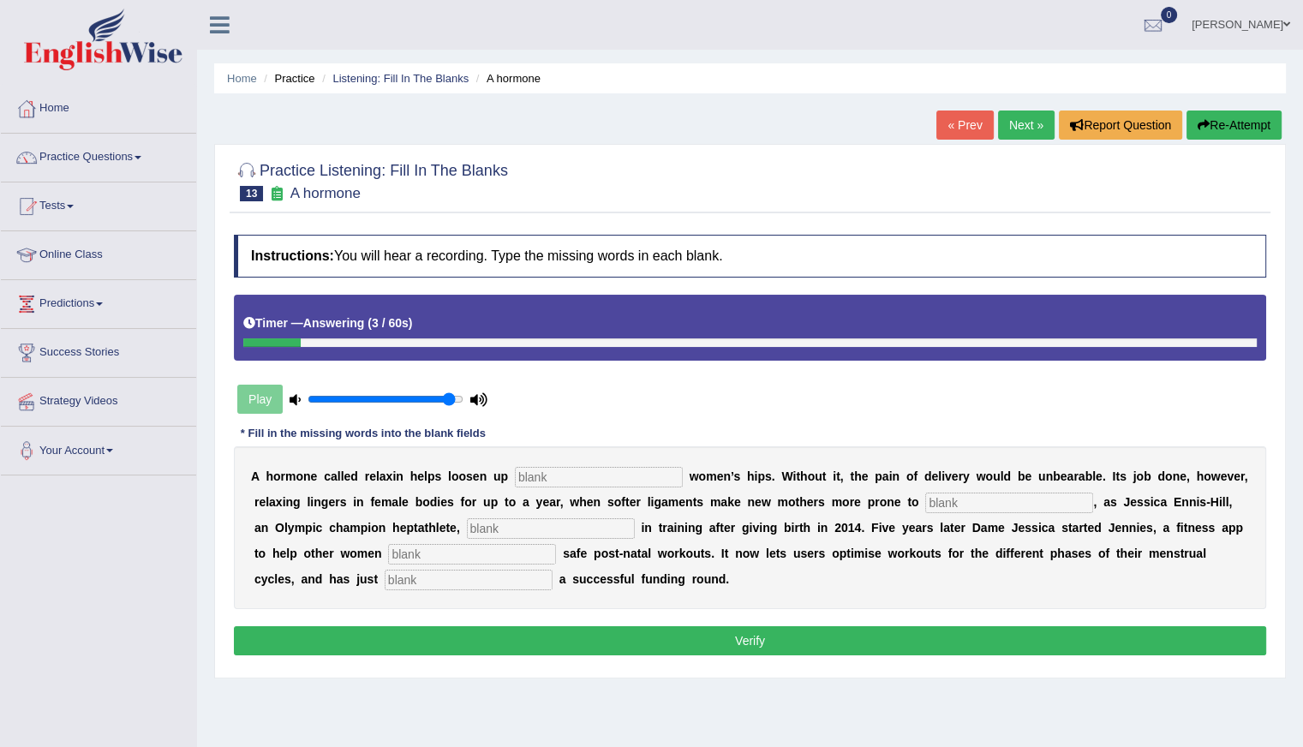
click at [401, 577] on input "text" at bounding box center [469, 579] width 168 height 21
type input "concluded"
click at [547, 472] on input "text" at bounding box center [599, 477] width 168 height 21
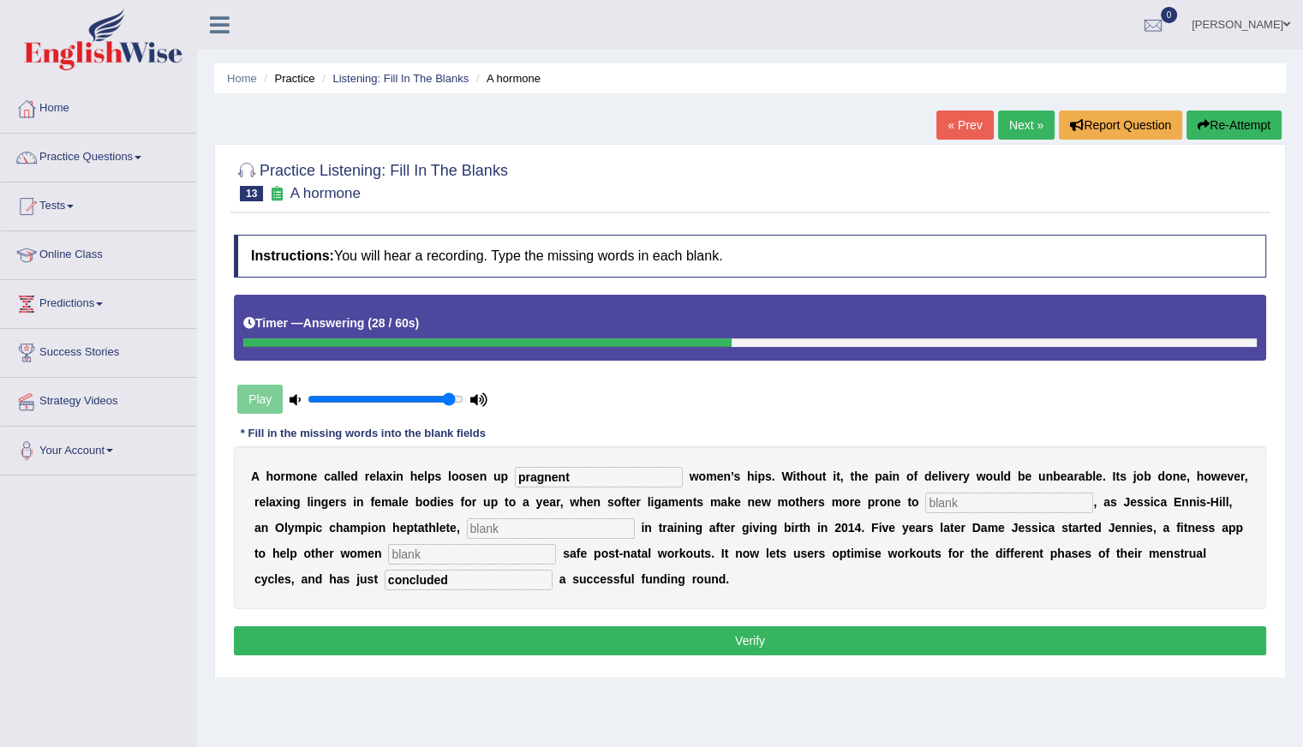
type input "pragnent"
click at [963, 498] on input "text" at bounding box center [1009, 502] width 168 height 21
type input "injury"
click at [497, 532] on input "text" at bounding box center [551, 528] width 168 height 21
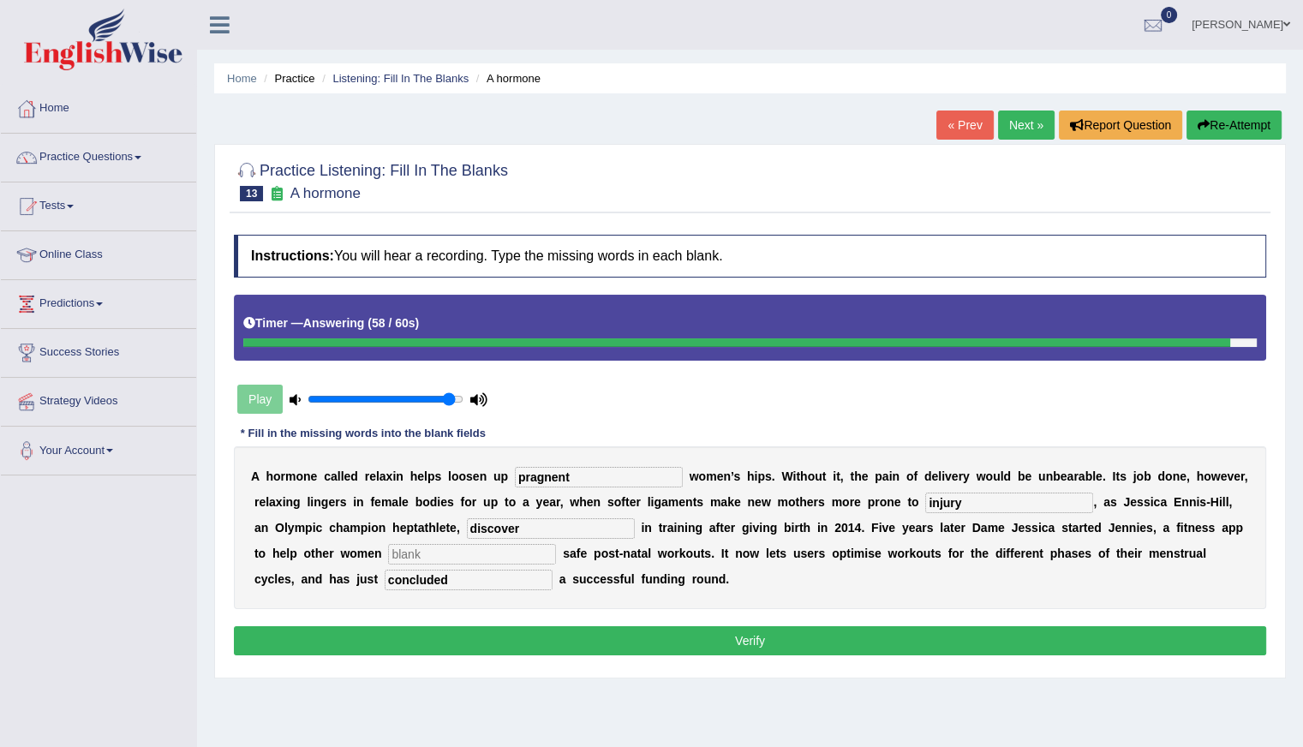
type input "discover"
click at [398, 557] on input "text" at bounding box center [472, 554] width 168 height 21
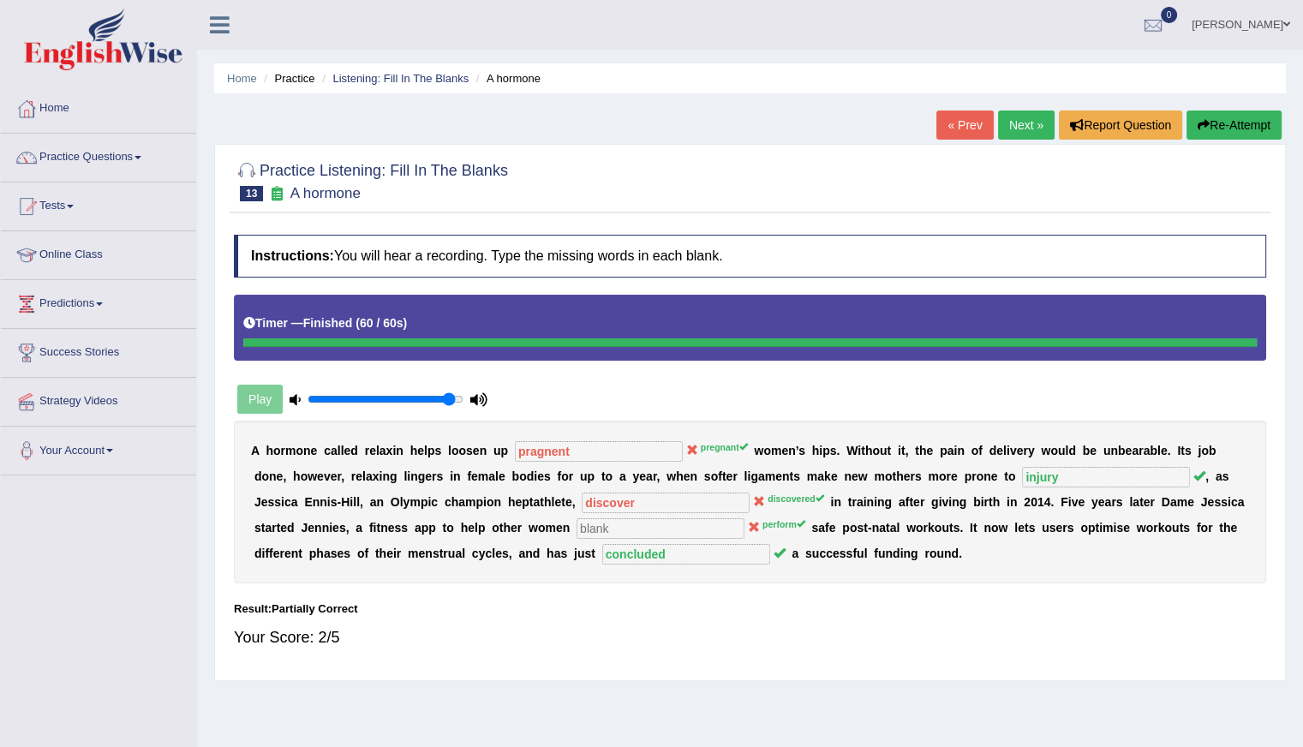
click at [1239, 127] on button "Re-Attempt" at bounding box center [1233, 124] width 95 height 29
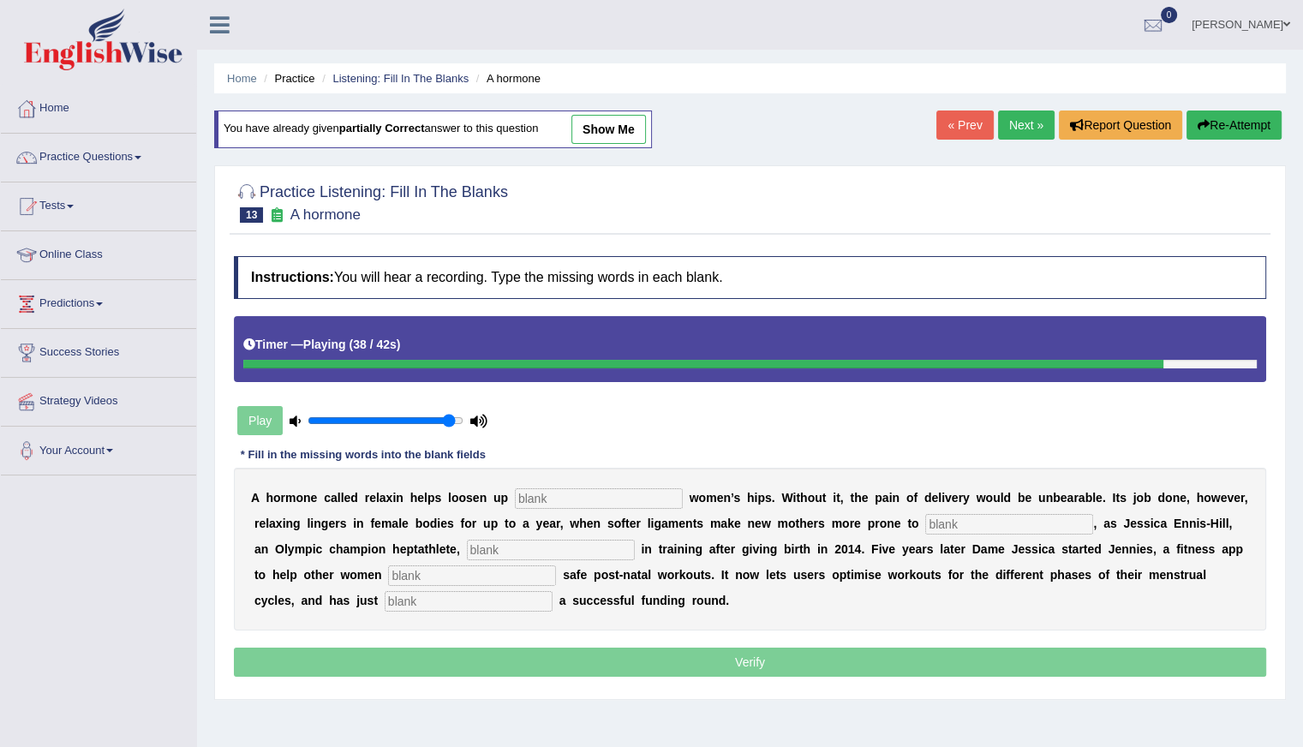
click at [546, 499] on input "text" at bounding box center [599, 498] width 168 height 21
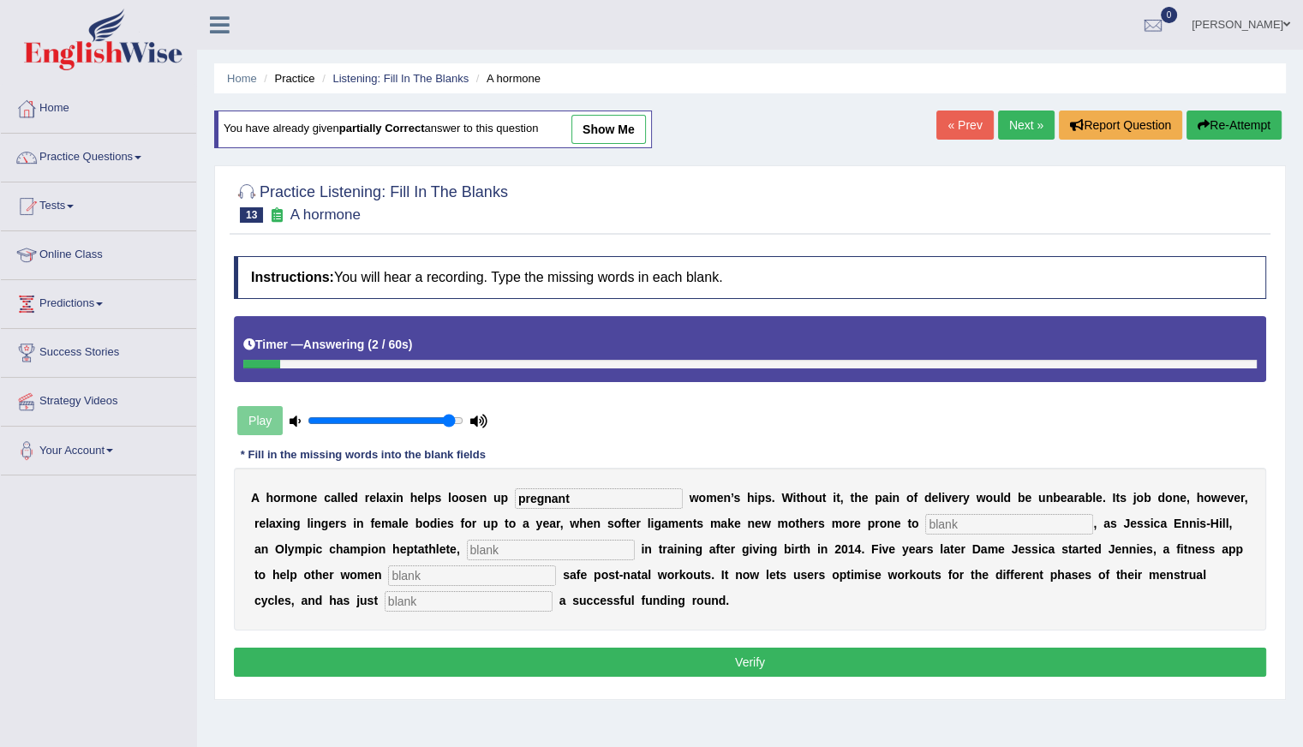
type input "pregnant"
click at [933, 516] on input "text" at bounding box center [1009, 524] width 168 height 21
type input "injury"
click at [483, 550] on input "text" at bounding box center [551, 550] width 168 height 21
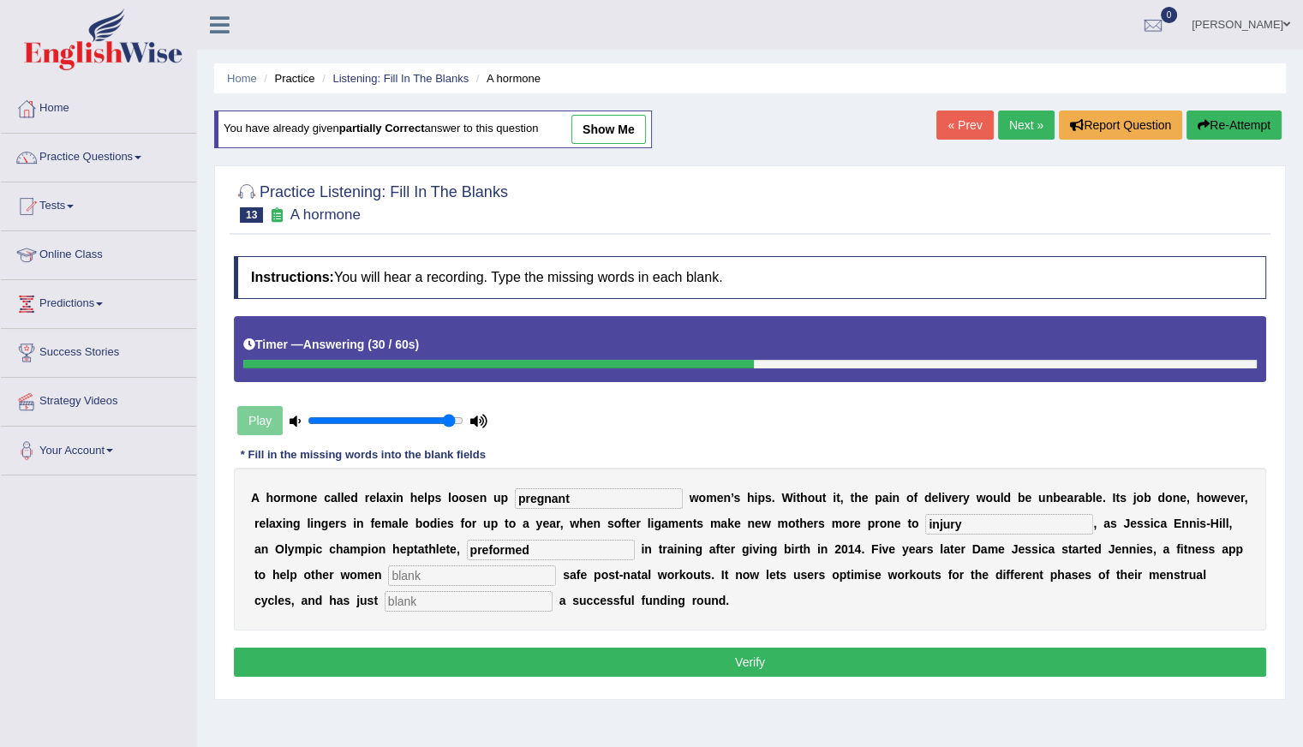
type input "preformed"
click at [432, 568] on input "text" at bounding box center [472, 575] width 168 height 21
click at [414, 598] on input "text" at bounding box center [469, 601] width 168 height 21
type input "concluded"
click at [428, 575] on input "text" at bounding box center [472, 575] width 168 height 21
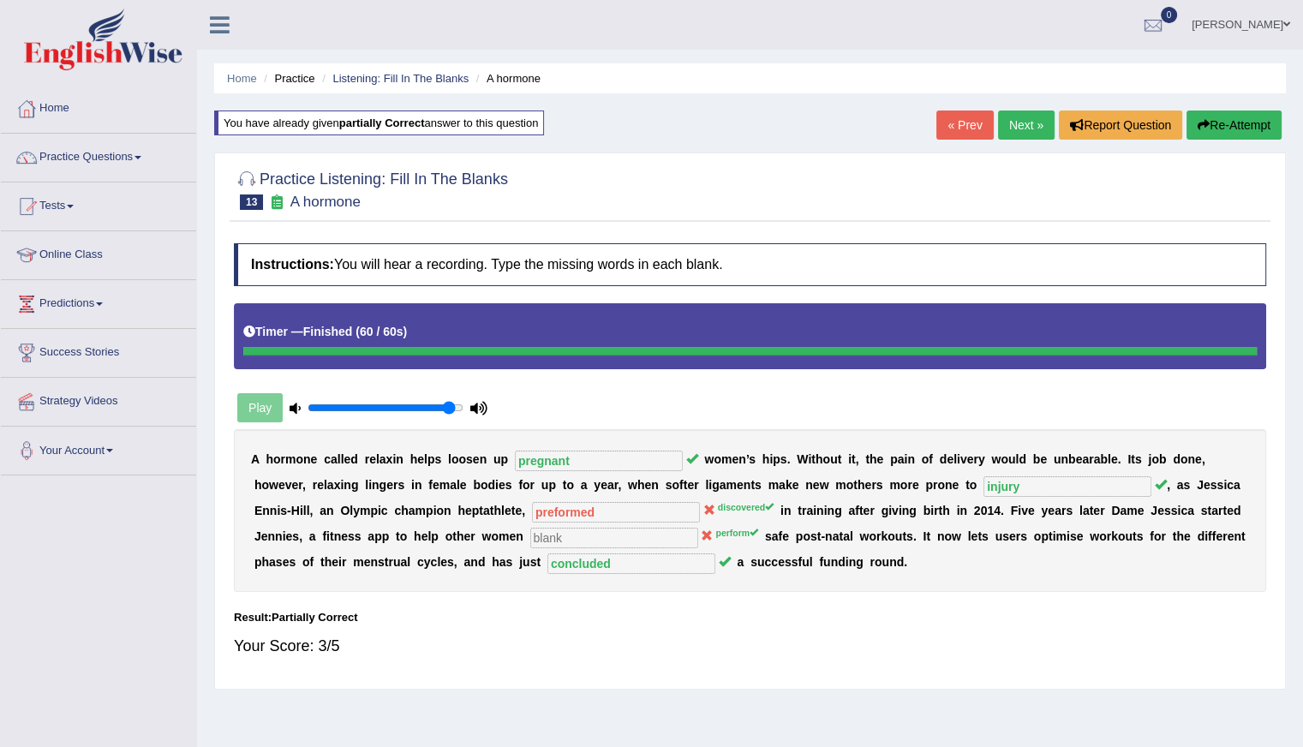
click at [600, 677] on div "Instructions: You will hear a recording. Type the missing words in each blank. …" at bounding box center [750, 457] width 1040 height 445
click at [1011, 115] on link "Next »" at bounding box center [1026, 124] width 57 height 29
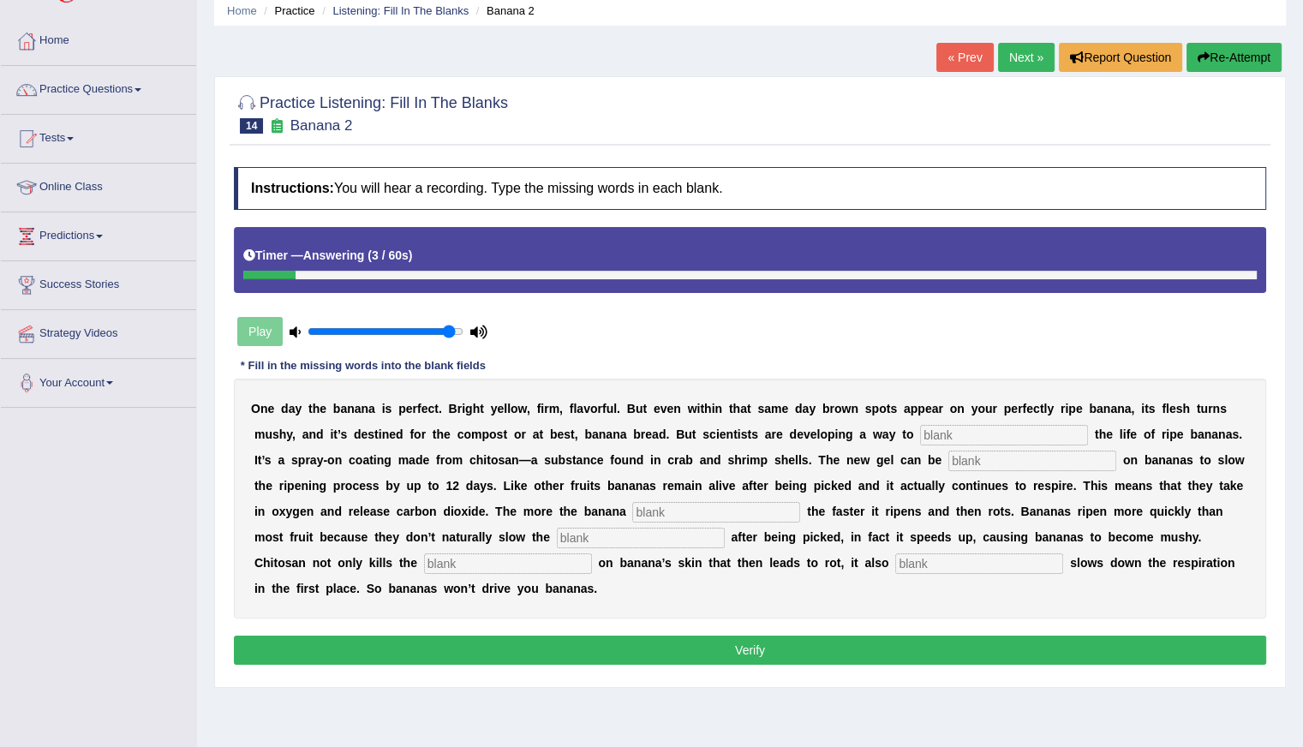
scroll to position [67, 0]
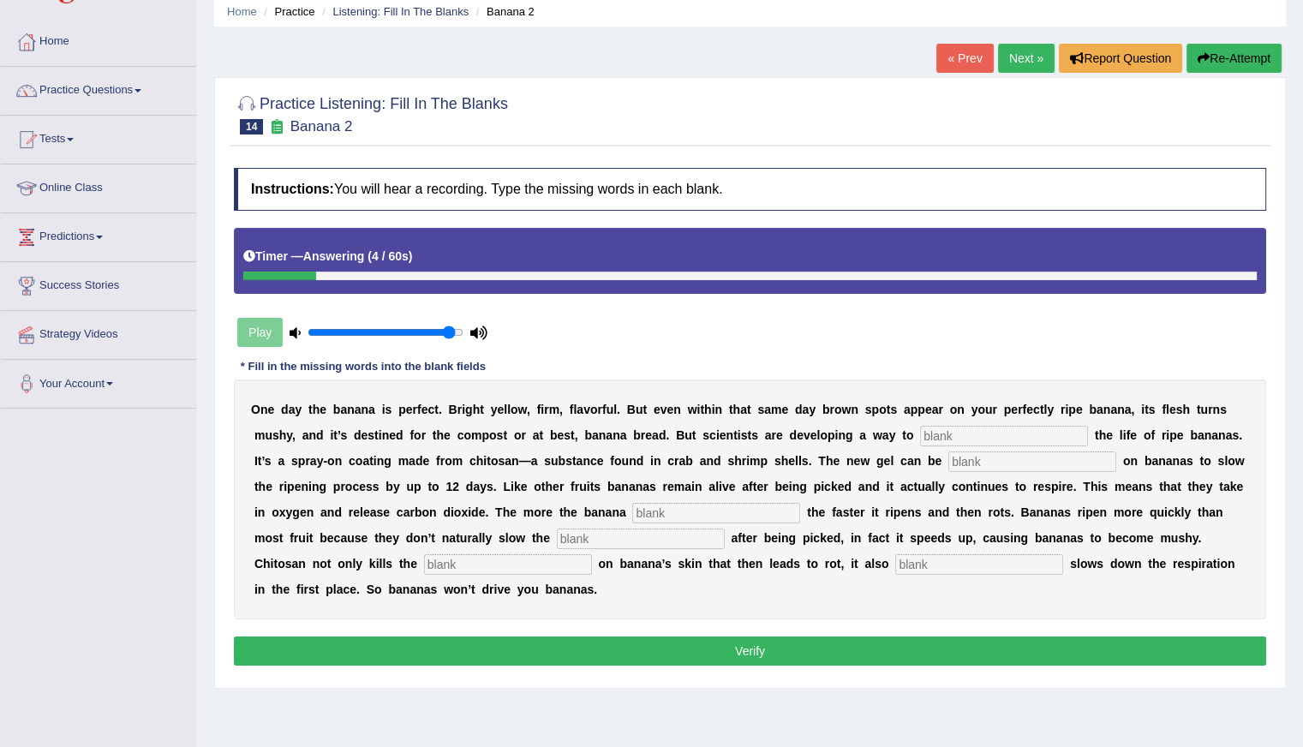
click at [1237, 51] on button "Re-Attempt" at bounding box center [1233, 58] width 95 height 29
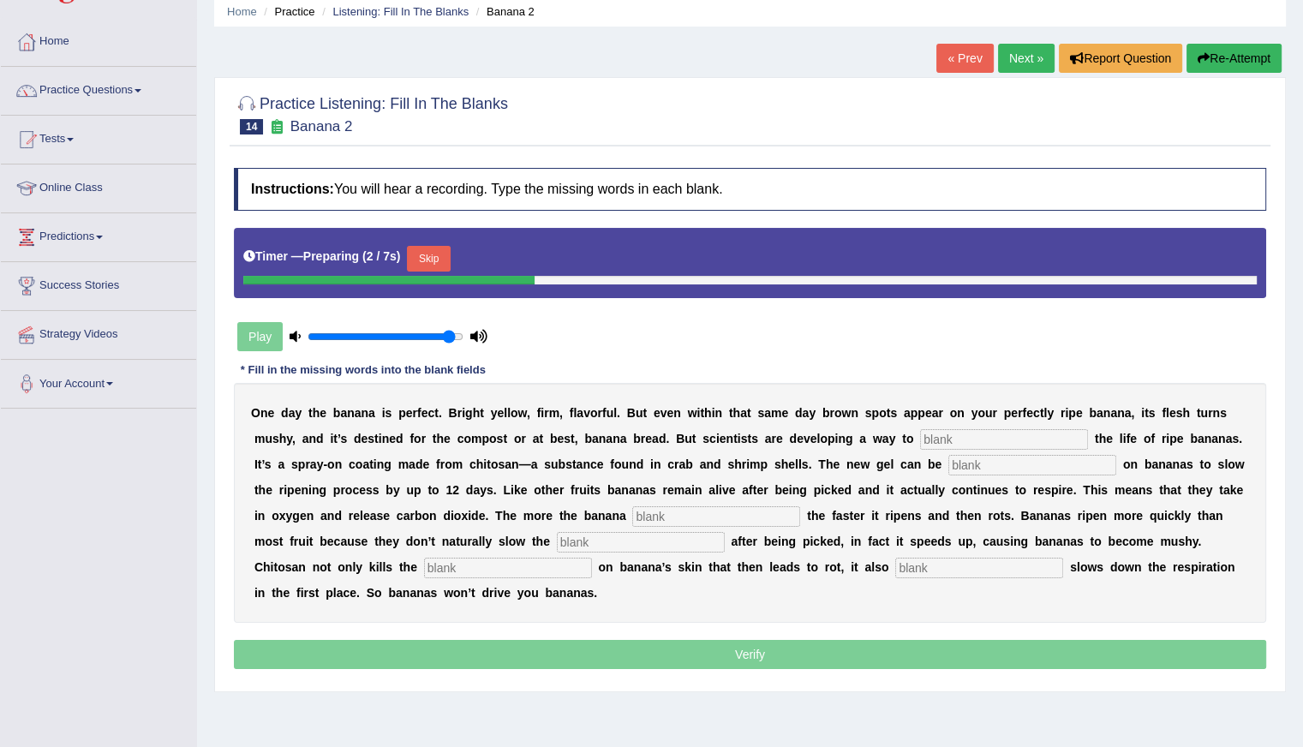
click at [954, 429] on input "text" at bounding box center [1004, 439] width 168 height 21
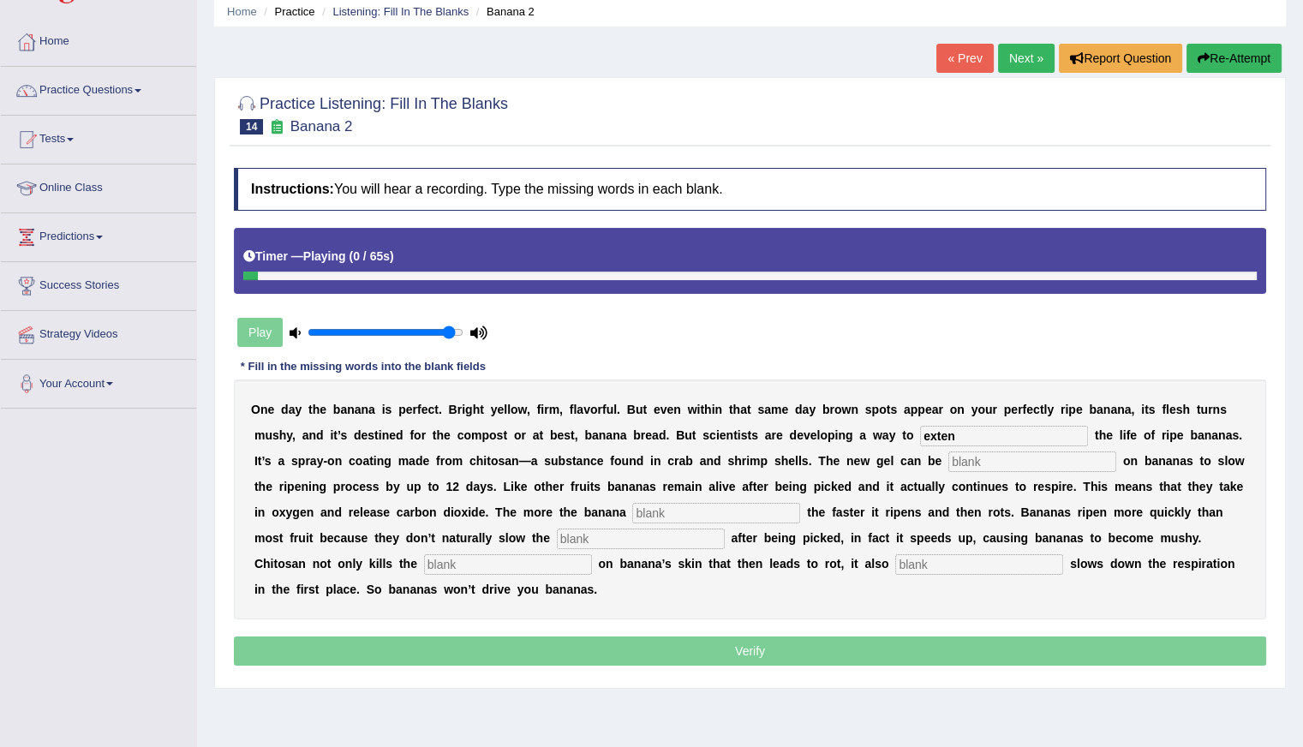
type input "exten"
click at [976, 464] on input "text" at bounding box center [1032, 461] width 168 height 21
type input "sprayed"
click at [653, 508] on input "text" at bounding box center [716, 513] width 168 height 21
type input "brize"
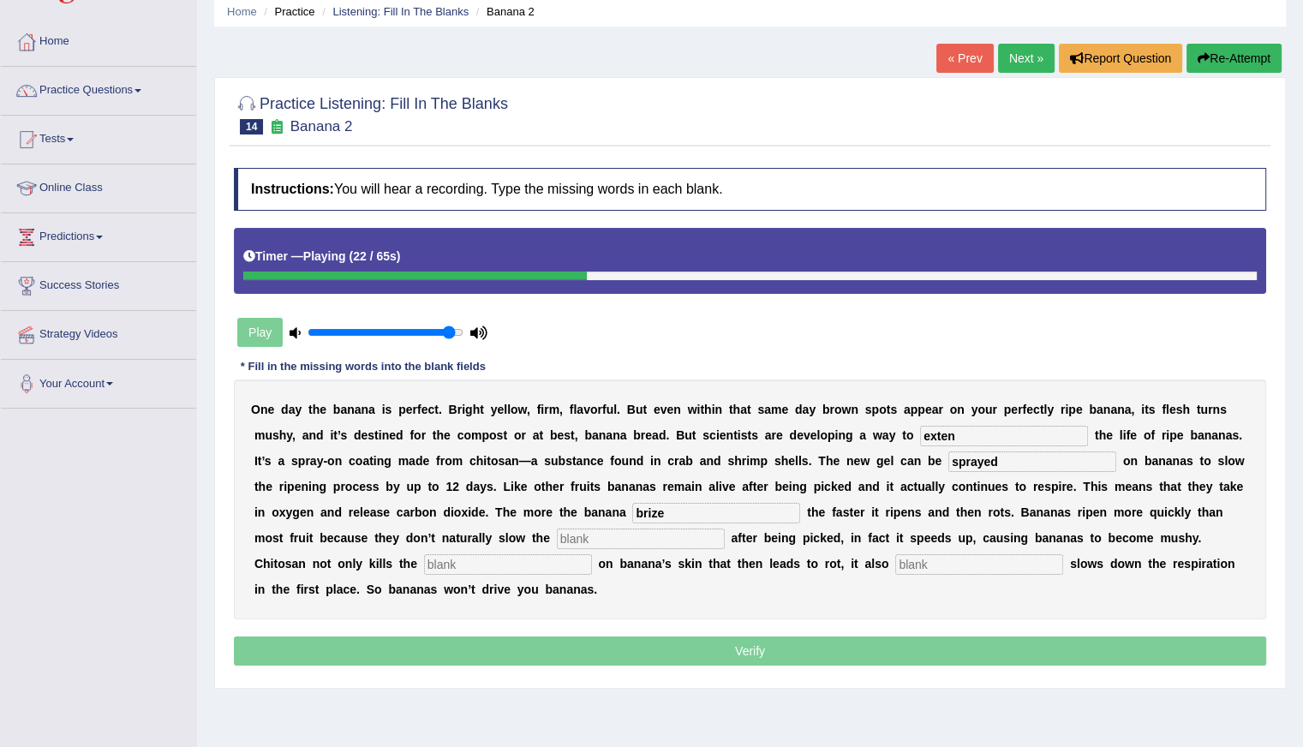
click at [569, 540] on input "text" at bounding box center [641, 538] width 168 height 21
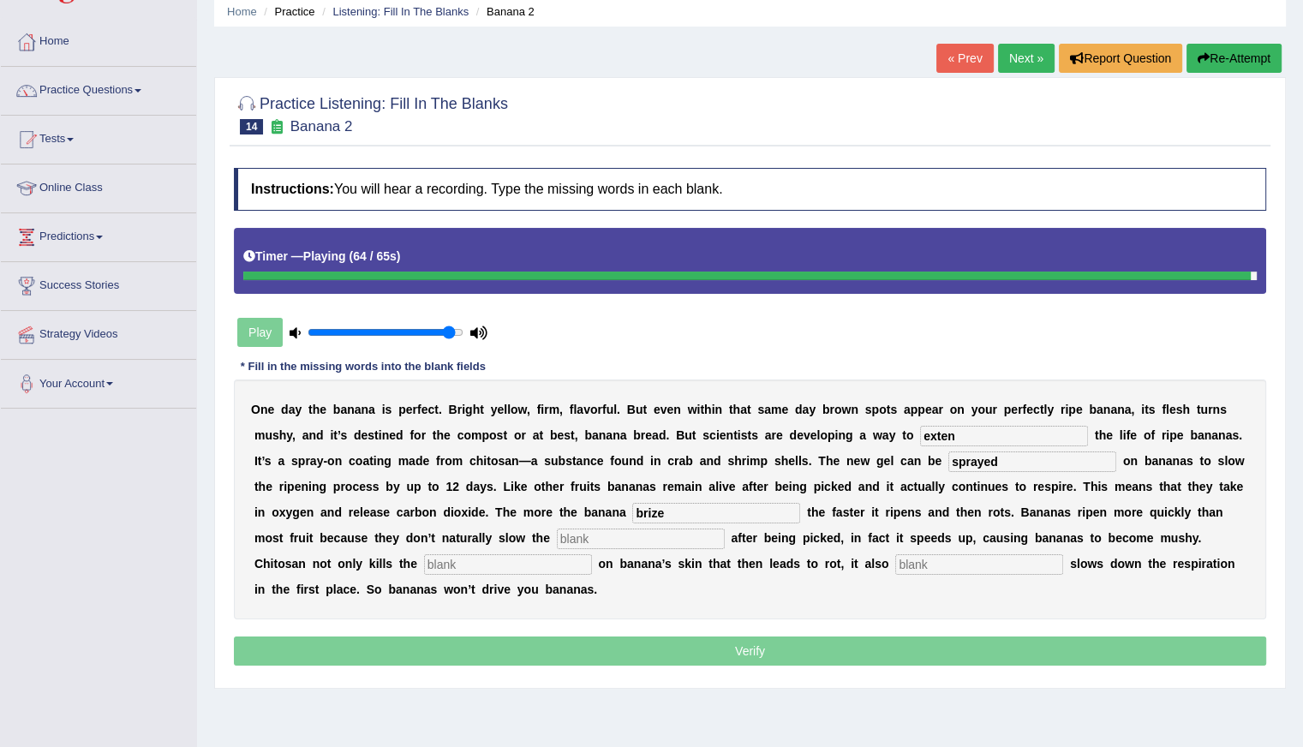
click at [909, 566] on input "text" at bounding box center [979, 564] width 168 height 21
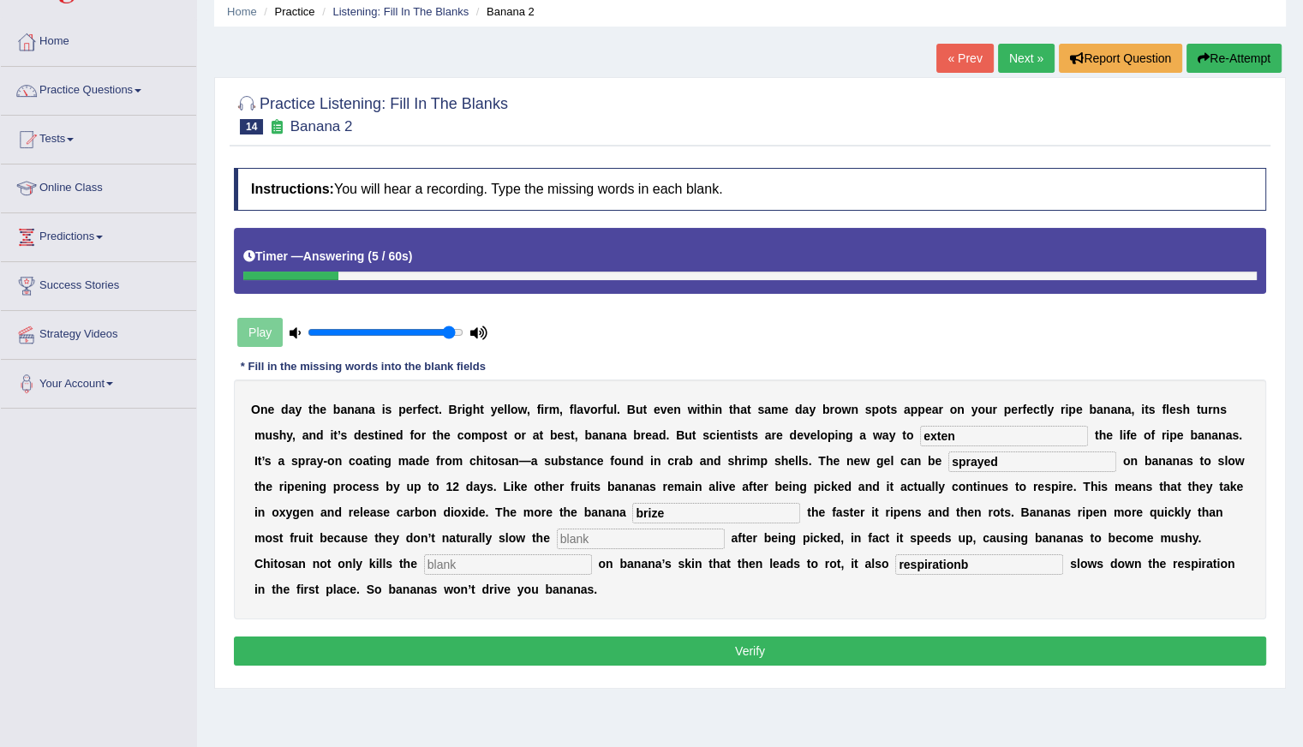
type input "respirationb"
click at [574, 542] on input "text" at bounding box center [641, 538] width 168 height 21
type input "naturally"
click at [462, 563] on input "text" at bounding box center [508, 564] width 168 height 21
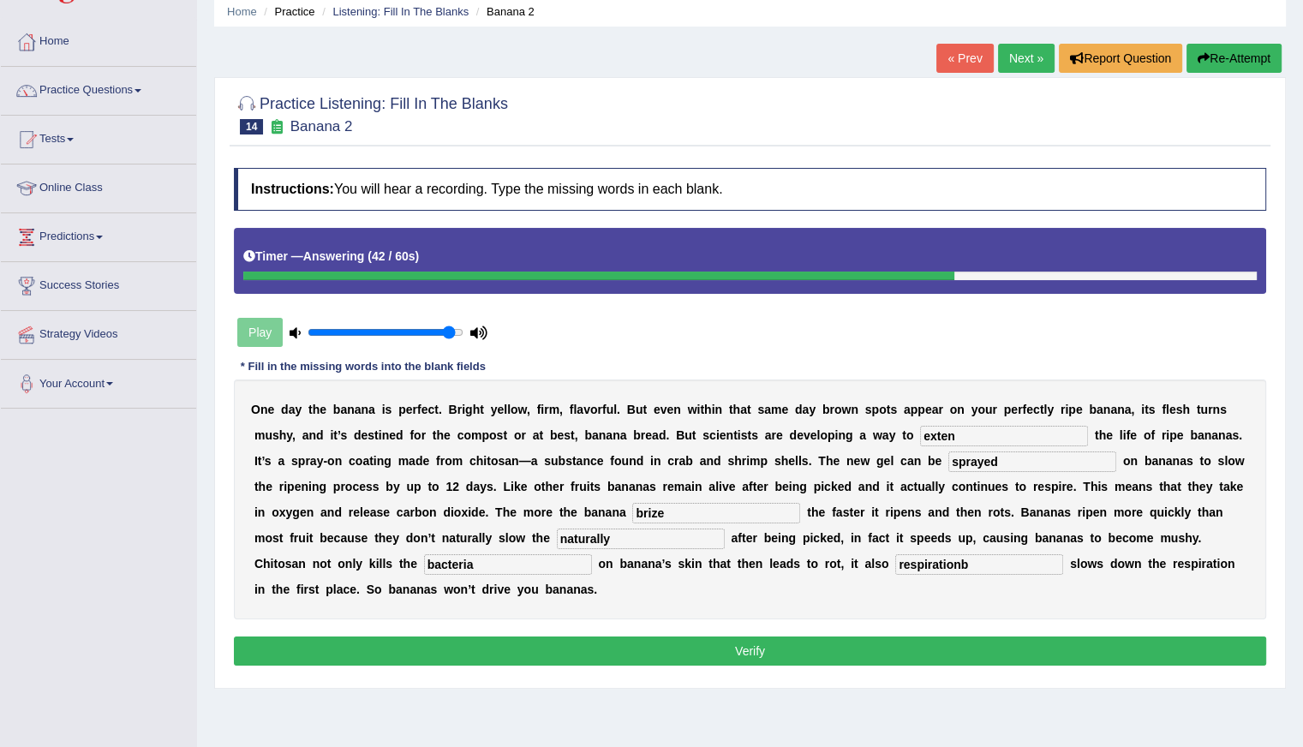
type input "bacteria"
click at [671, 511] on input "brize" at bounding box center [716, 513] width 168 height 21
type input "brizee"
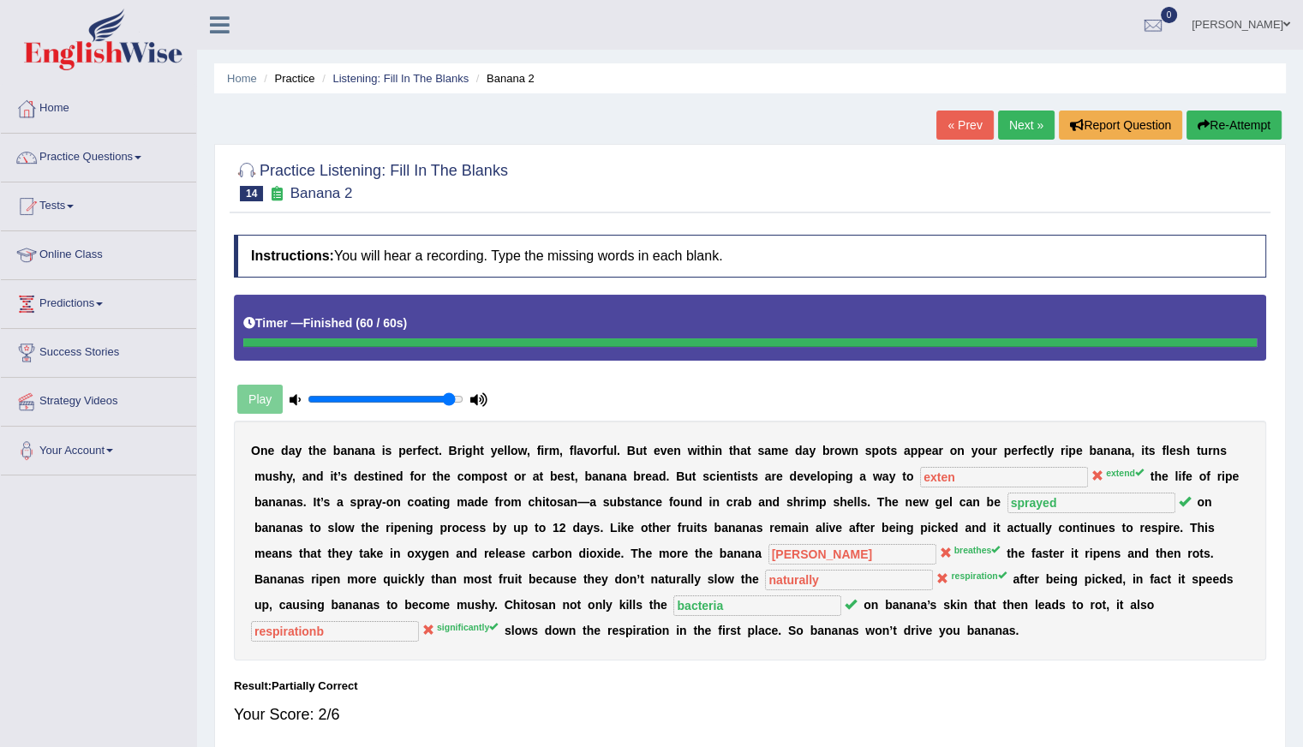
click at [1209, 128] on button "Re-Attempt" at bounding box center [1233, 124] width 95 height 29
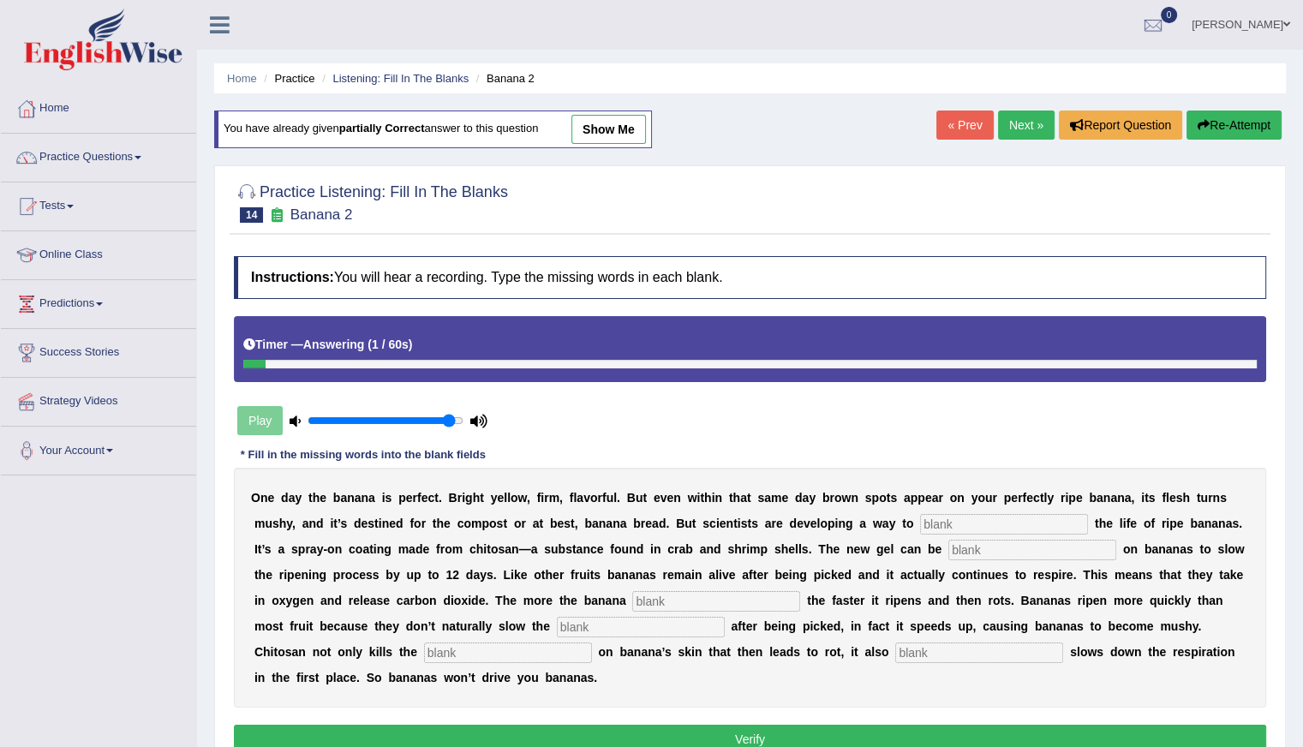
click at [938, 530] on input "text" at bounding box center [1004, 524] width 168 height 21
type input "extend"
click at [963, 546] on input "text" at bounding box center [1032, 550] width 168 height 21
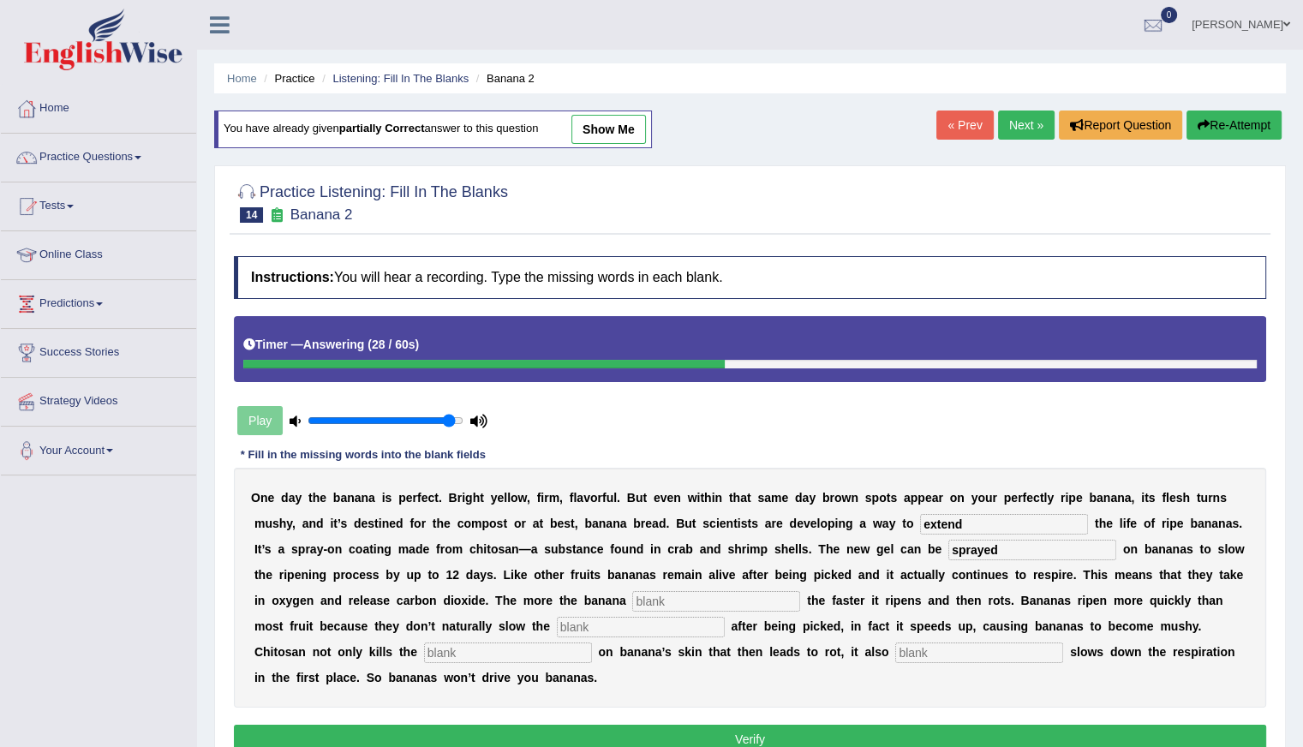
type input "sprayed"
click at [662, 599] on input "text" at bounding box center [716, 601] width 168 height 21
type input "breathes"
click at [608, 617] on input "text" at bounding box center [641, 627] width 168 height 21
type input "respiration"
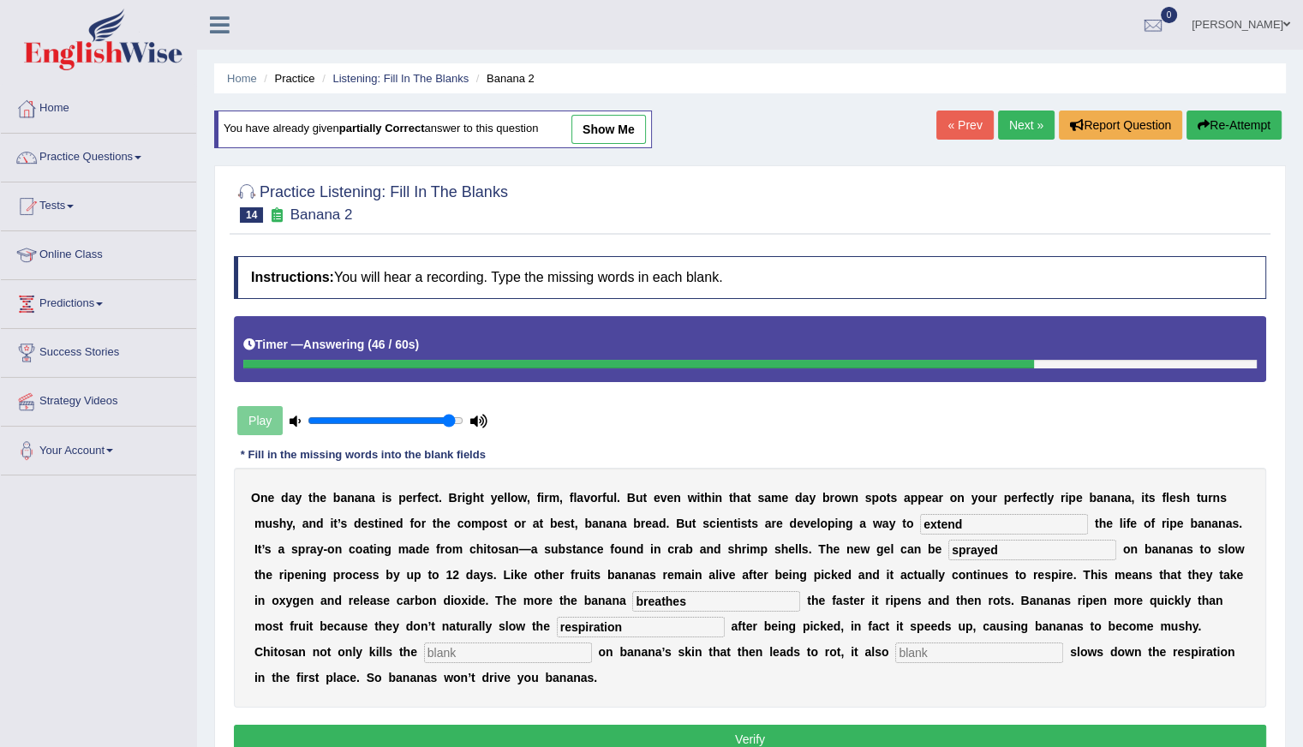
click at [447, 653] on input "text" at bounding box center [508, 652] width 168 height 21
type input "bacteria"
click at [915, 642] on input "text" at bounding box center [979, 652] width 168 height 21
type input "significantly"
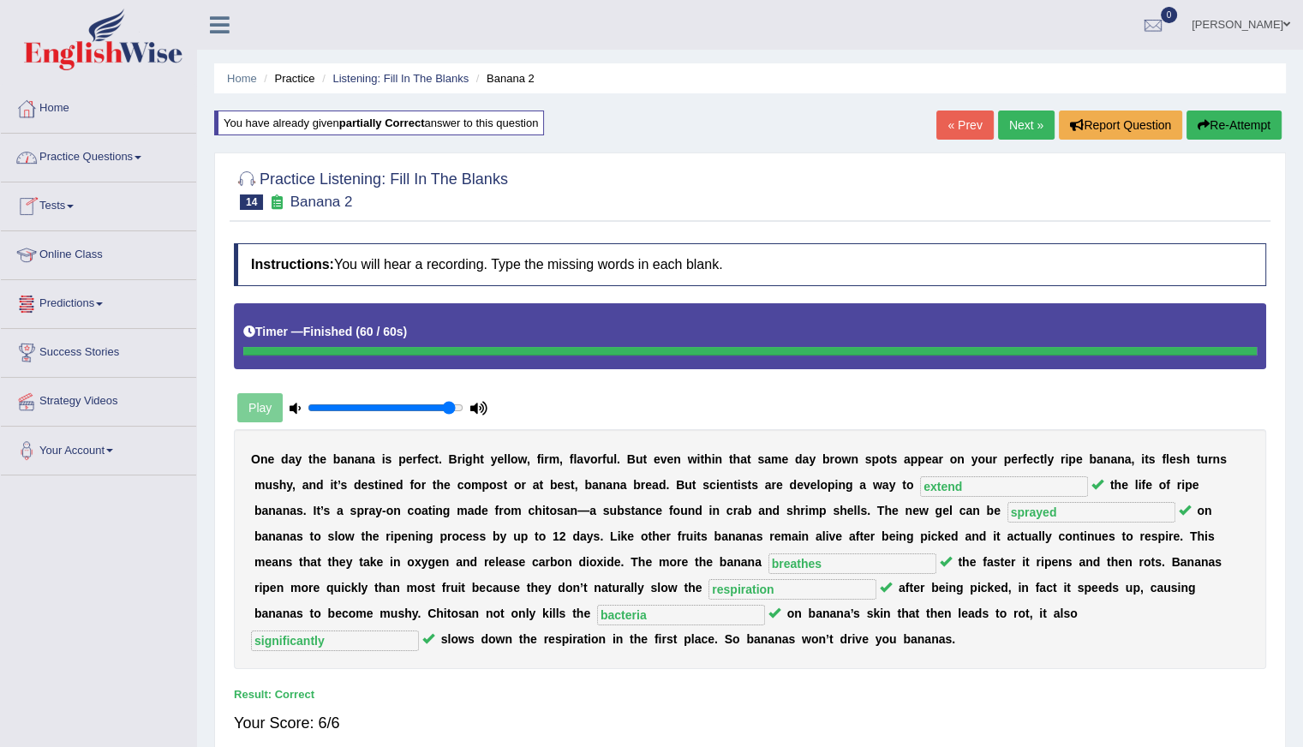
click at [108, 147] on link "Practice Questions" at bounding box center [98, 155] width 195 height 43
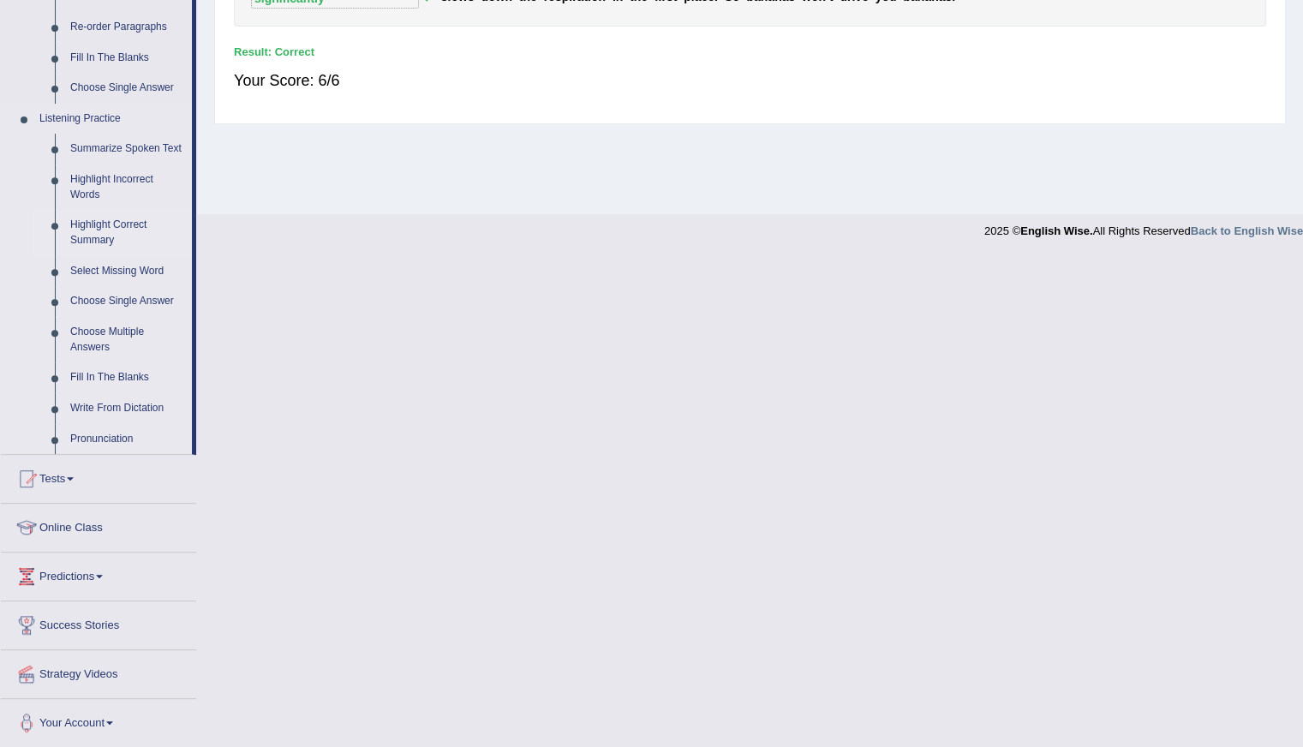
scroll to position [557, 0]
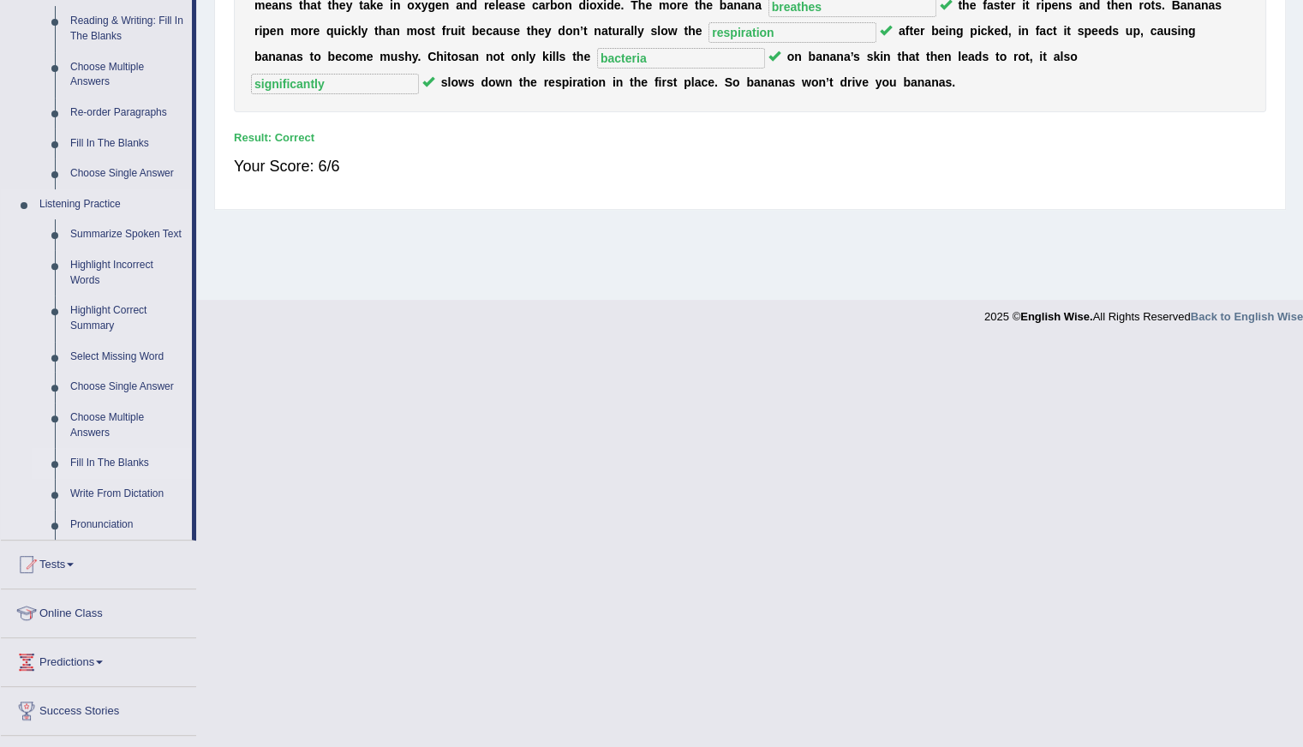
click at [102, 455] on link "Fill In The Blanks" at bounding box center [127, 463] width 129 height 31
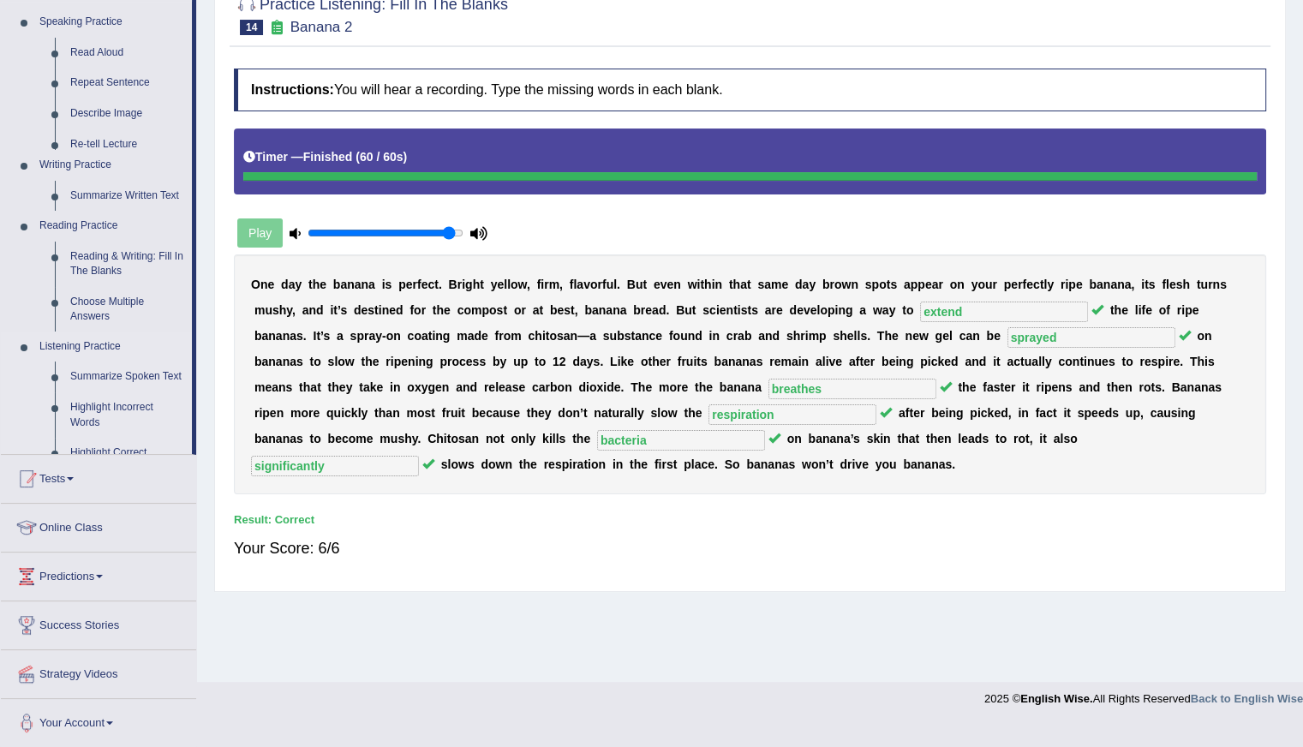
scroll to position [152, 0]
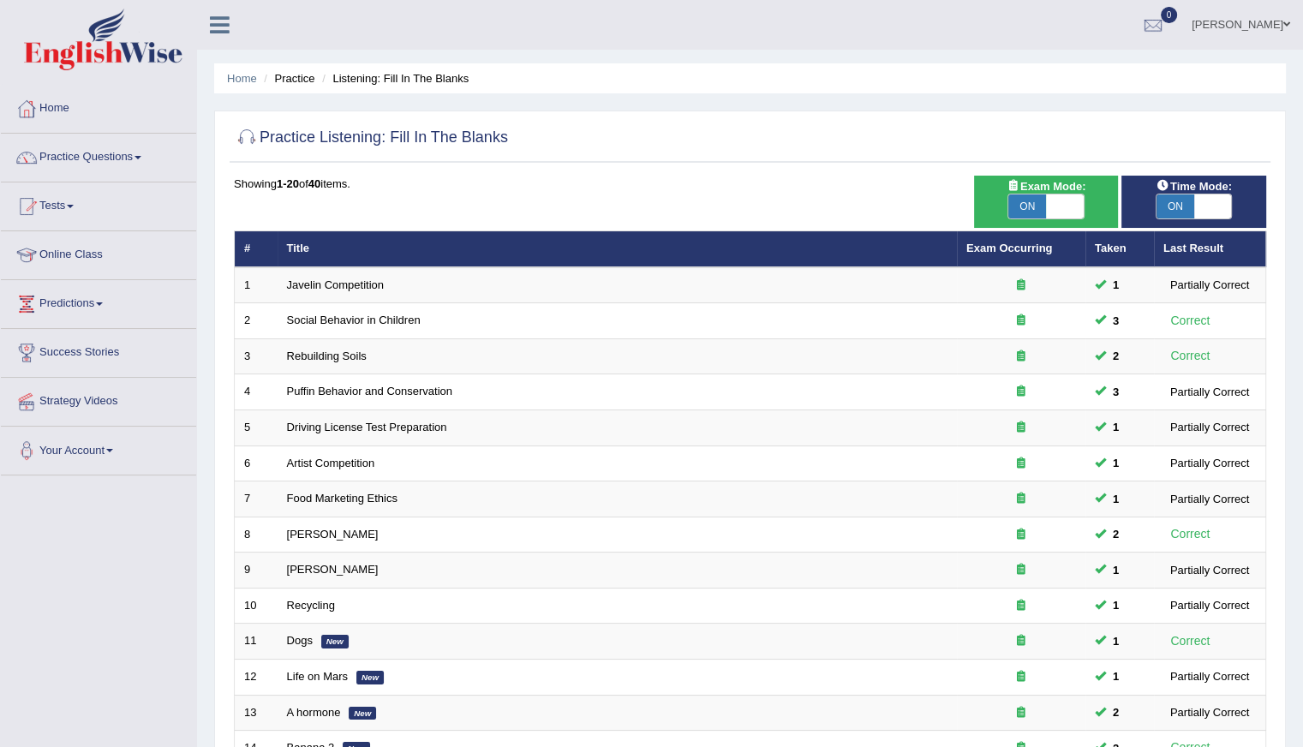
click at [92, 178] on li "Practice Questions Speaking Practice Read Aloud Repeat Sentence Describe Image …" at bounding box center [98, 158] width 195 height 49
